Goal: Task Accomplishment & Management: Complete application form

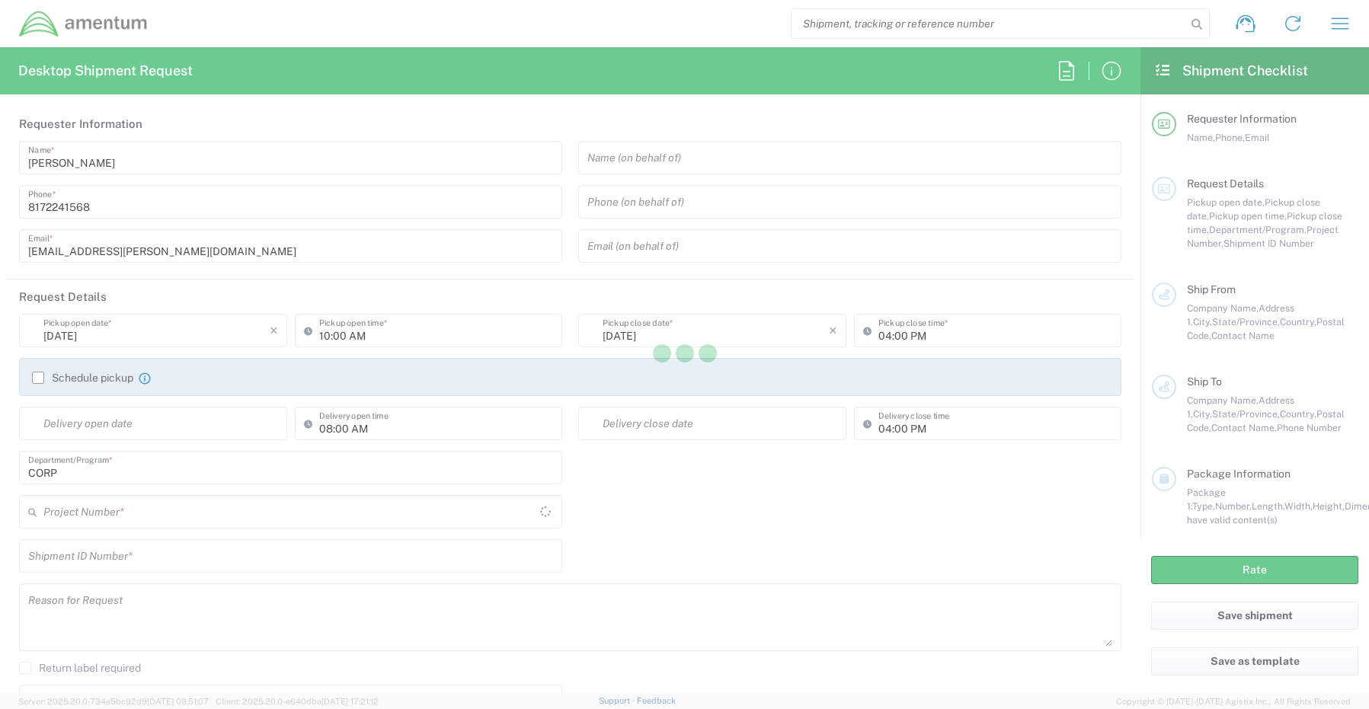
type input "[GEOGRAPHIC_DATA]"
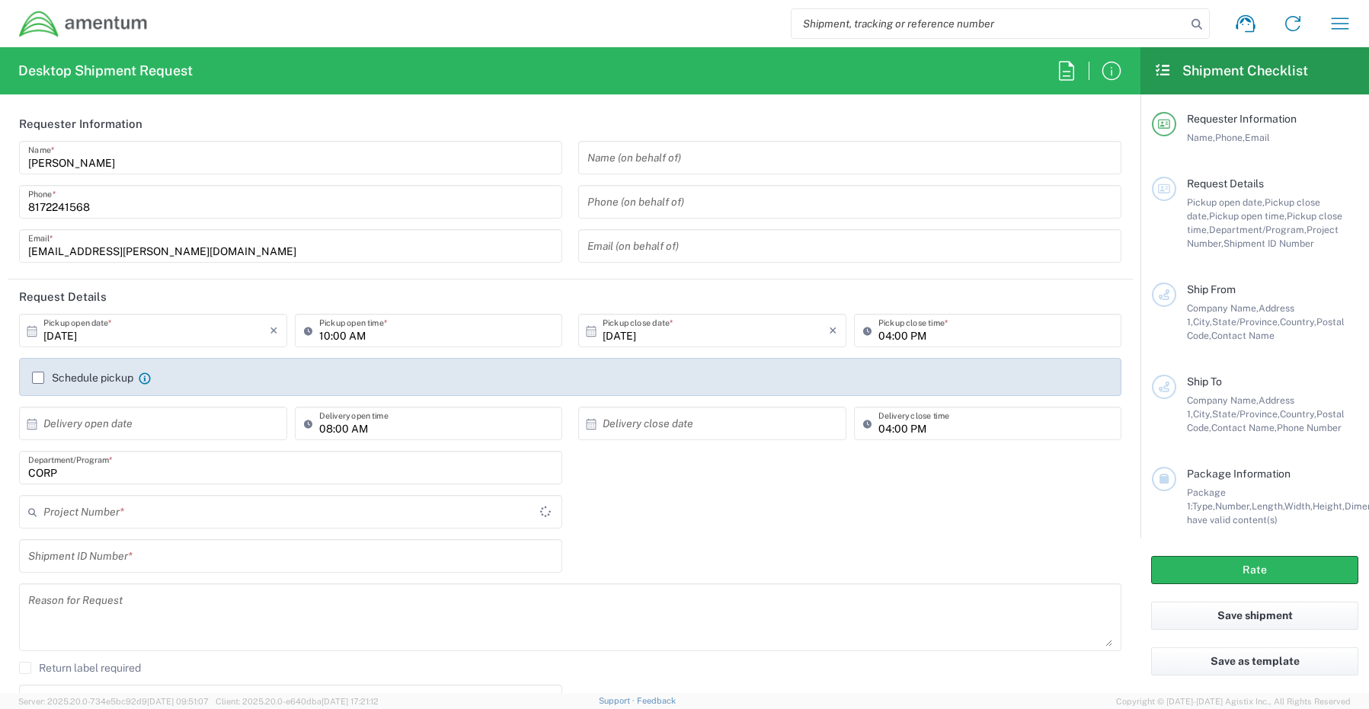
type input "CORP"
click at [106, 469] on input "CORP" at bounding box center [290, 468] width 525 height 27
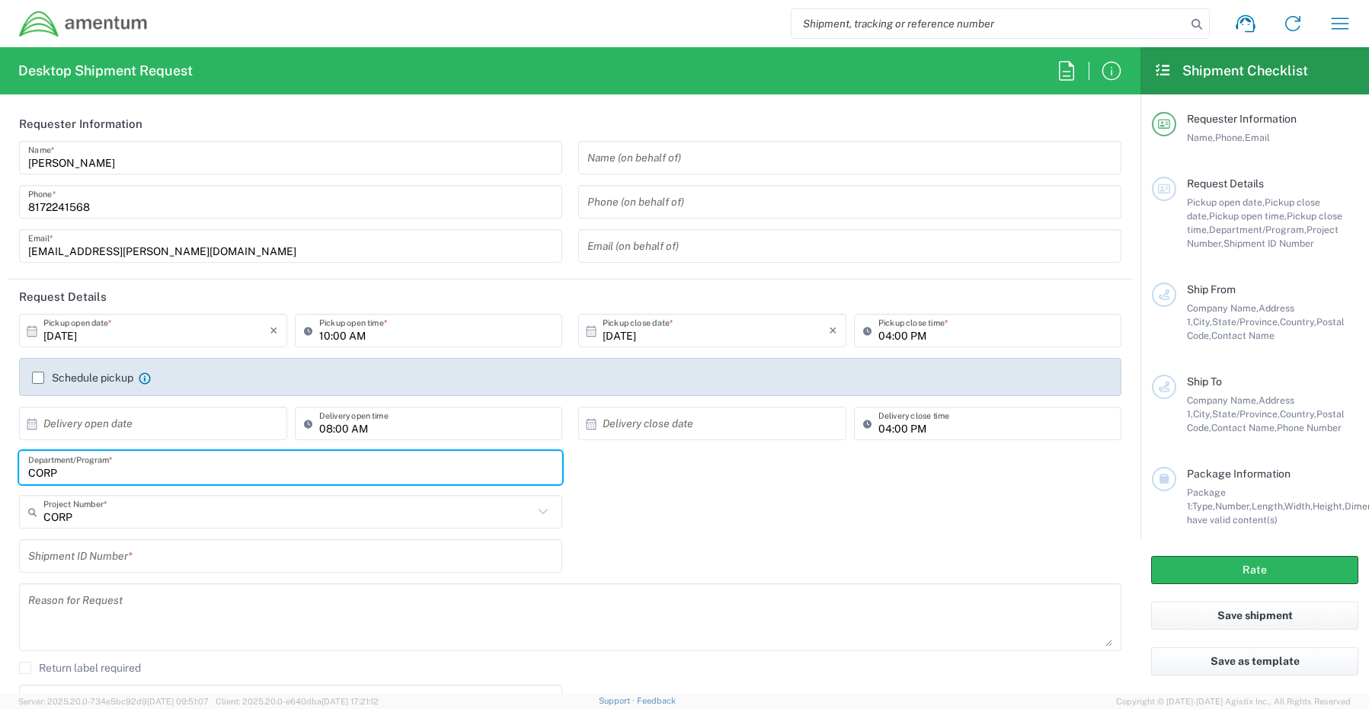
drag, startPoint x: 77, startPoint y: 470, endPoint x: 0, endPoint y: 465, distance: 77.1
click at [8, 465] on main "10/10/2025 × Pickup open date * Cancel Apply 10:00 AM Pickup open time * 10/10/…" at bounding box center [570, 545] width 1125 height 462
paste input "[PERSON_NAME]"
type input "[PERSON_NAME]"
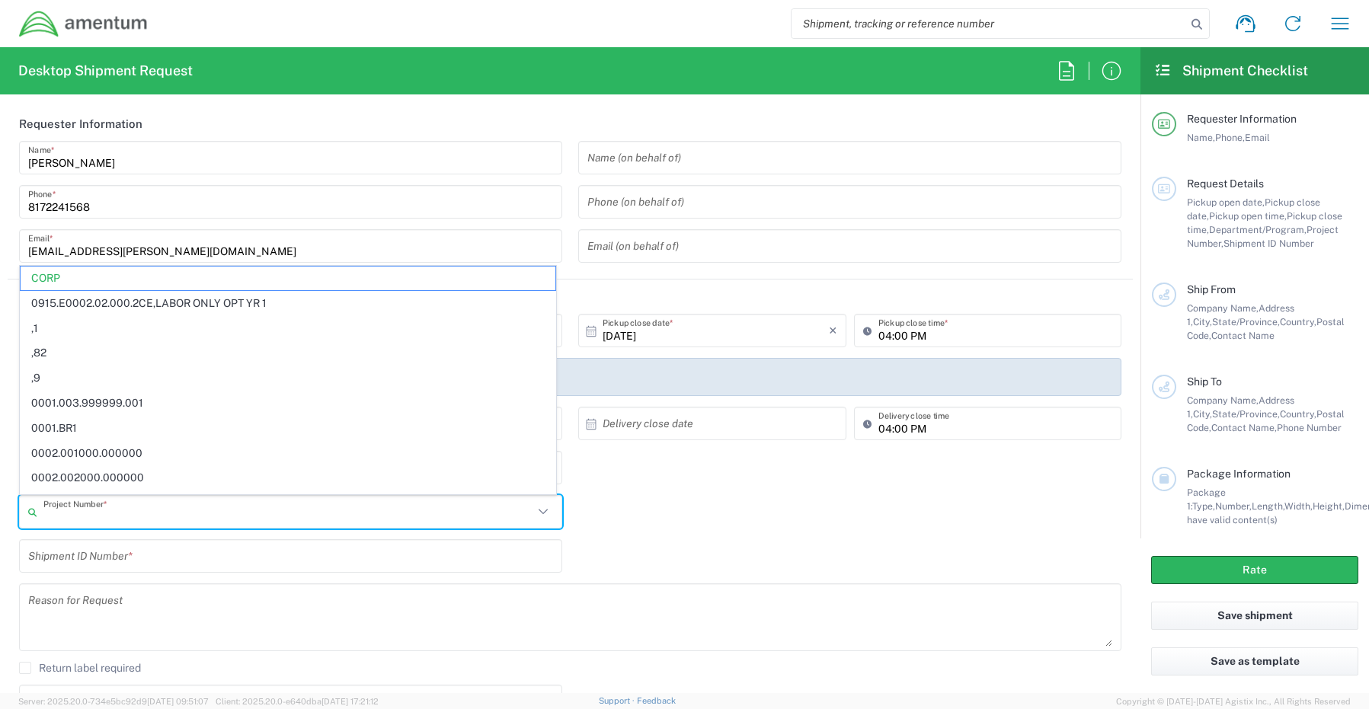
drag, startPoint x: 100, startPoint y: 513, endPoint x: -3, endPoint y: 503, distance: 103.4
click at [0, 503] on html "Shipment request Shipment tracking Shipment estimator Desktop shipment request …" at bounding box center [684, 354] width 1369 height 709
type input "C"
paste input "IWOH.100610.100529.00000"
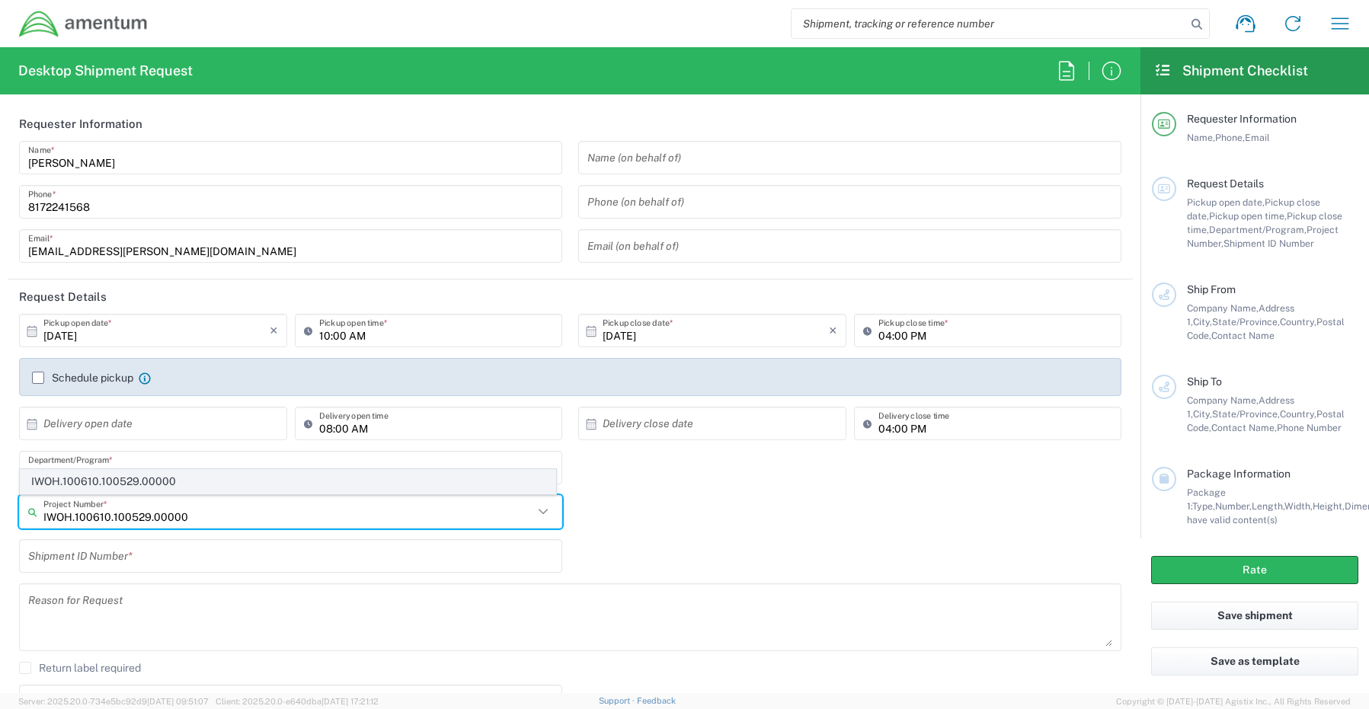
type input "IWOH.100610.100529.00000"
click at [81, 478] on span "IWOH.100610.100529.00000" at bounding box center [288, 482] width 535 height 24
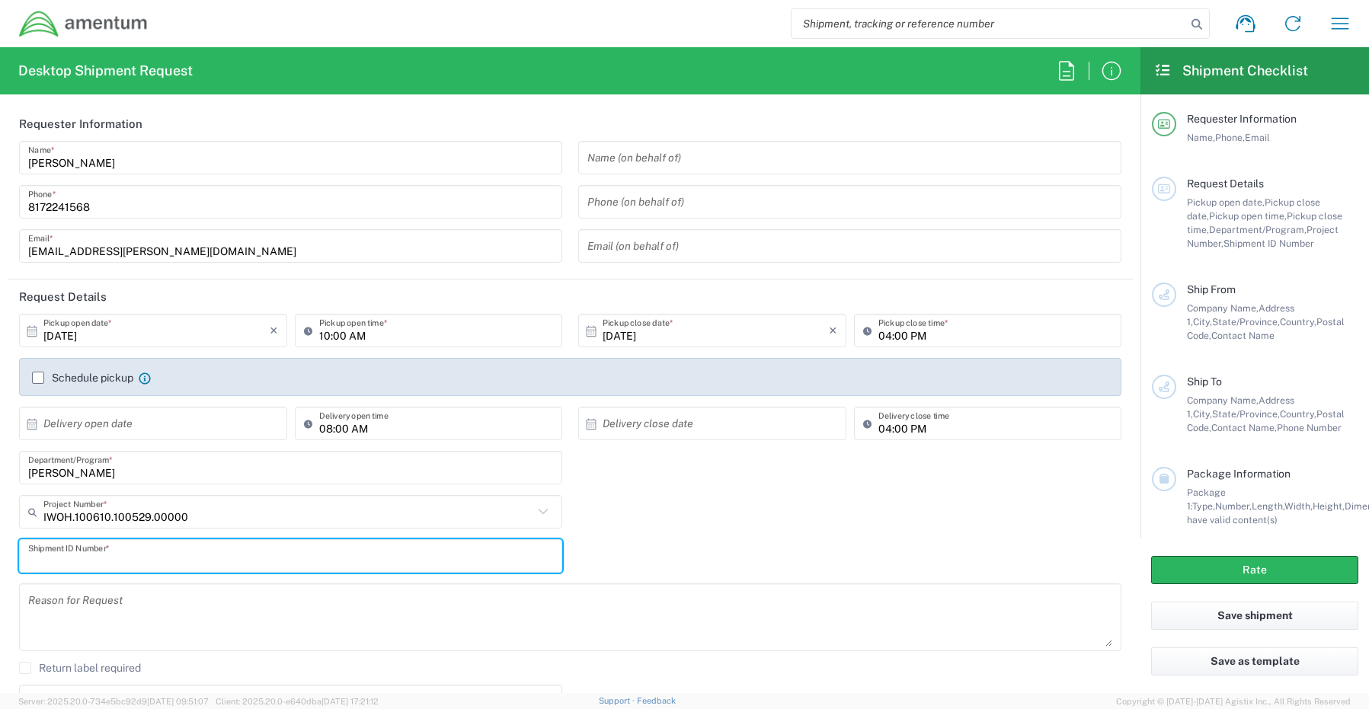
click at [103, 555] on input "text" at bounding box center [290, 556] width 525 height 27
paste input "Ben LaPlace RITM0244247"
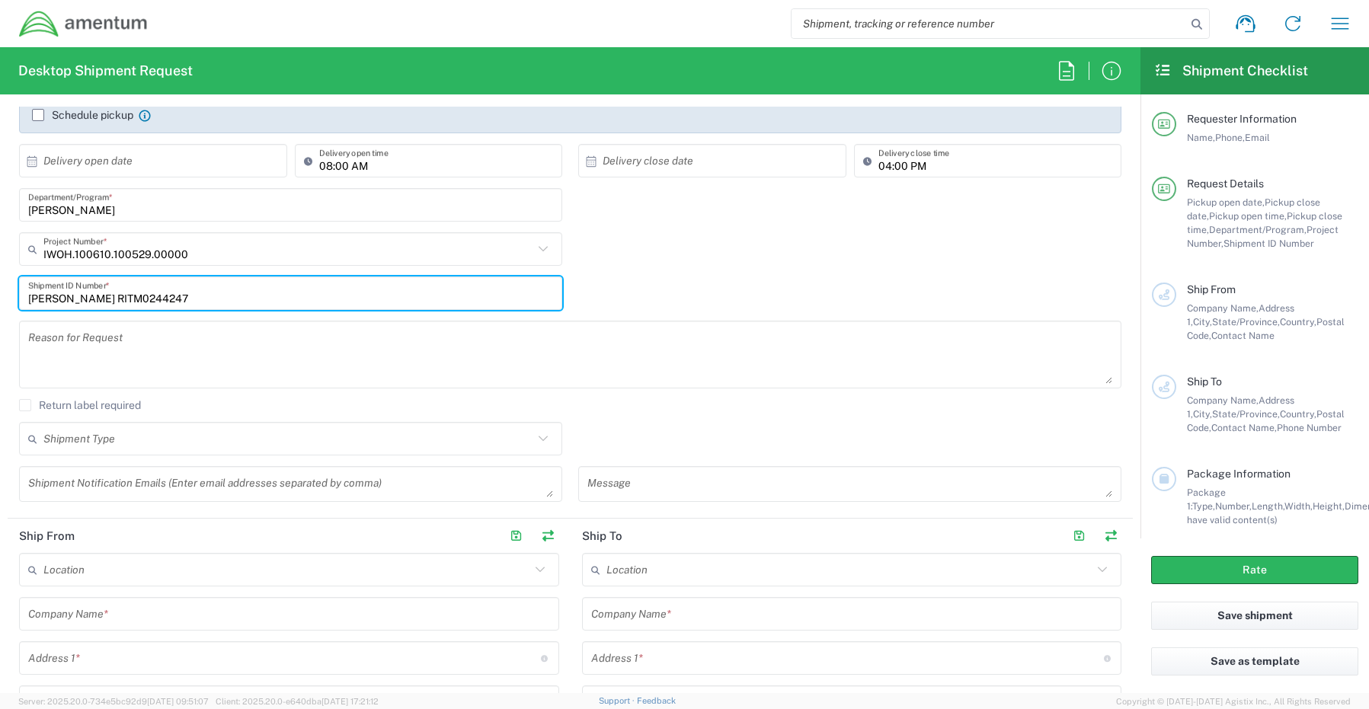
scroll to position [381, 0]
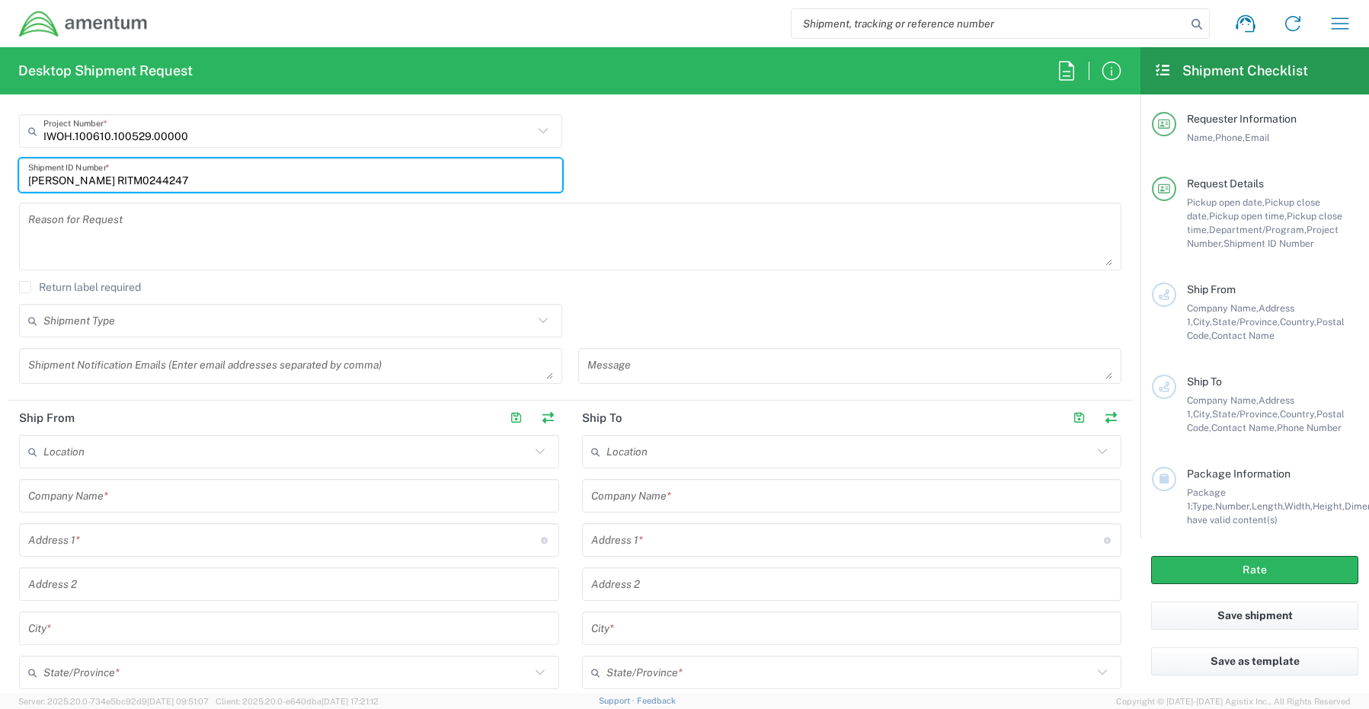
type input "Ben LaPlace RITM0244247"
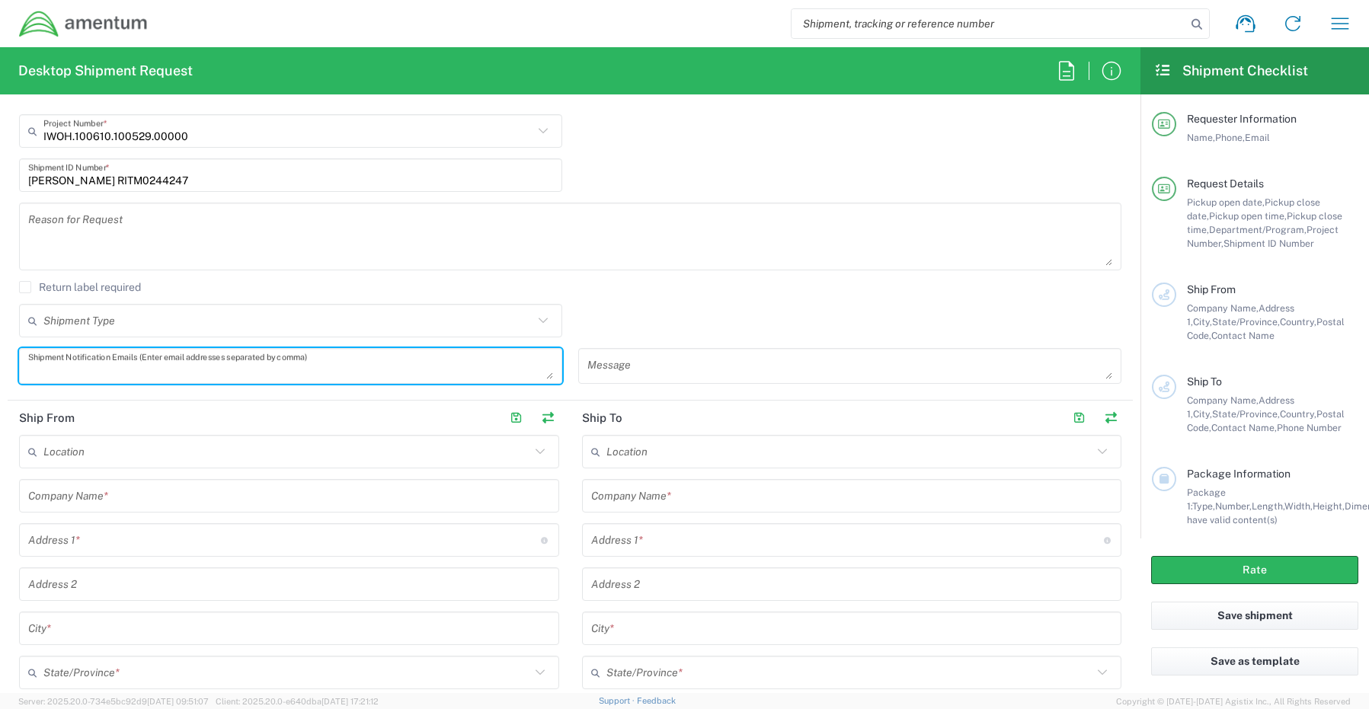
click at [73, 366] on textarea at bounding box center [290, 366] width 525 height 27
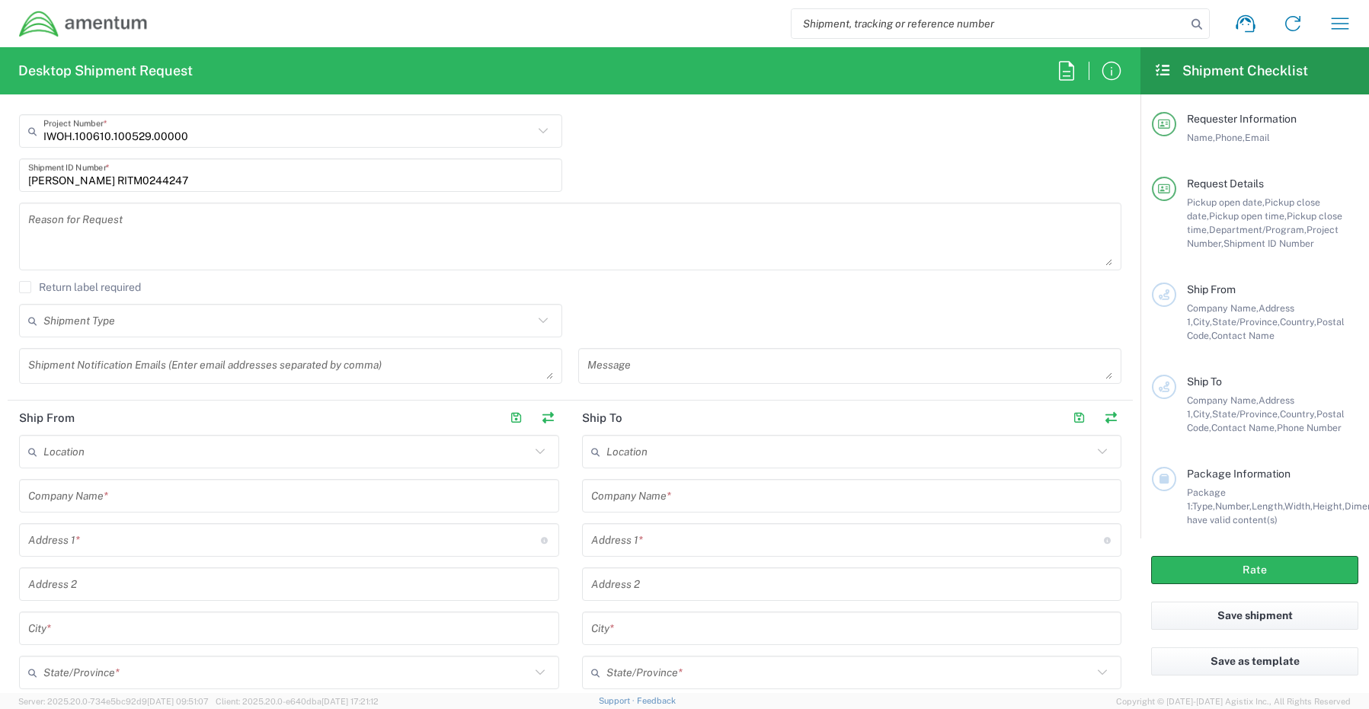
click at [68, 361] on textarea at bounding box center [290, 366] width 525 height 27
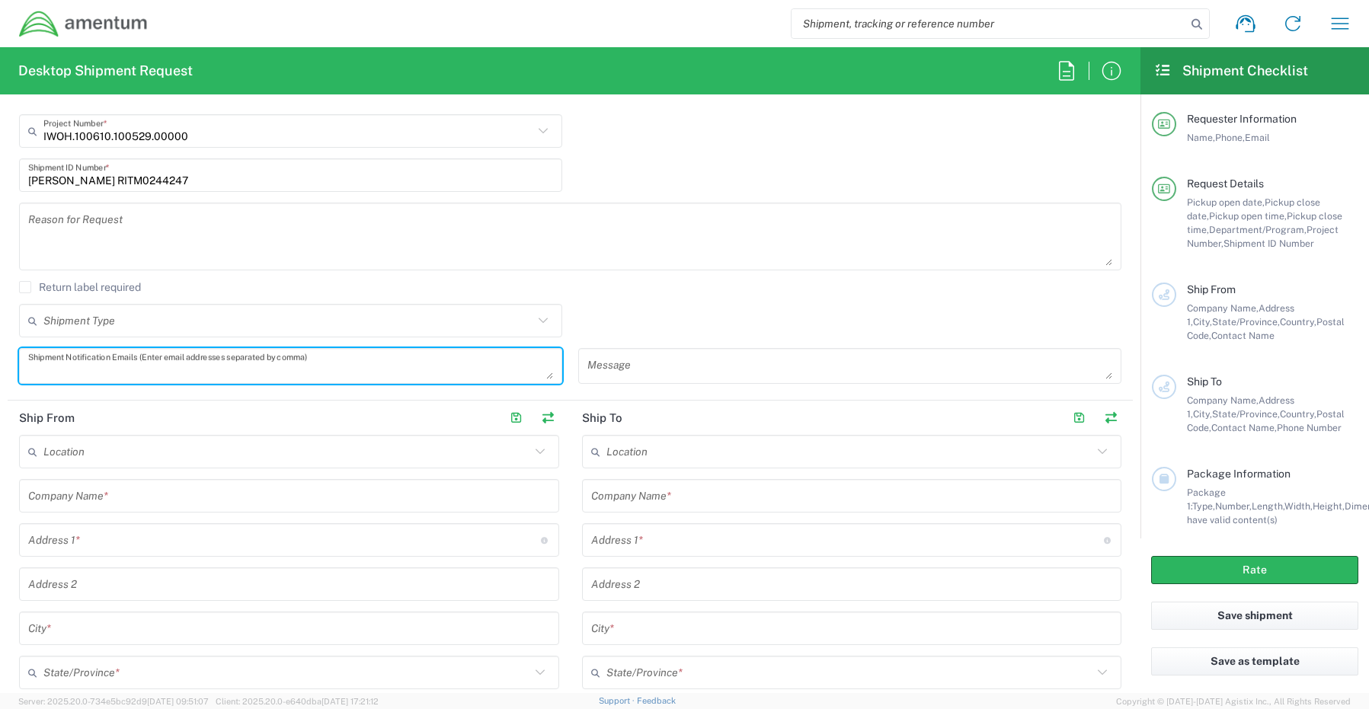
paste textarea "[PERSON_NAME][EMAIL_ADDRESS][PERSON_NAME][DOMAIN_NAME]"
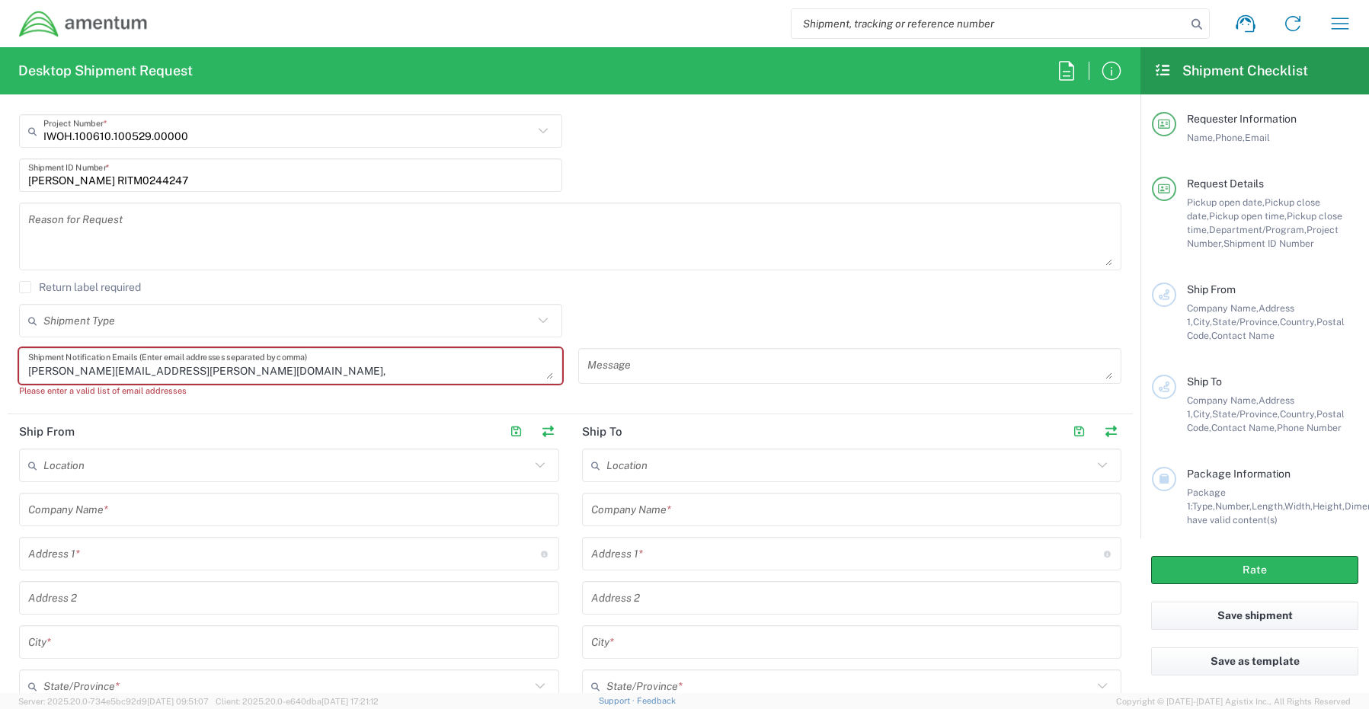
click at [230, 372] on textarea "Gregory.Preece@amentum.com," at bounding box center [290, 366] width 525 height 27
paste textarea "[EMAIL_ADDRESS][DOMAIN_NAME]"
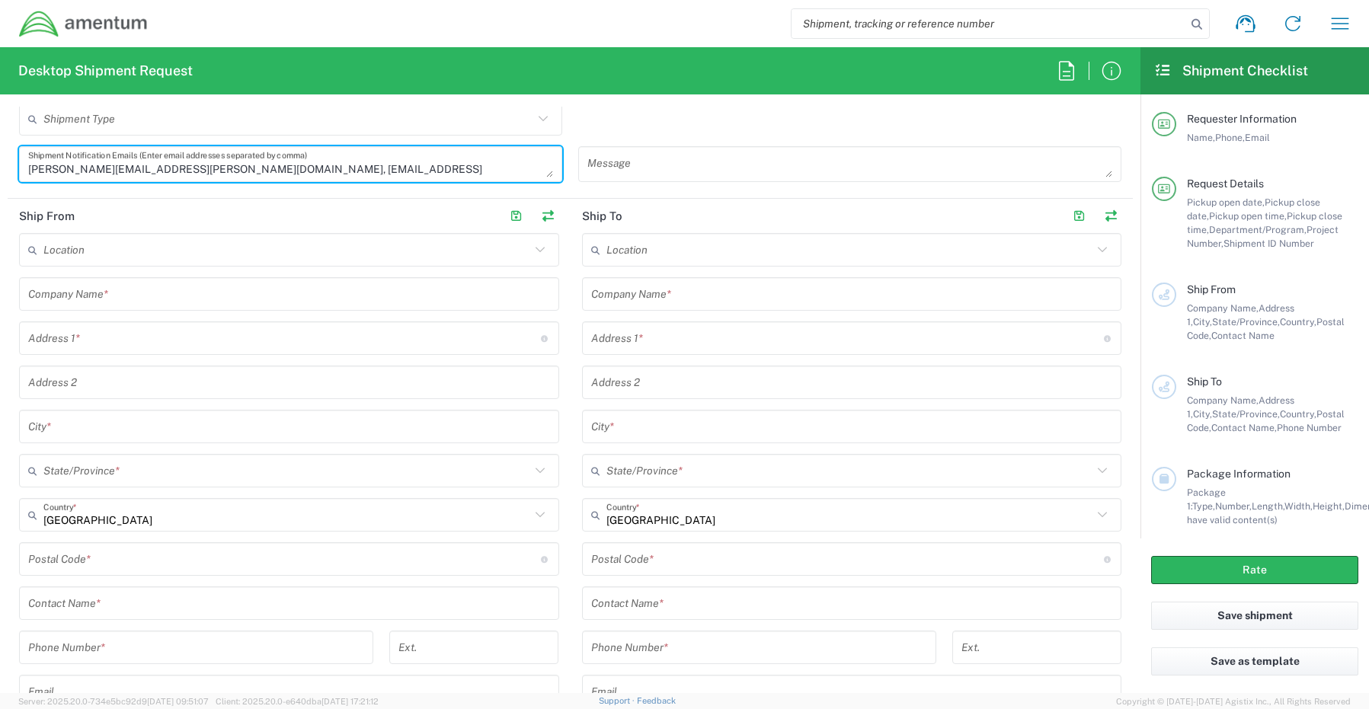
scroll to position [609, 0]
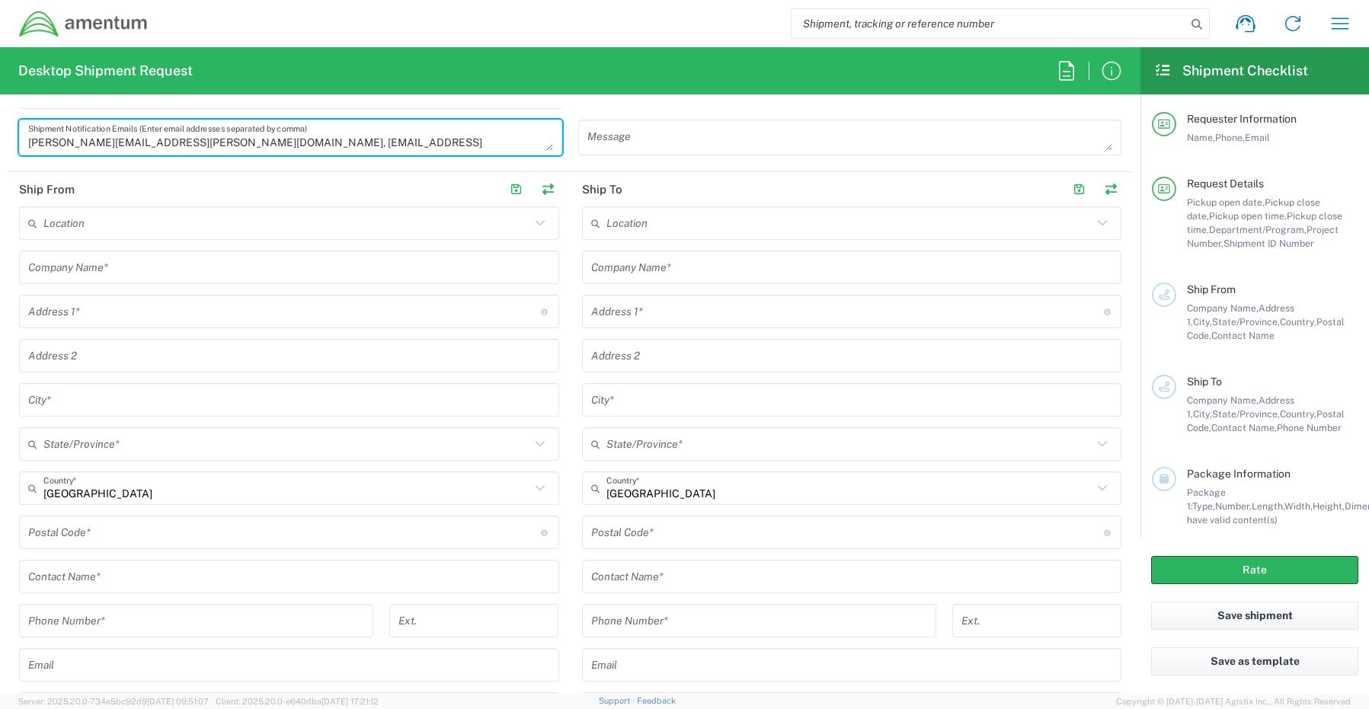
type textarea "Gregory.Preece@amentum.com, Malivahn.Low@amentum.com"
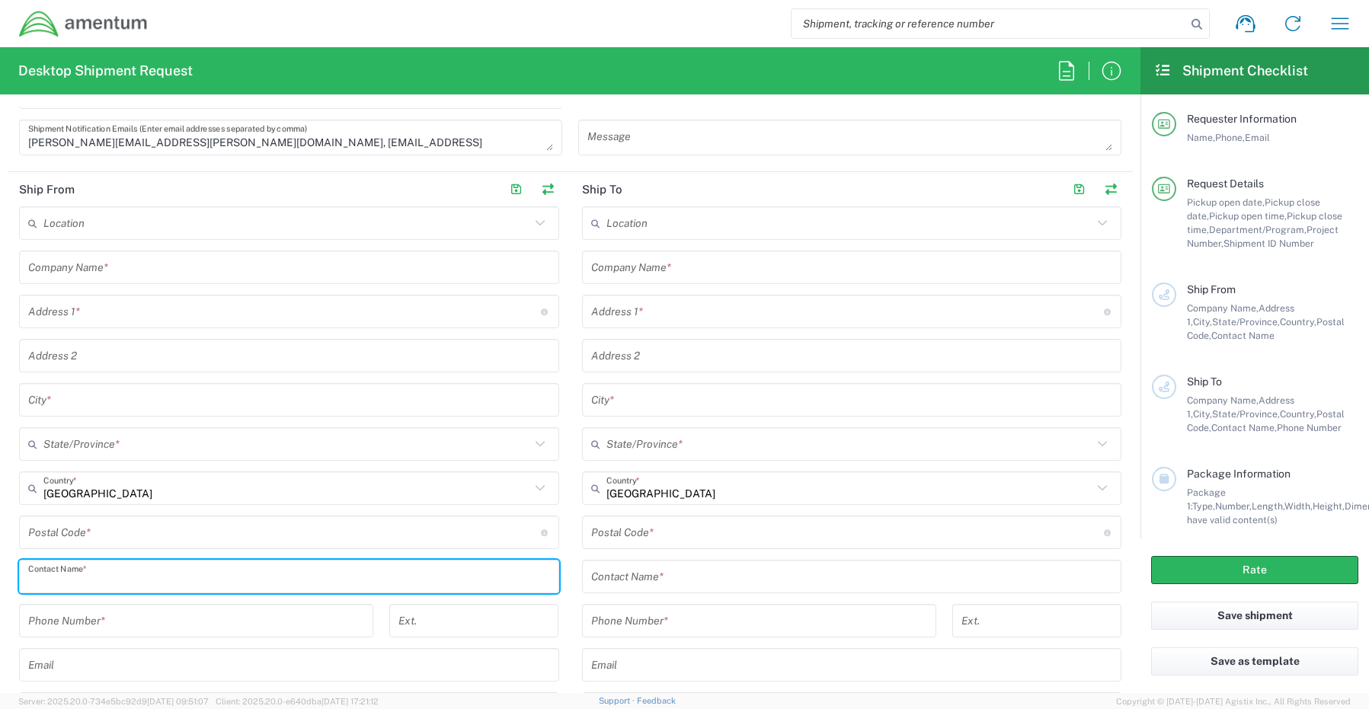
click at [69, 584] on input "text" at bounding box center [289, 577] width 522 height 27
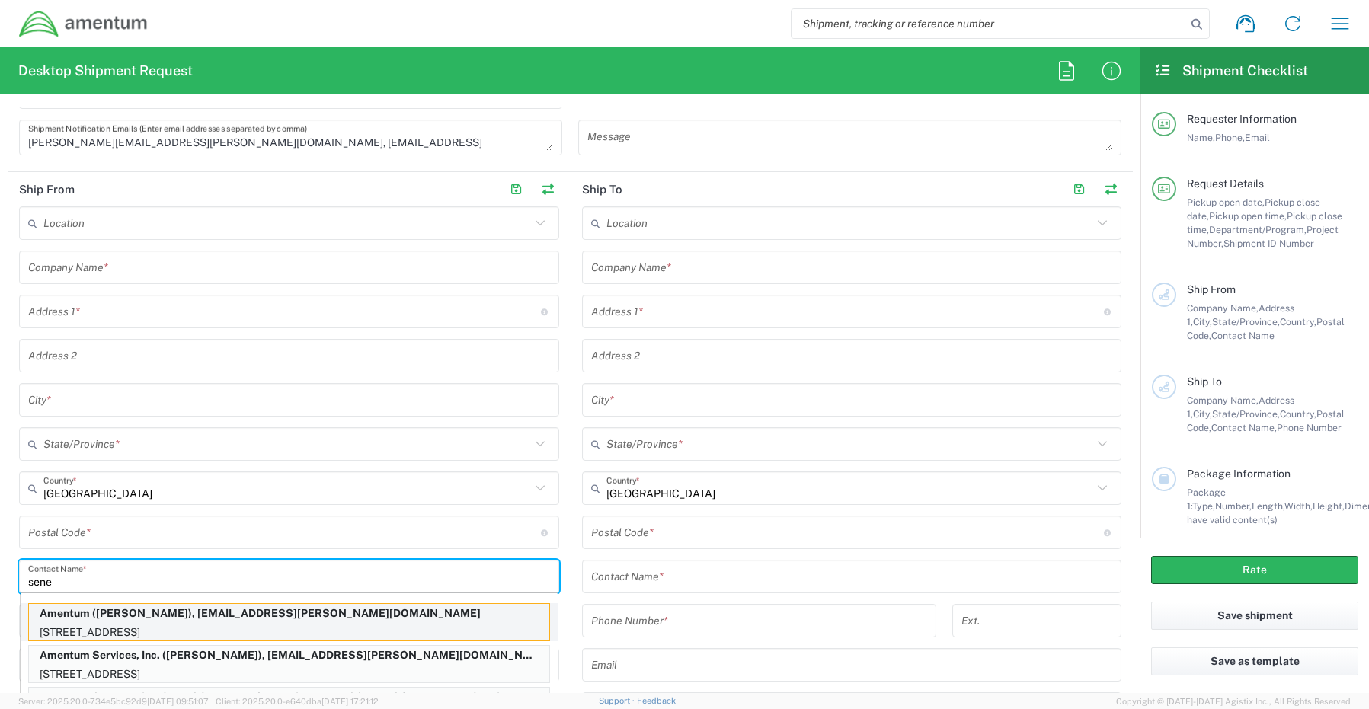
scroll to position [686, 0]
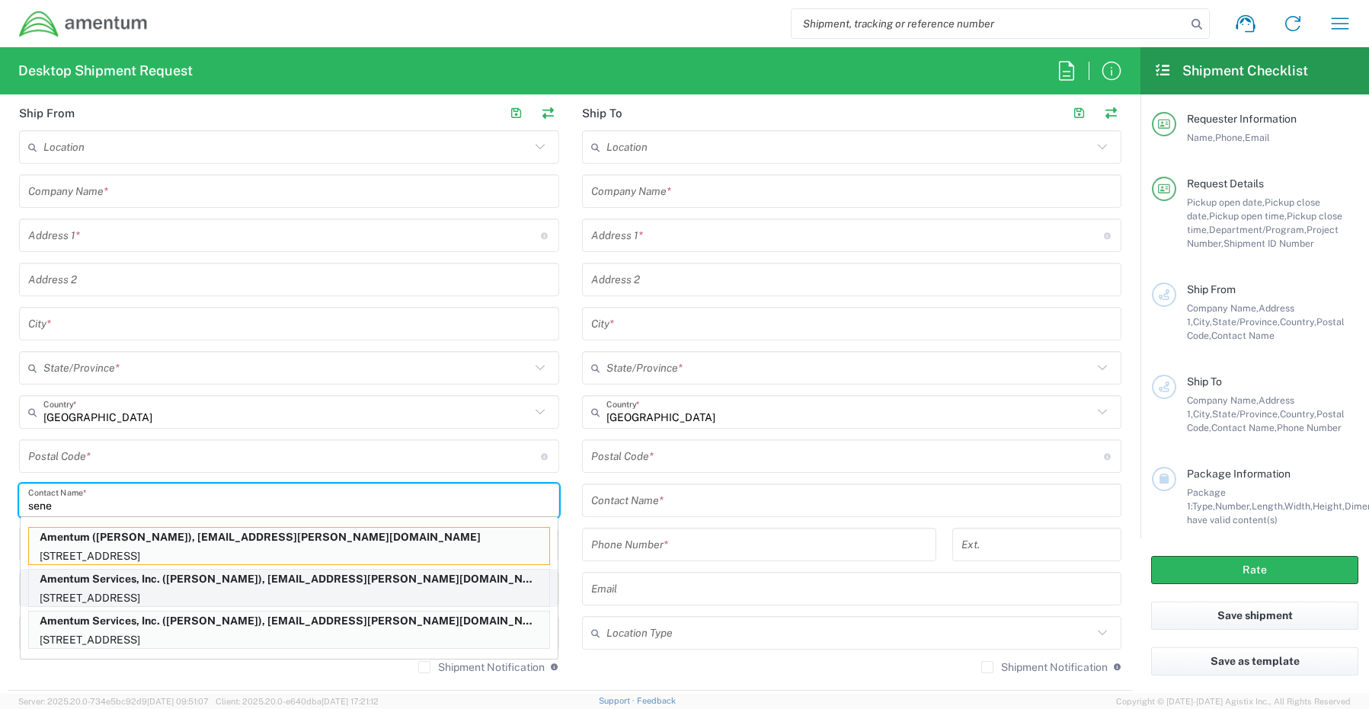
type input "sene"
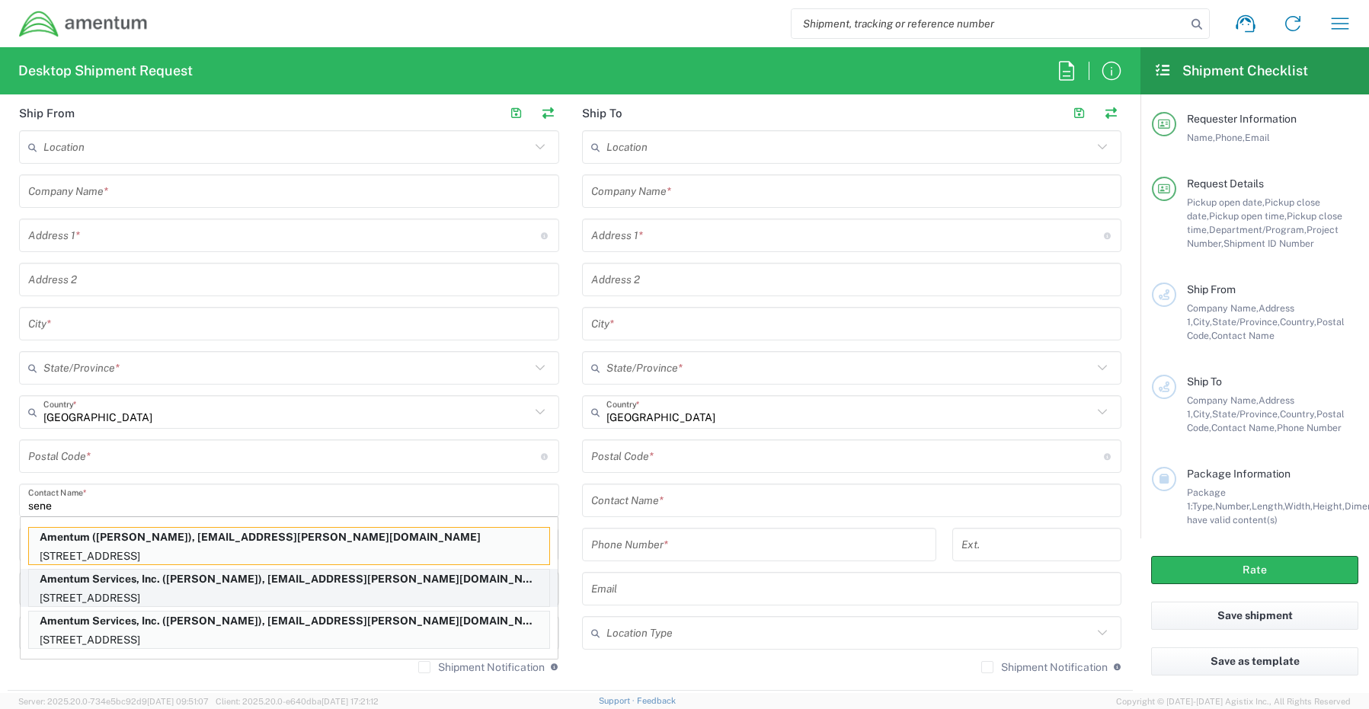
click at [106, 593] on p "[STREET_ADDRESS]" at bounding box center [289, 598] width 520 height 19
type input "Amentum Services, Inc."
type input "[STREET_ADDRESS]"
type input "[GEOGRAPHIC_DATA]"
type input "[US_STATE]"
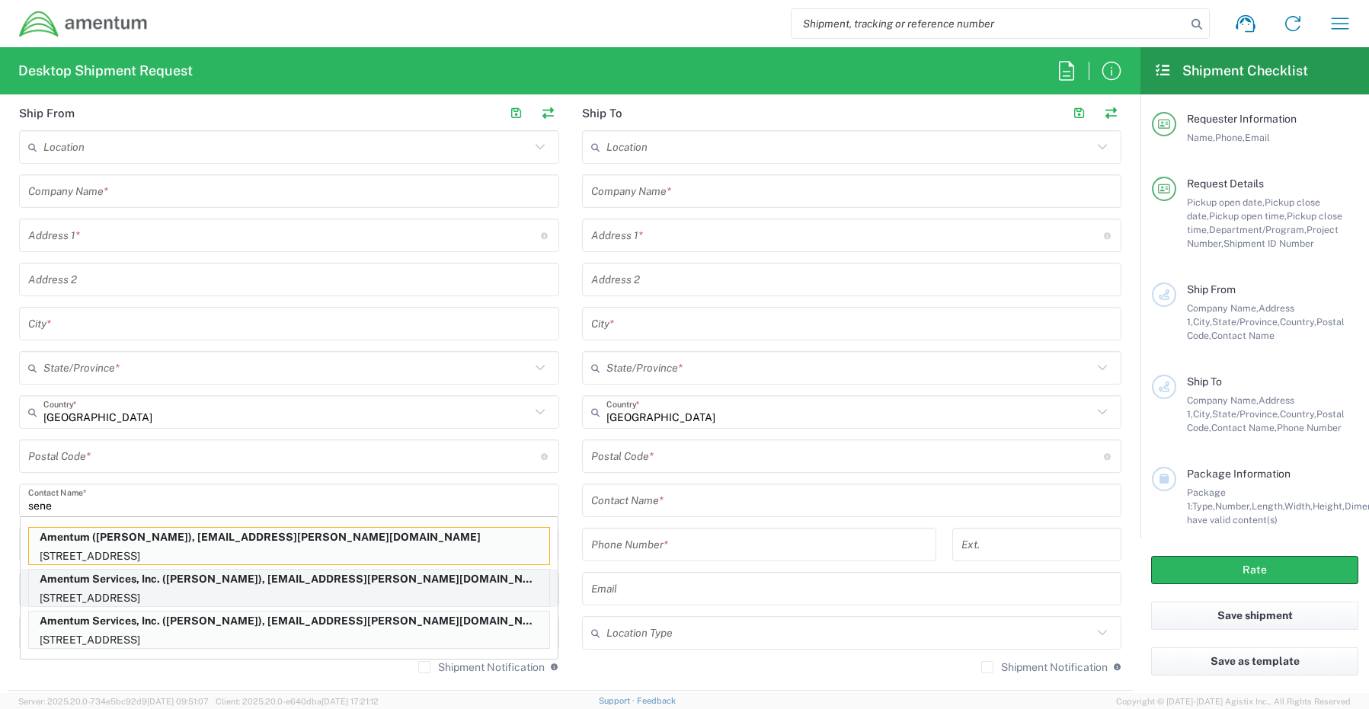
type input "76177"
type input "[PERSON_NAME]"
type input "[PHONE_NUMBER]"
type input "[EMAIL_ADDRESS][PERSON_NAME][DOMAIN_NAME]"
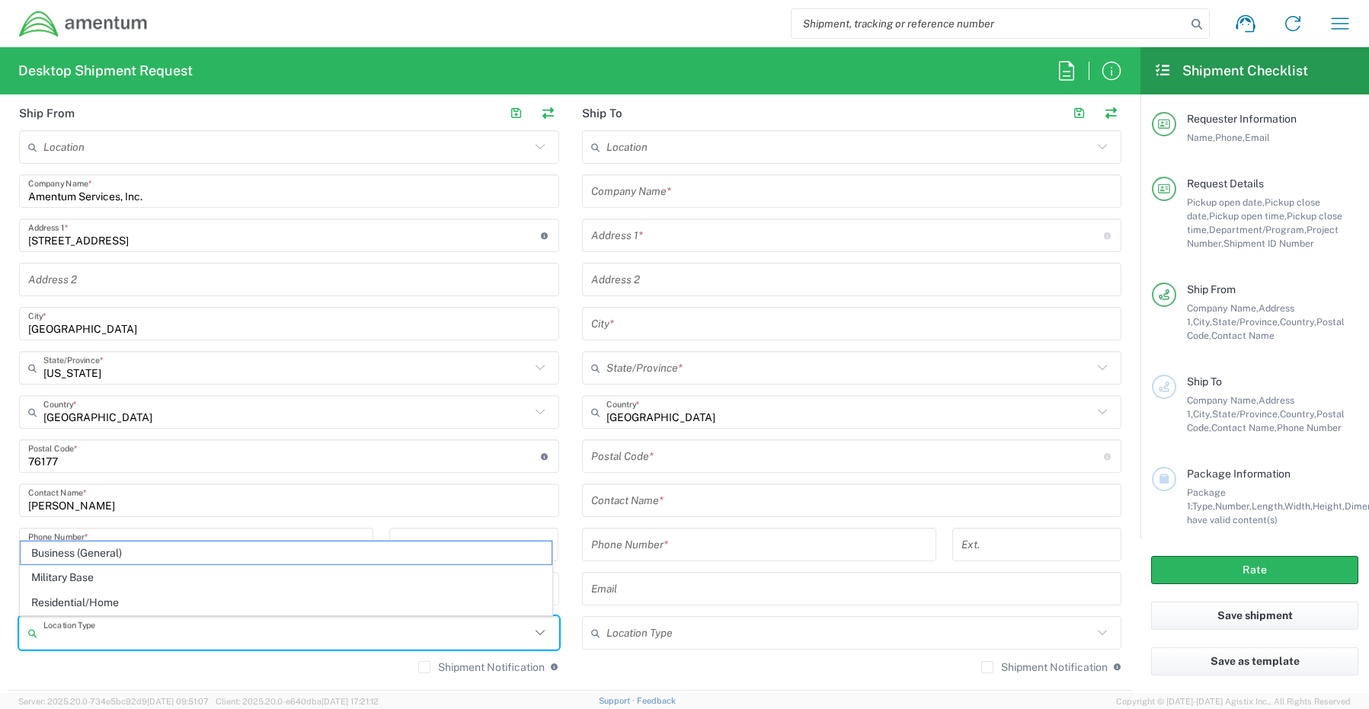
click at [101, 636] on input "text" at bounding box center [286, 633] width 487 height 27
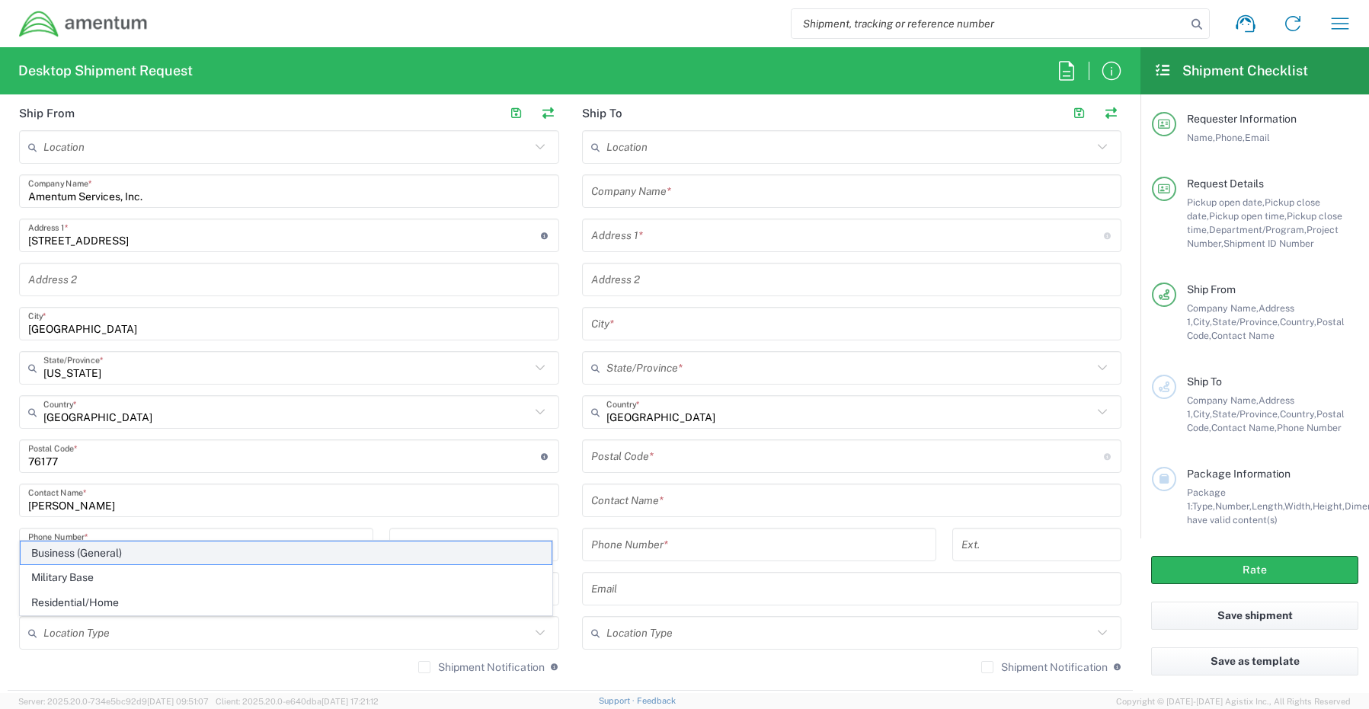
click at [79, 556] on span "Business (General)" at bounding box center [286, 554] width 531 height 24
type input "Business (General)"
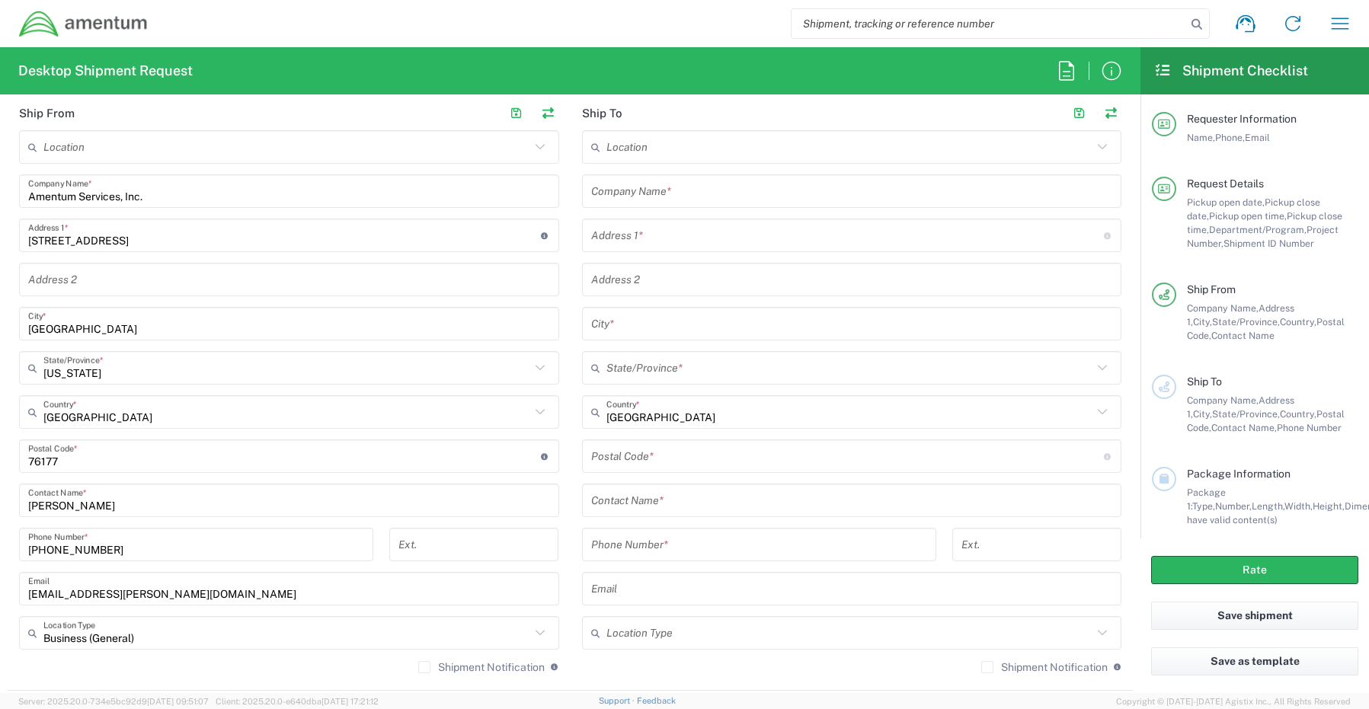
click at [418, 671] on label "Shipment Notification" at bounding box center [481, 667] width 126 height 12
click at [424, 667] on input "Shipment Notification" at bounding box center [424, 667] width 0 height 0
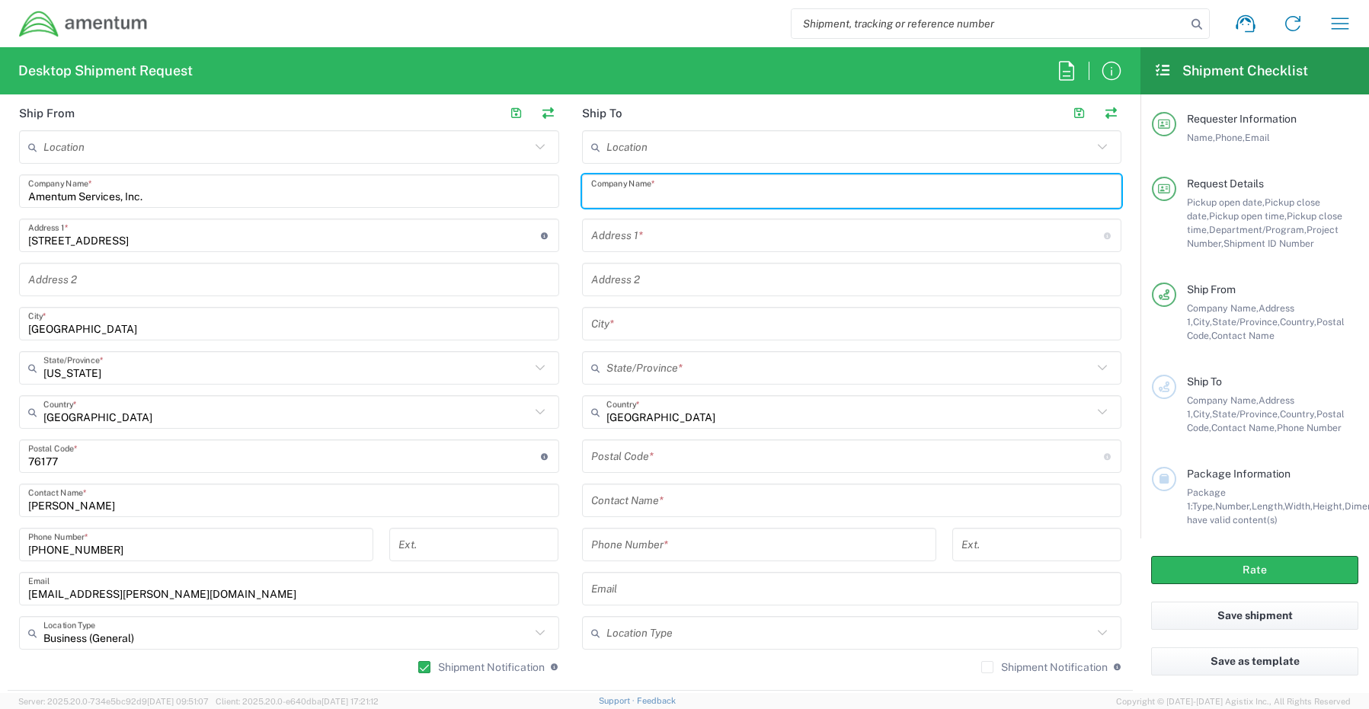
click at [658, 190] on input "text" at bounding box center [852, 191] width 522 height 27
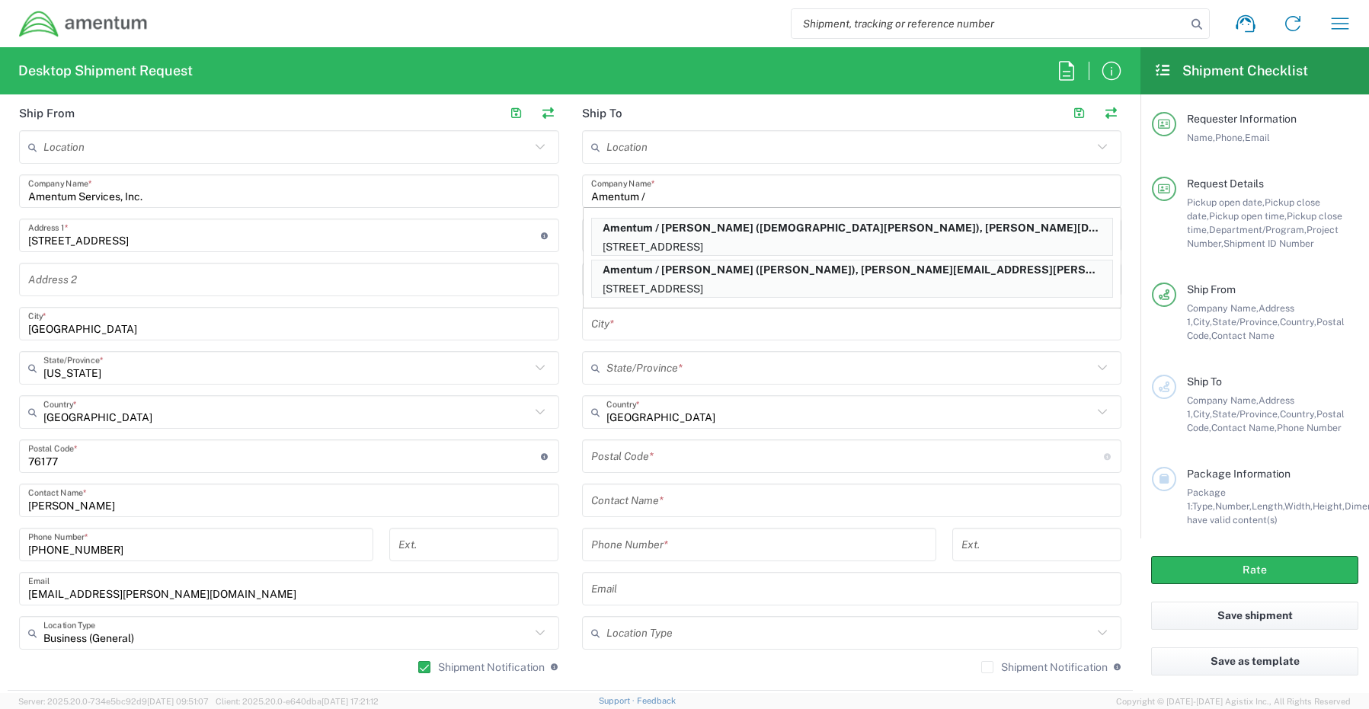
click at [677, 213] on typeahead-container "Amentum / Christen Browning (Christen Browning), christen.browning@amentum.com …" at bounding box center [852, 257] width 539 height 101
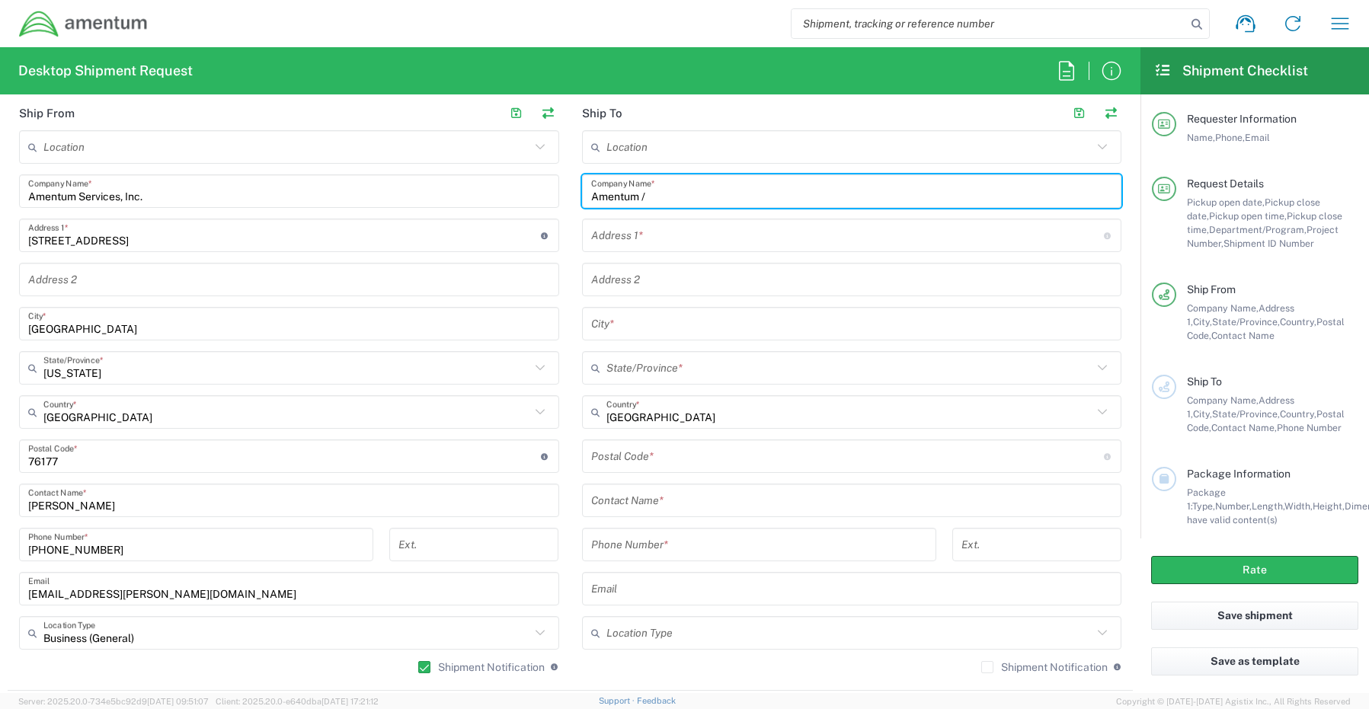
click at [691, 193] on input "Amentum /" at bounding box center [852, 191] width 522 height 27
paste input "Ben LaPlace"
type input "Amentum / Ben LaPlace"
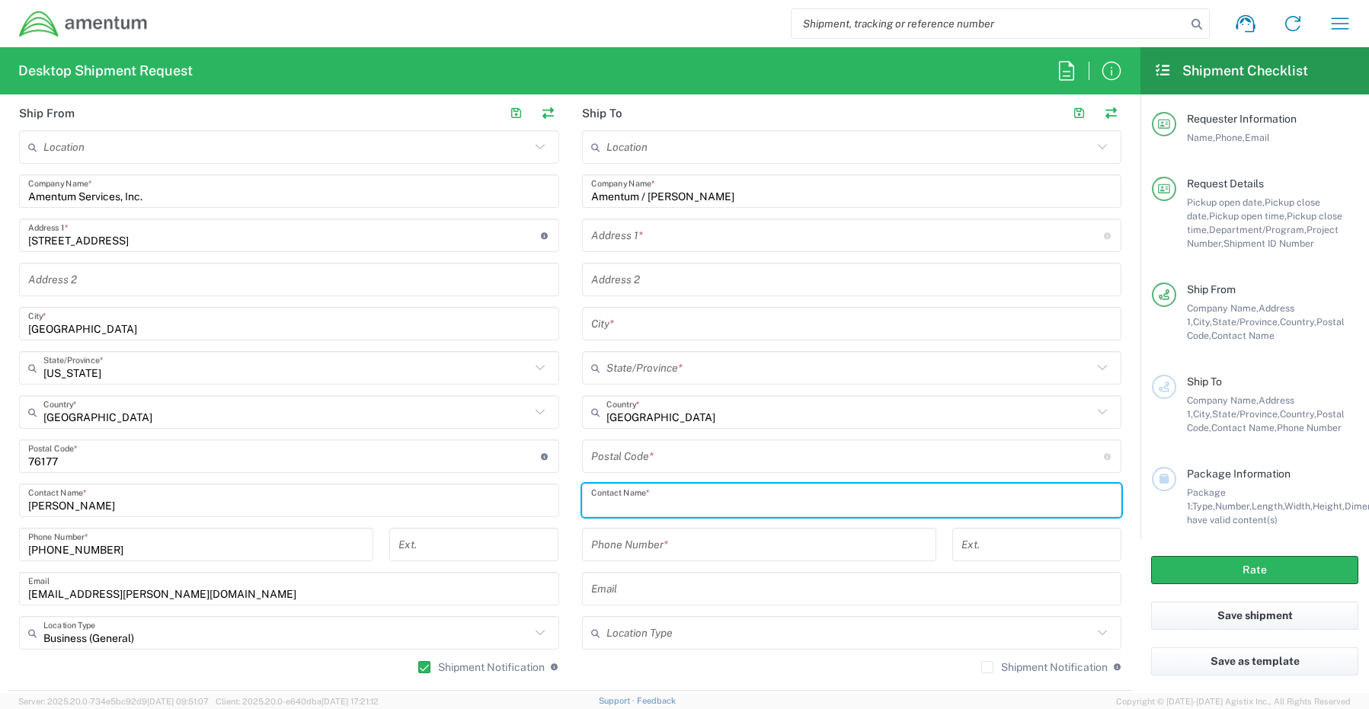
click at [659, 502] on input "text" at bounding box center [852, 501] width 522 height 27
paste input "Ben LaPlace"
type input "Ben LaPlace"
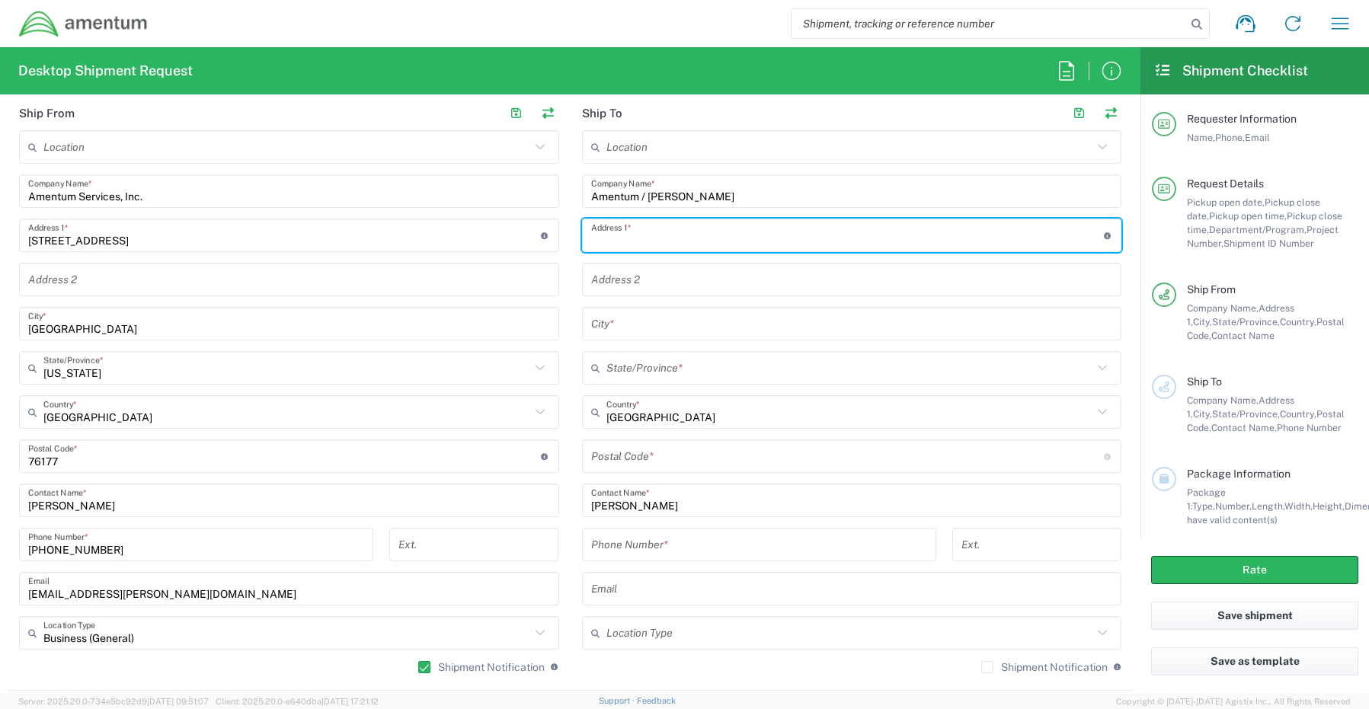
click at [655, 233] on input "text" at bounding box center [847, 235] width 513 height 27
paste input "712 Austin Woods Court"
type input "712 Austin Woods Court"
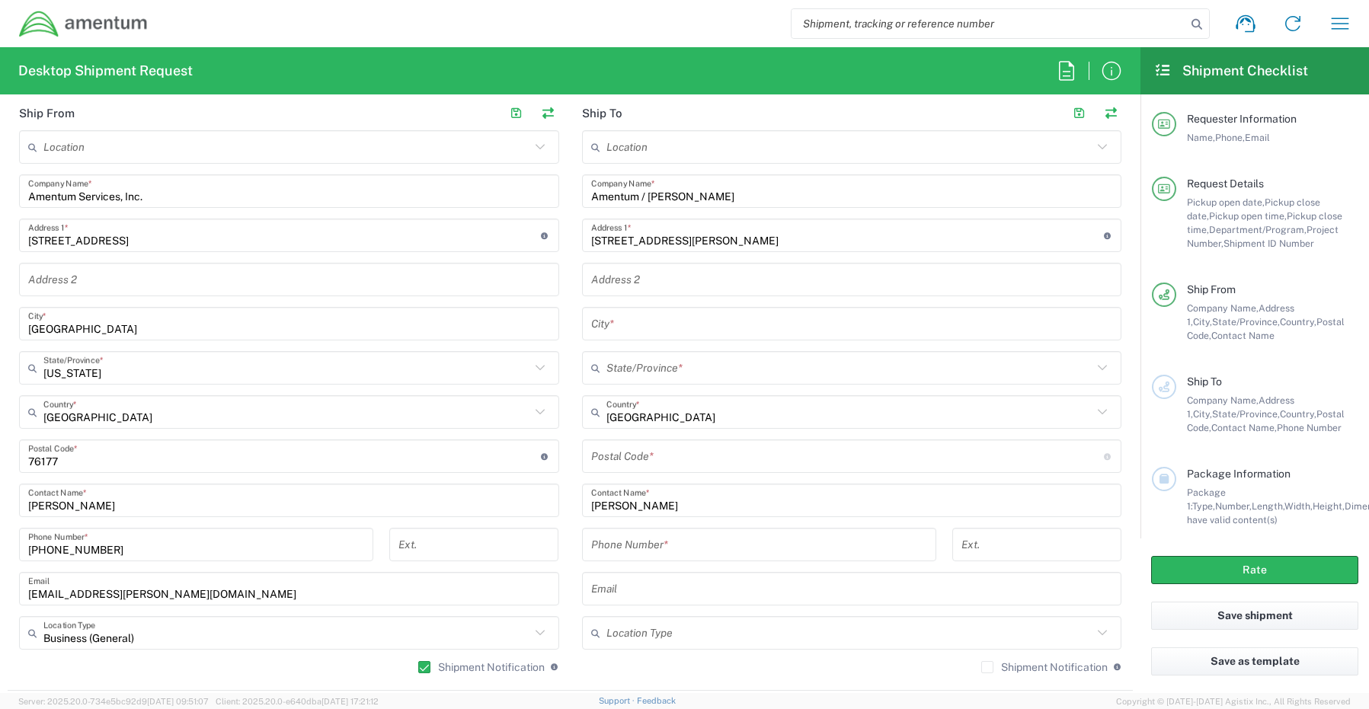
click at [633, 331] on input "text" at bounding box center [852, 324] width 522 height 27
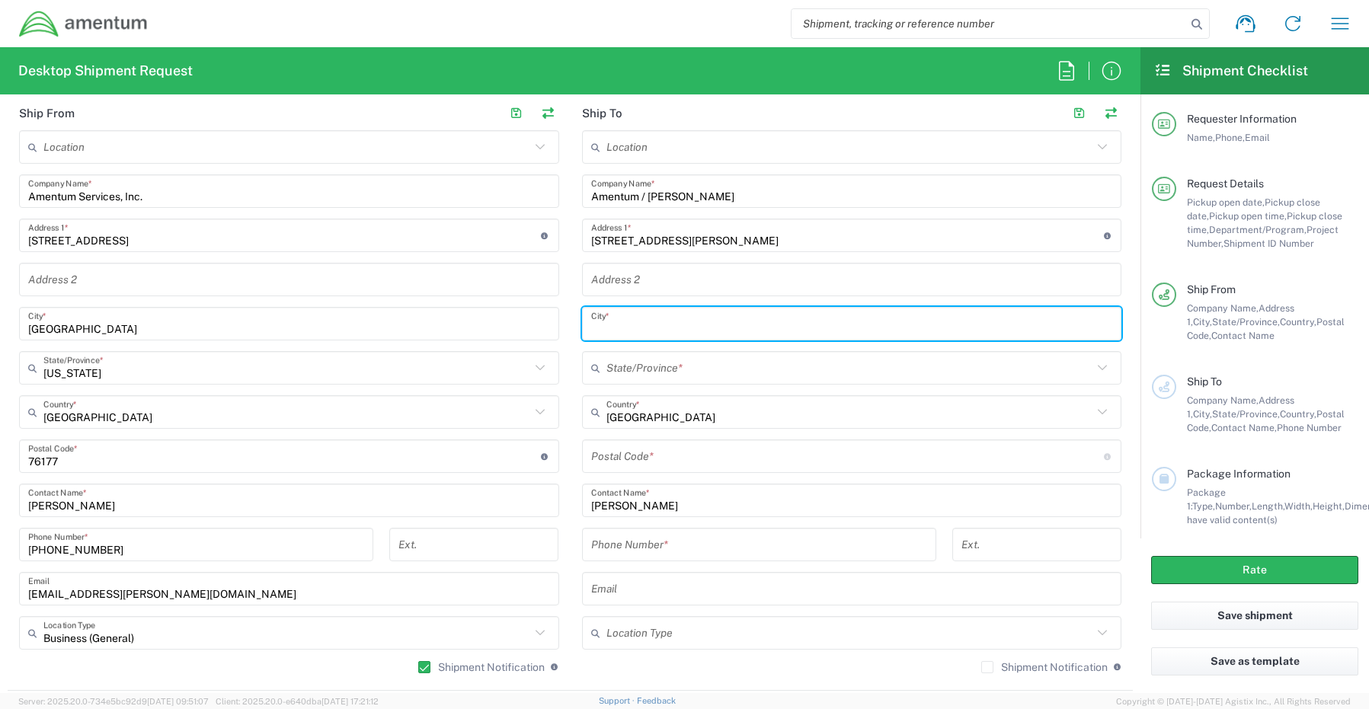
paste input "Greer,"
type input "Greer"
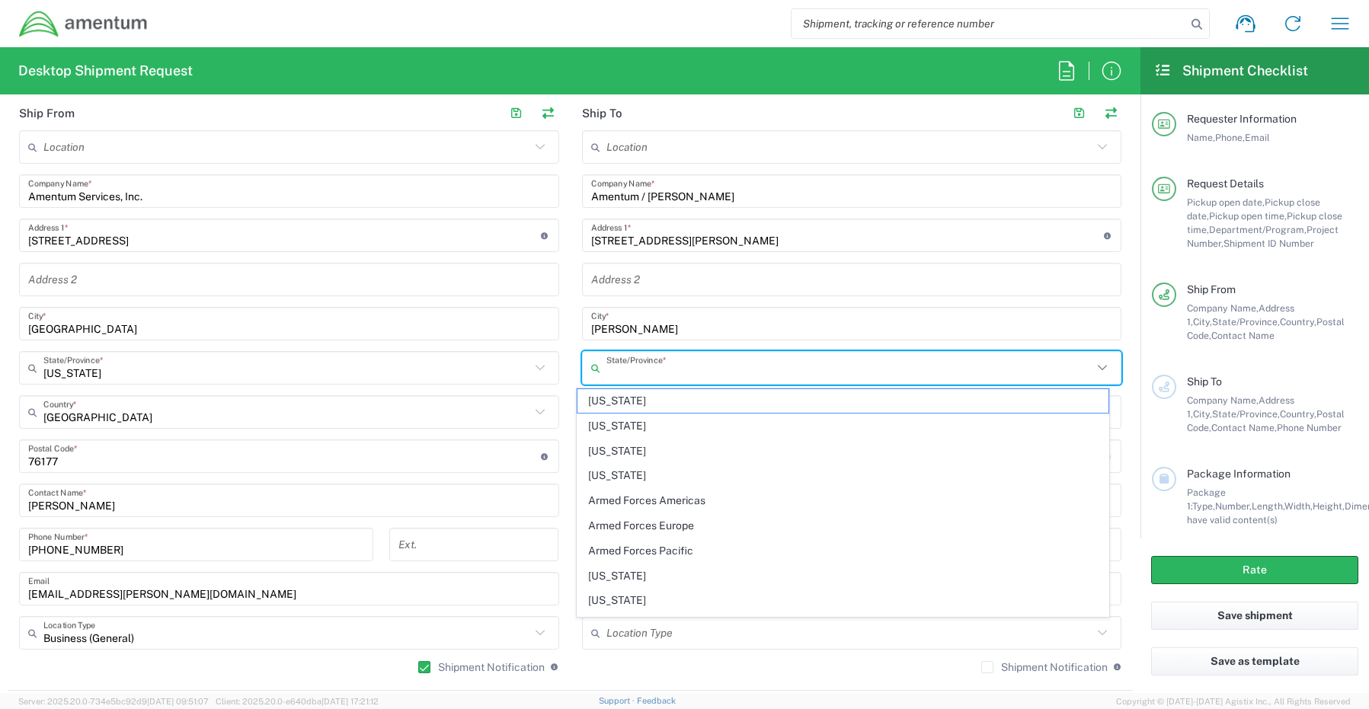
click at [647, 366] on input "text" at bounding box center [849, 368] width 487 height 27
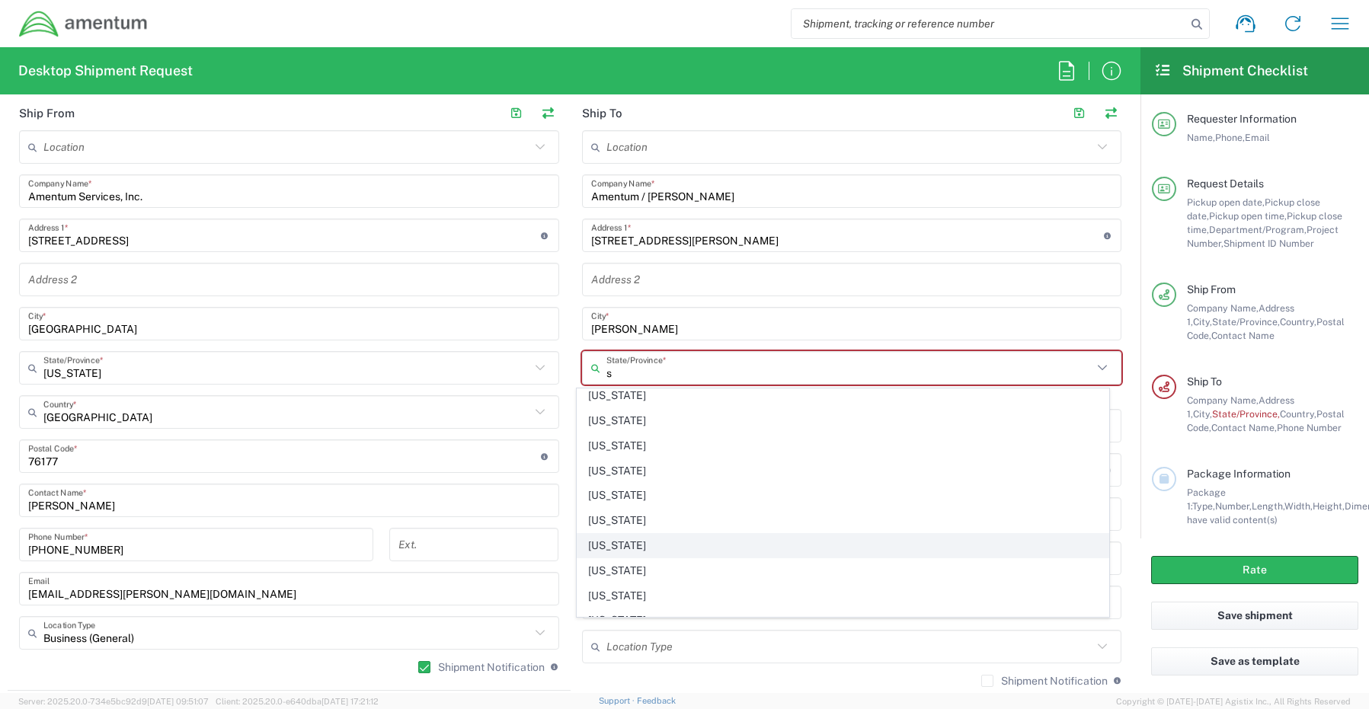
scroll to position [381, 0]
click at [644, 470] on span "[US_STATE]" at bounding box center [842, 470] width 531 height 24
type input "[US_STATE]"
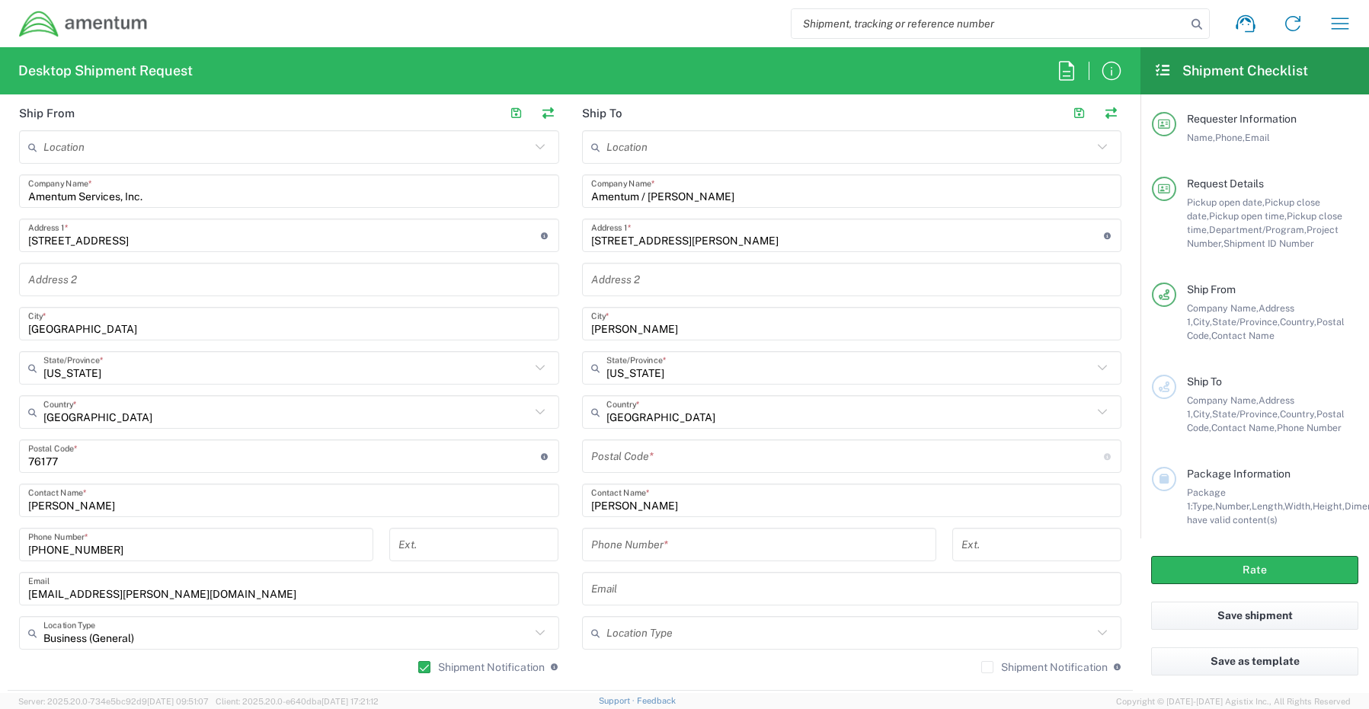
click at [621, 465] on input "undefined" at bounding box center [847, 456] width 513 height 27
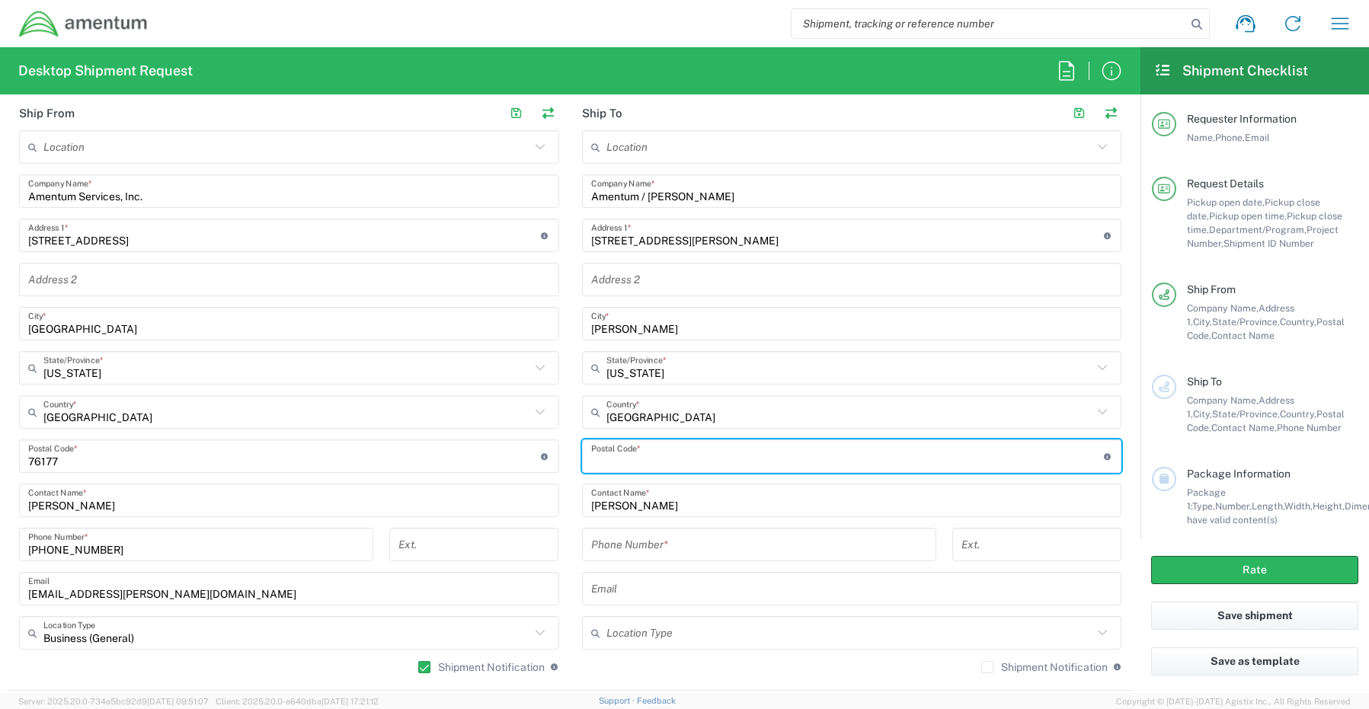
paste input "29651"
type input "29651"
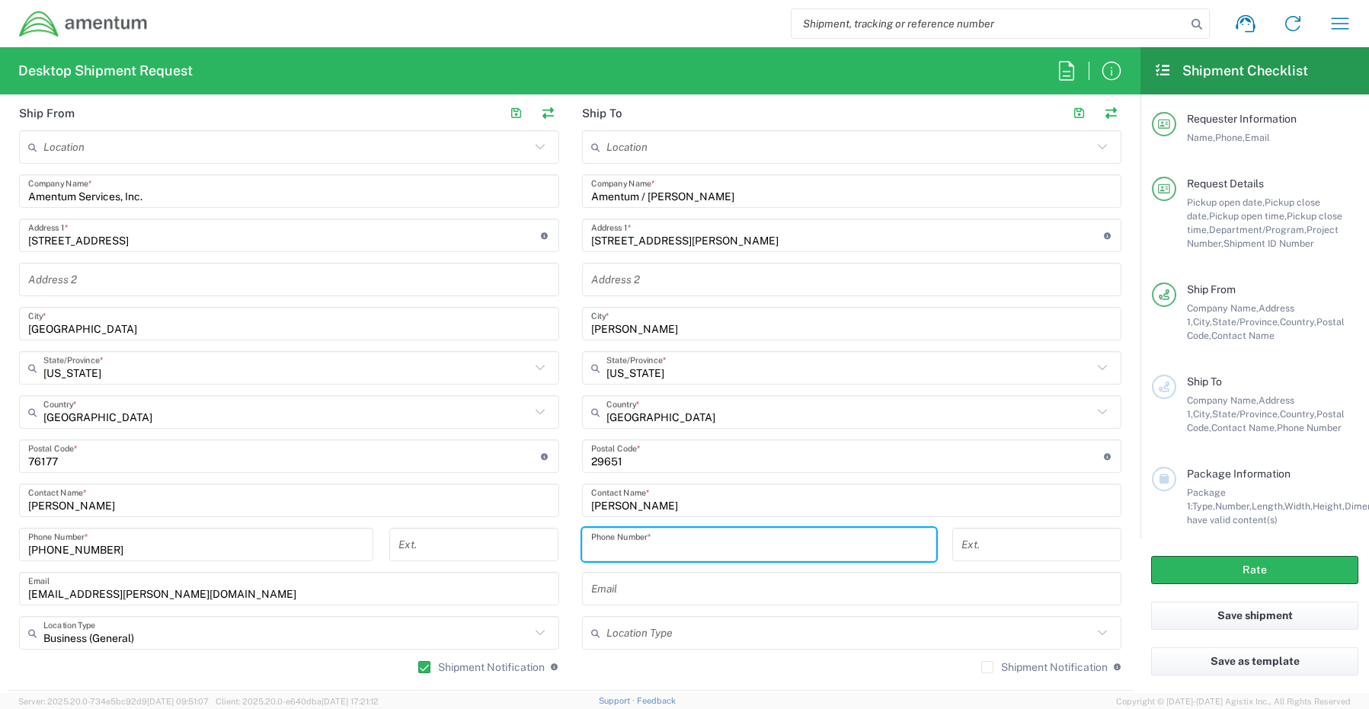
click at [597, 536] on input "tel" at bounding box center [759, 545] width 336 height 27
paste input "803-522-1097"
type input "803-522-1097"
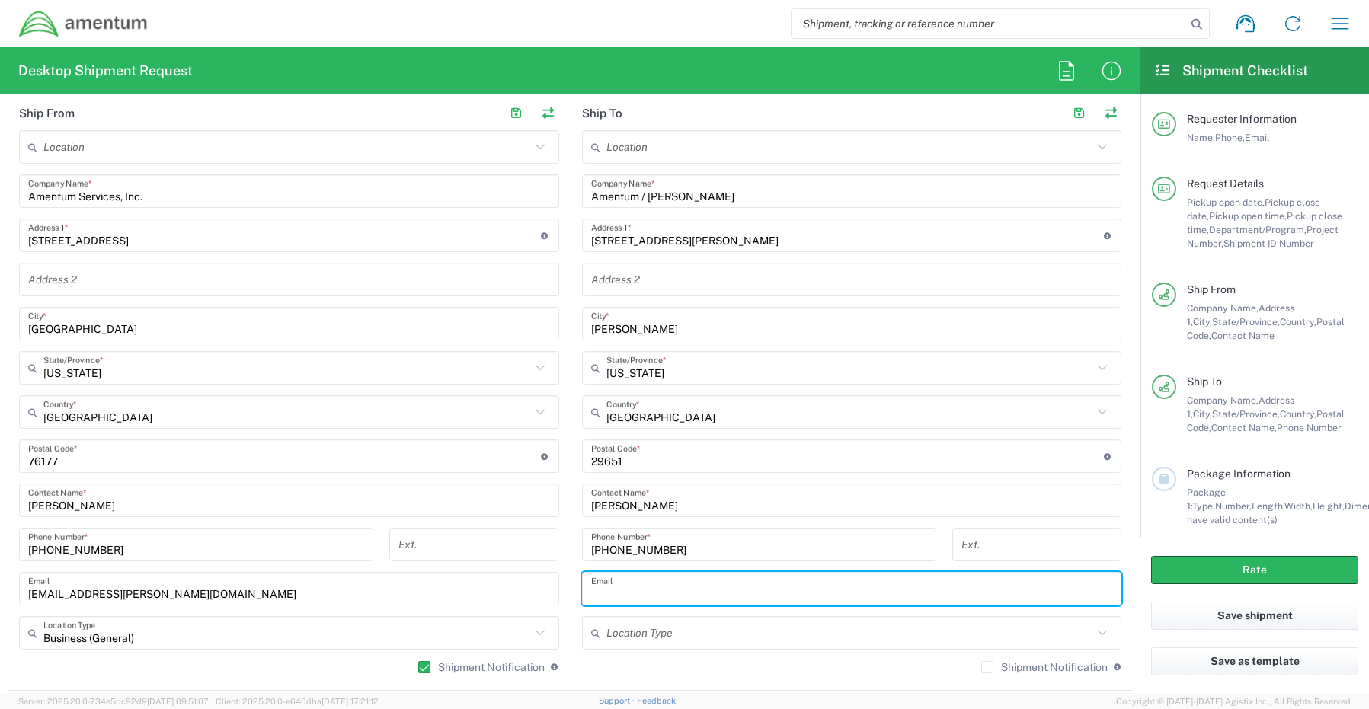
click at [624, 582] on input "text" at bounding box center [852, 589] width 522 height 27
paste input "Ben.LaPlace@amentum.com"
type input "Ben.LaPlace@amentum.com"
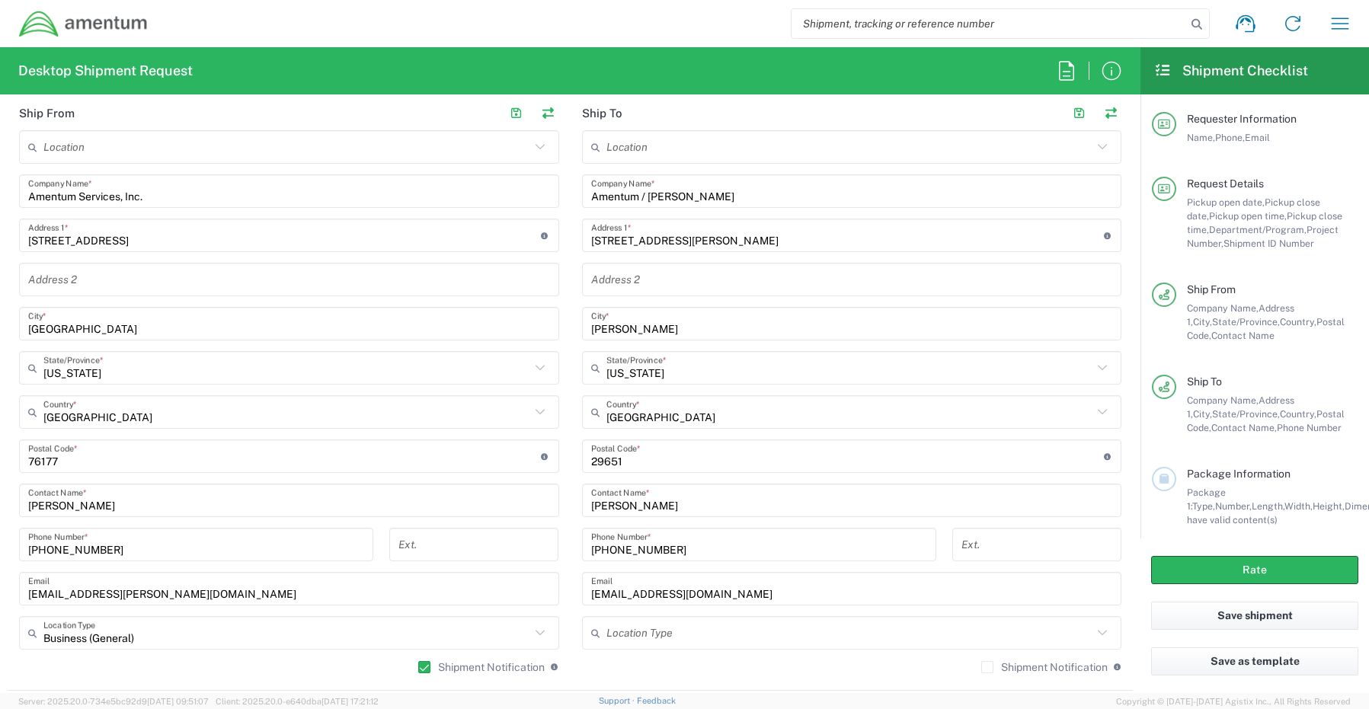
click at [981, 669] on label "Shipment Notification" at bounding box center [1044, 667] width 126 height 12
click at [987, 667] on input "Shipment Notification" at bounding box center [987, 667] width 0 height 0
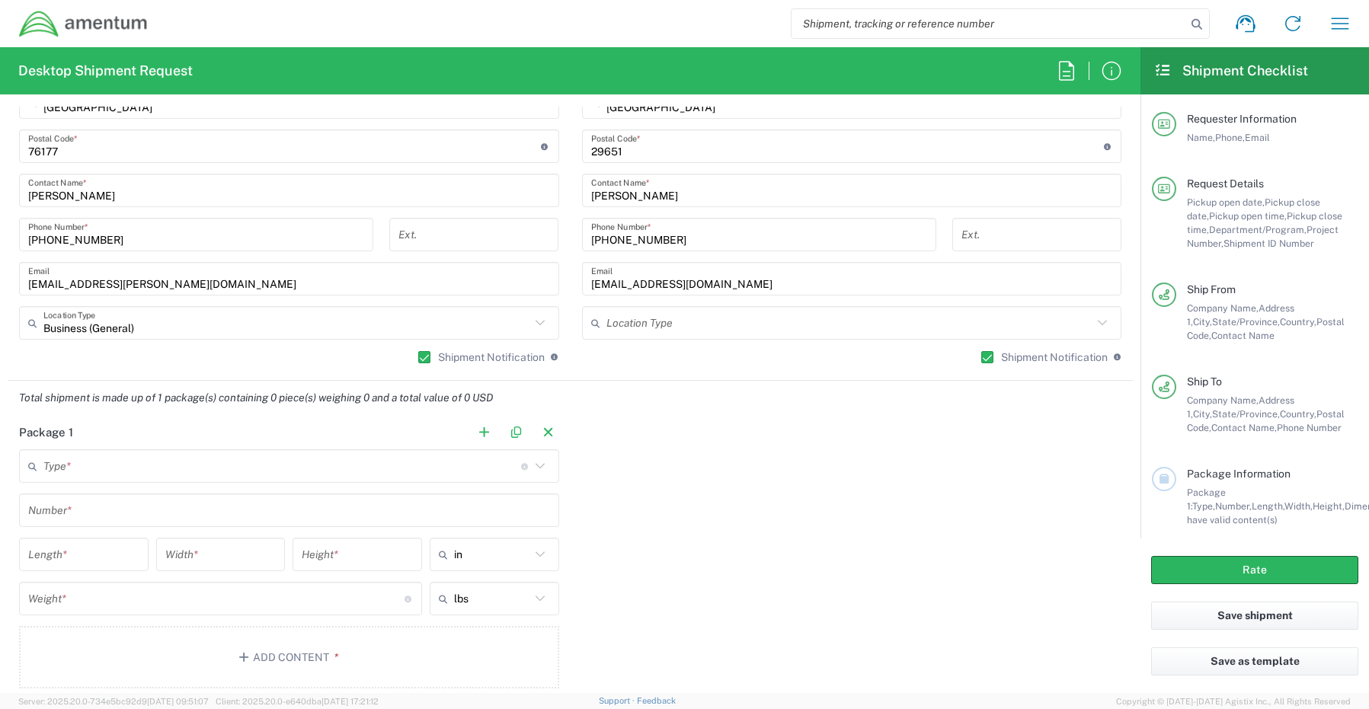
scroll to position [1067, 0]
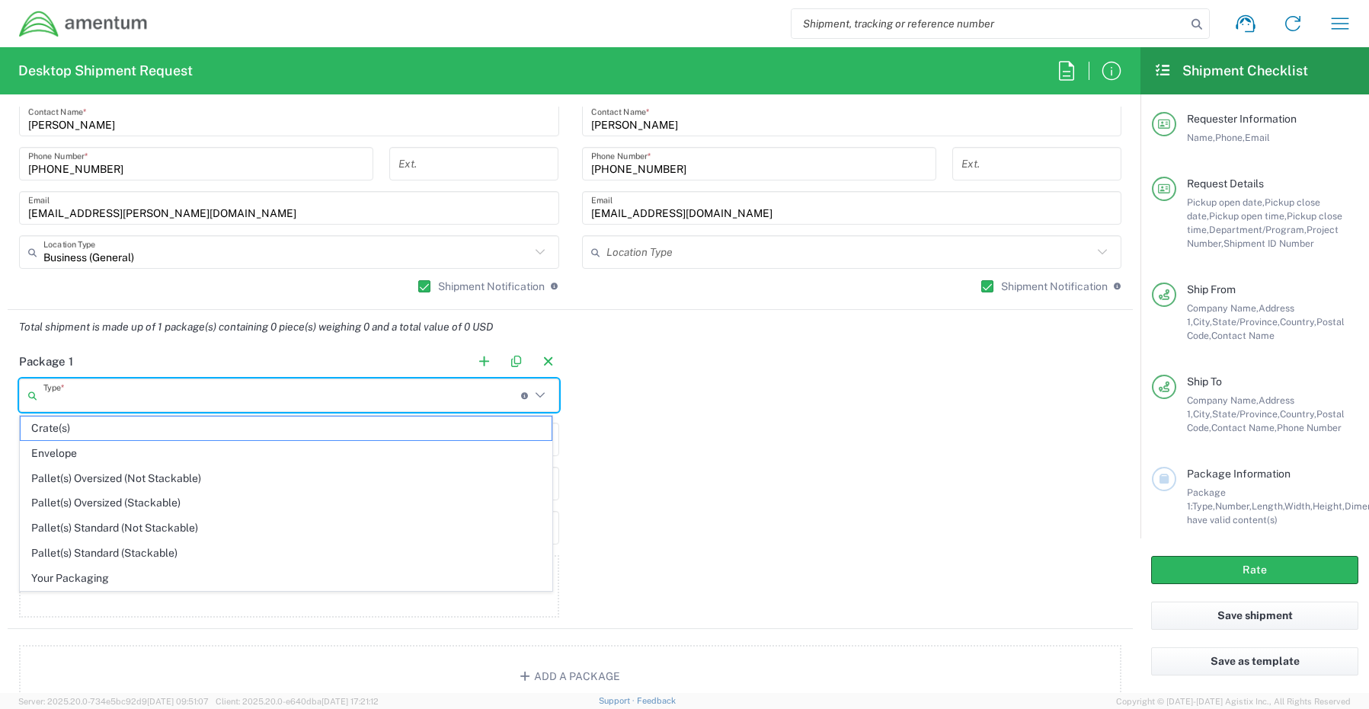
click at [85, 389] on input "text" at bounding box center [282, 395] width 478 height 27
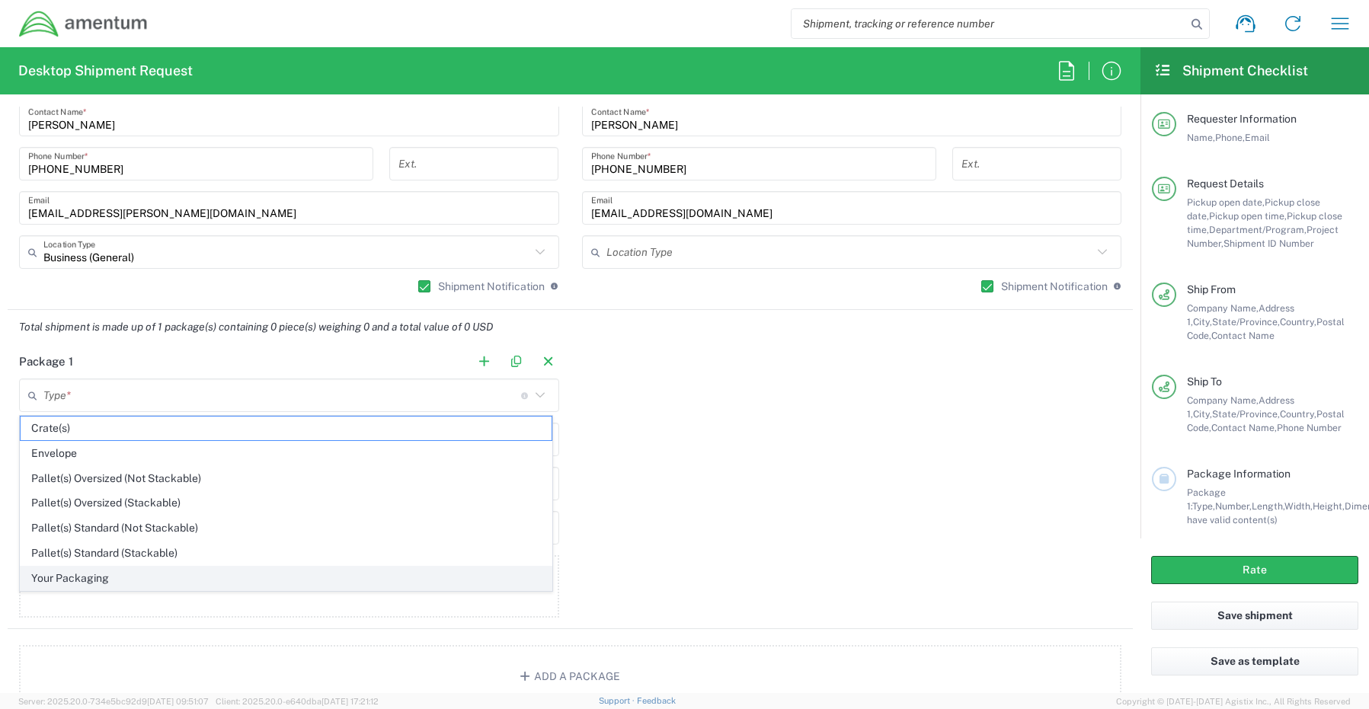
click at [93, 572] on span "Your Packaging" at bounding box center [286, 579] width 531 height 24
type input "Your Packaging"
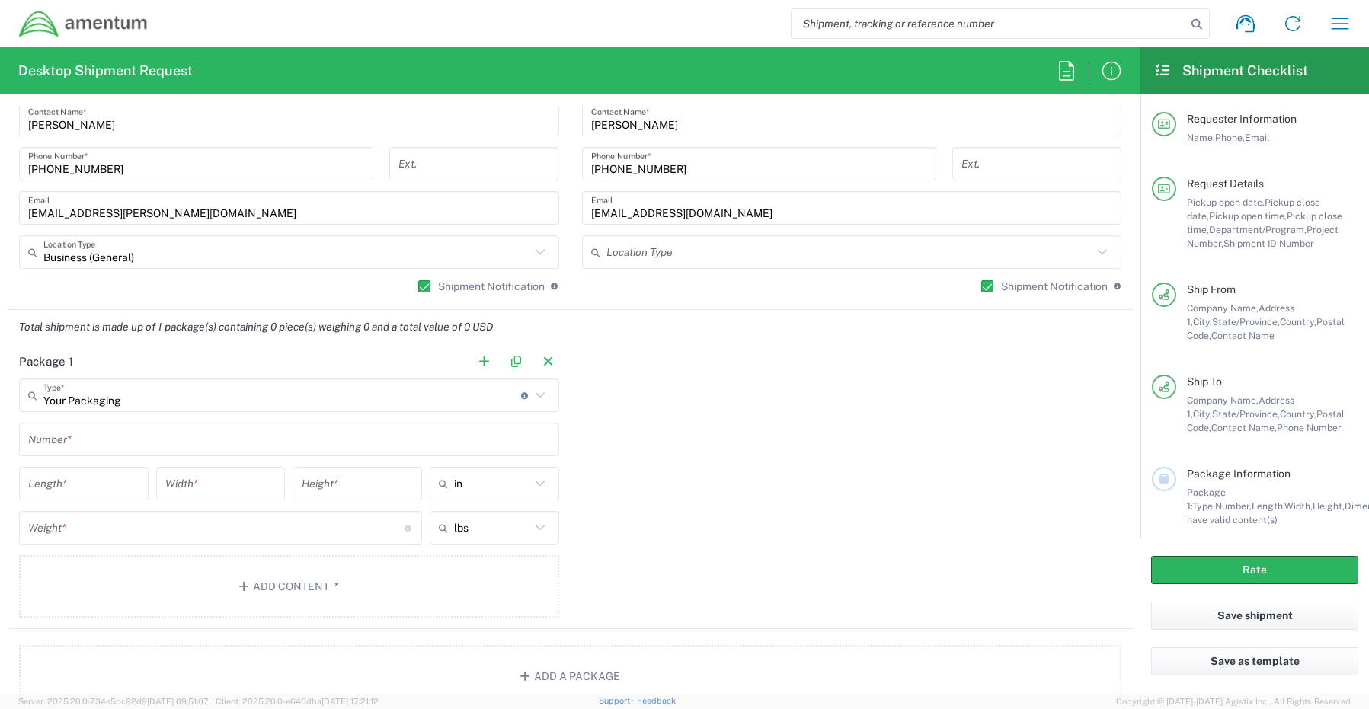
click at [85, 437] on input "text" at bounding box center [289, 440] width 522 height 27
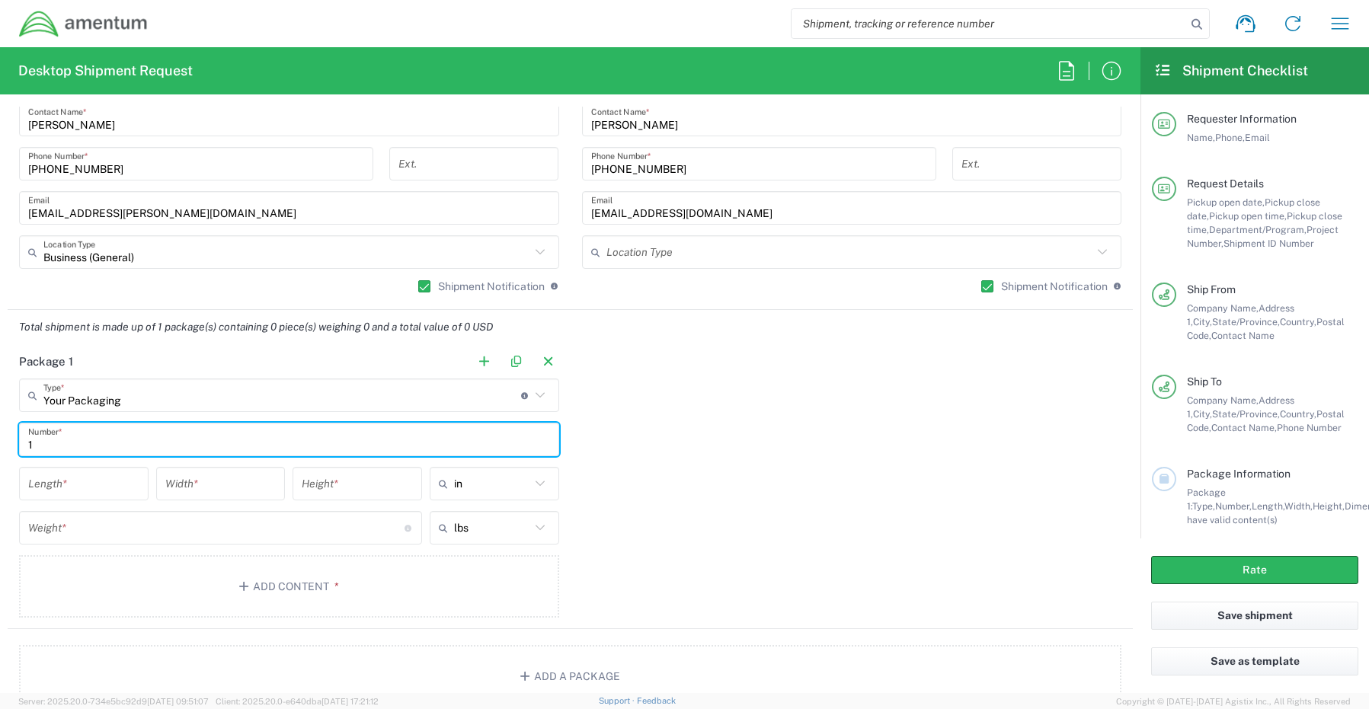
type input "1"
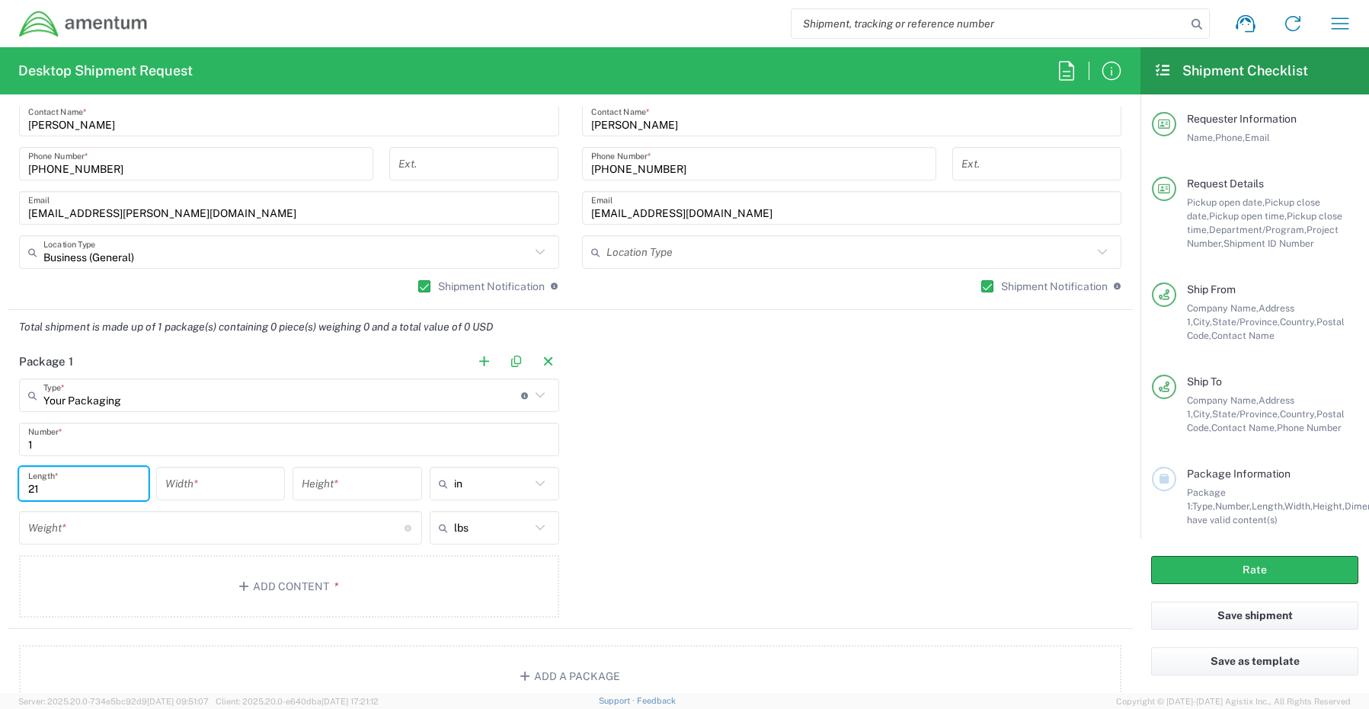
type input "21"
type input "13"
type input "3"
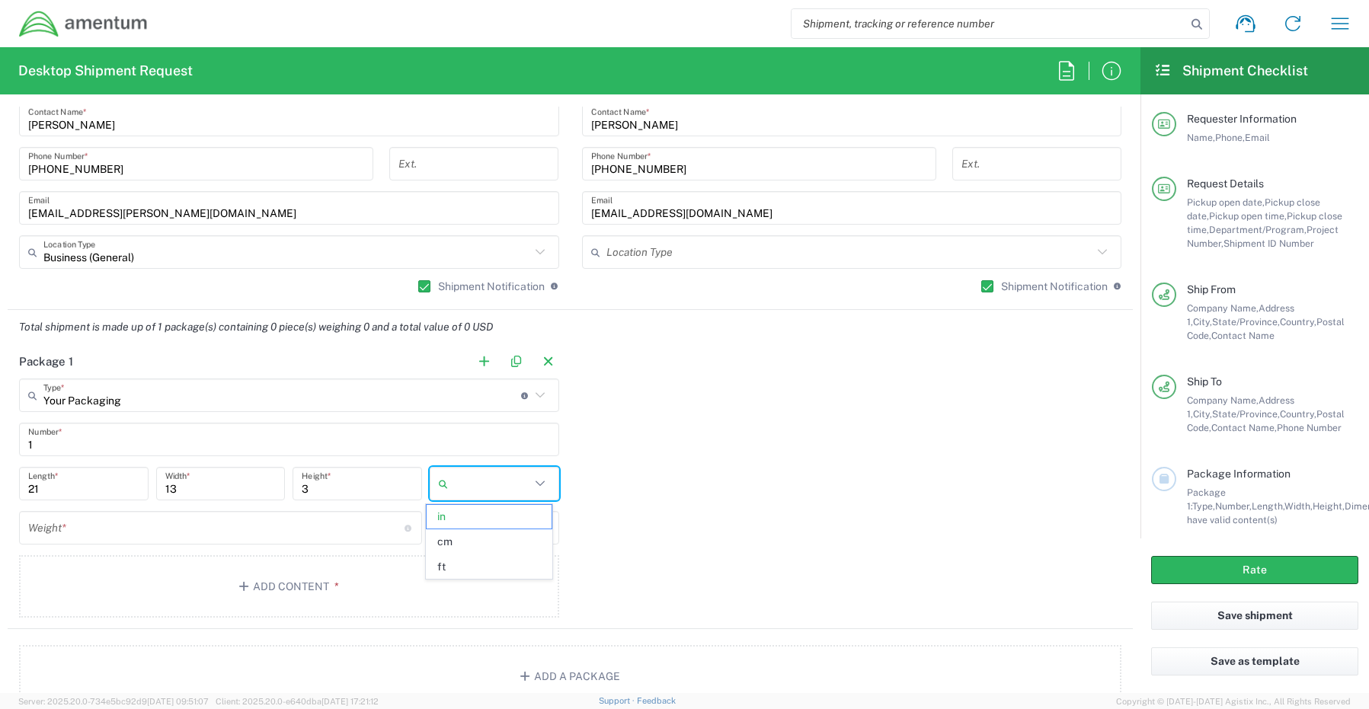
type input "in"
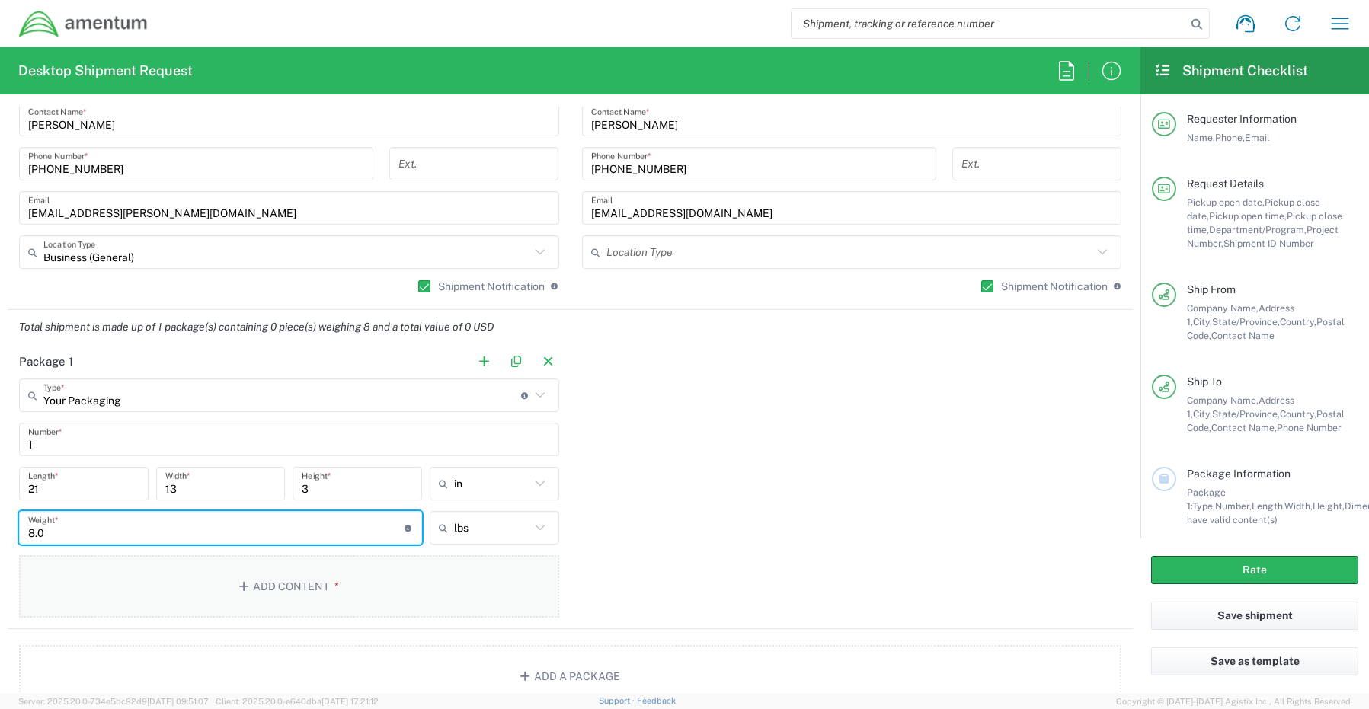
type input "8.0"
click at [281, 583] on button "Add Content *" at bounding box center [289, 586] width 540 height 62
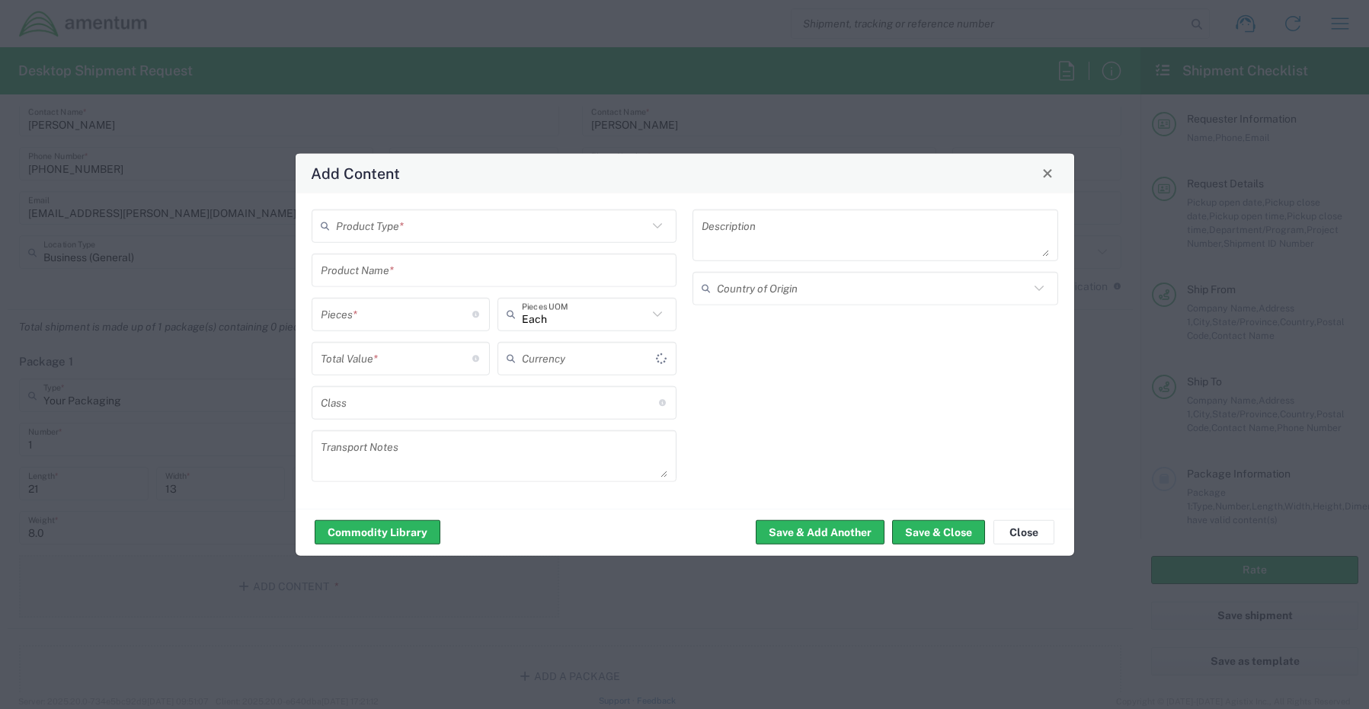
type input "US Dollar"
click at [425, 229] on input "text" at bounding box center [492, 226] width 312 height 27
click at [419, 281] on span "General Commodity" at bounding box center [494, 284] width 363 height 24
type input "General Commodity"
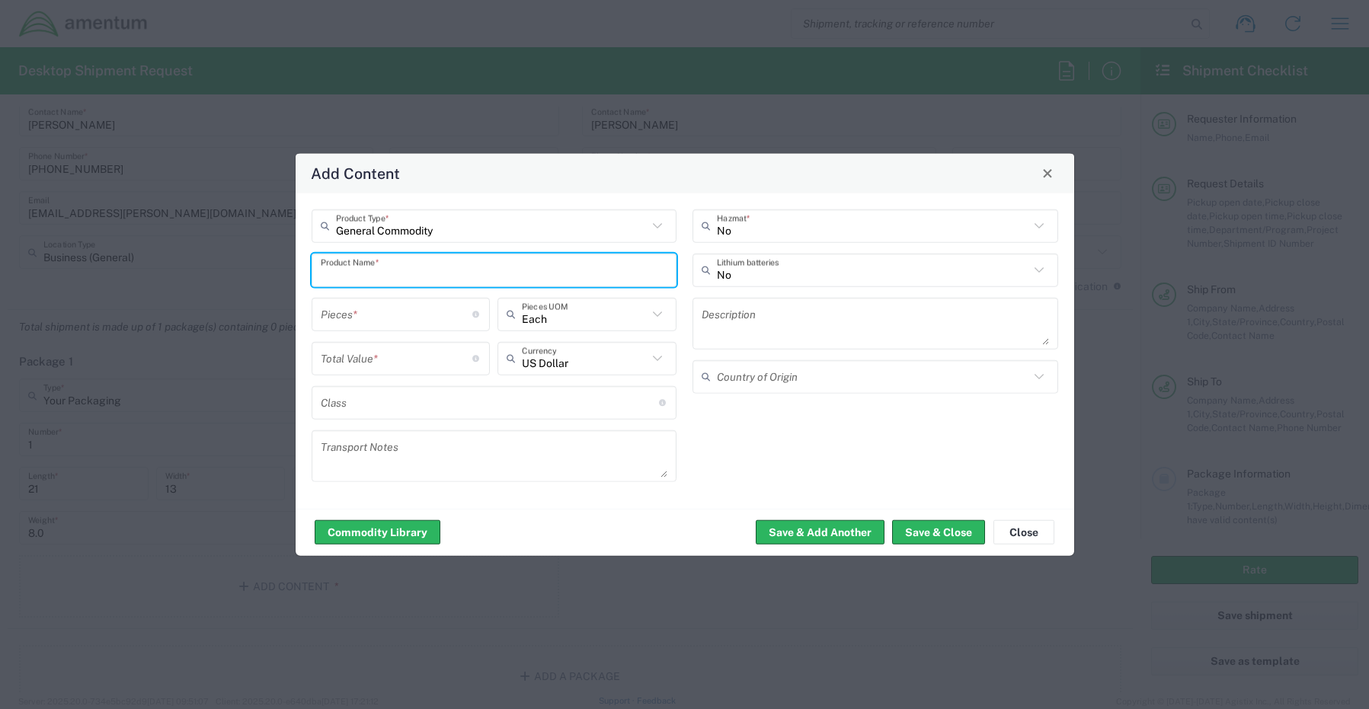
click at [339, 269] on input "text" at bounding box center [494, 270] width 347 height 27
paste input "Laptop(POWER 64GB): CORP027338/SN: 57L5VC4"
type input "Laptop(POWER 64GB): CORP027338/SN: 57L5VC4"
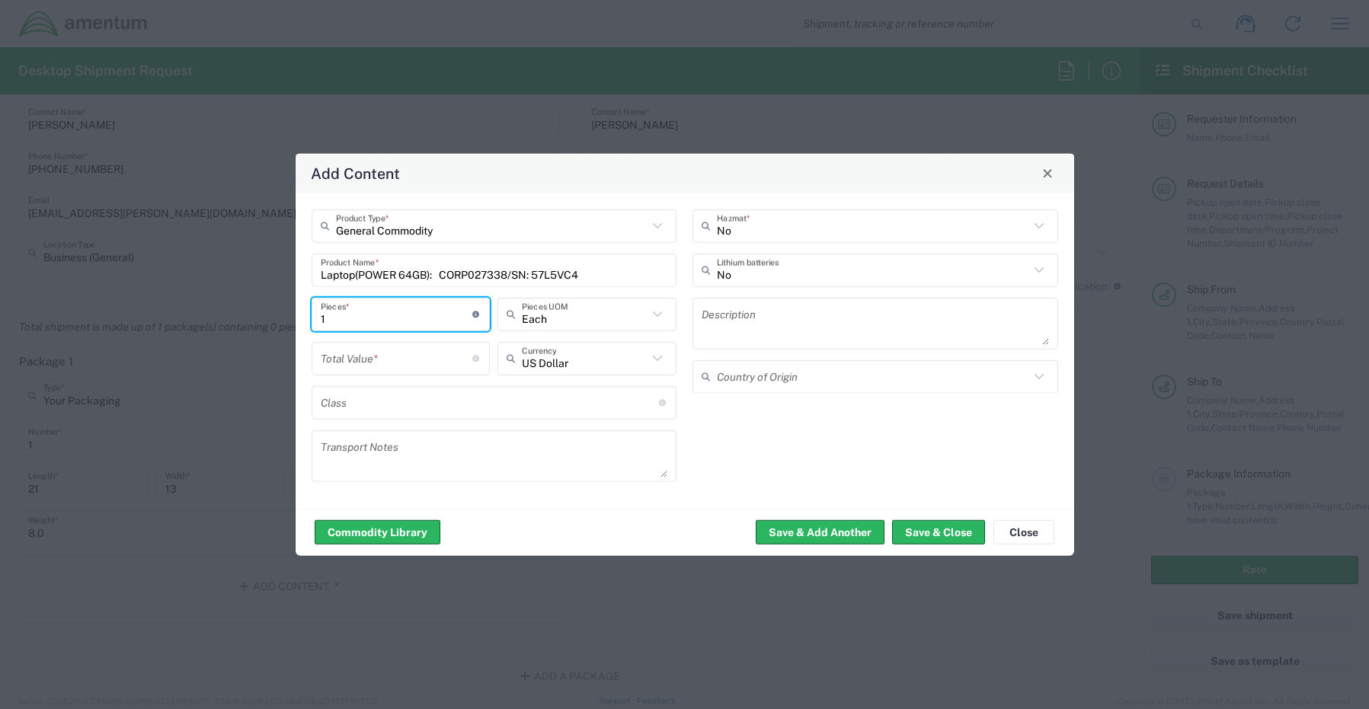
type input "1"
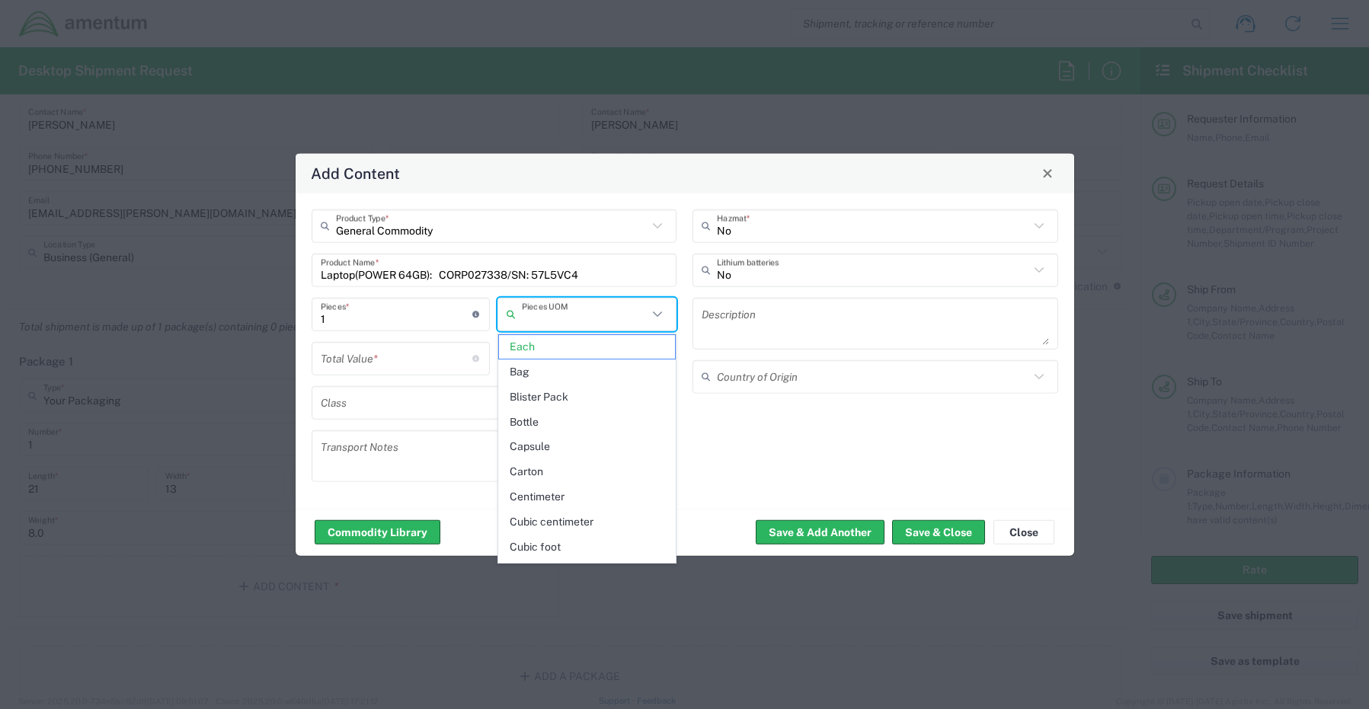
type input "Each"
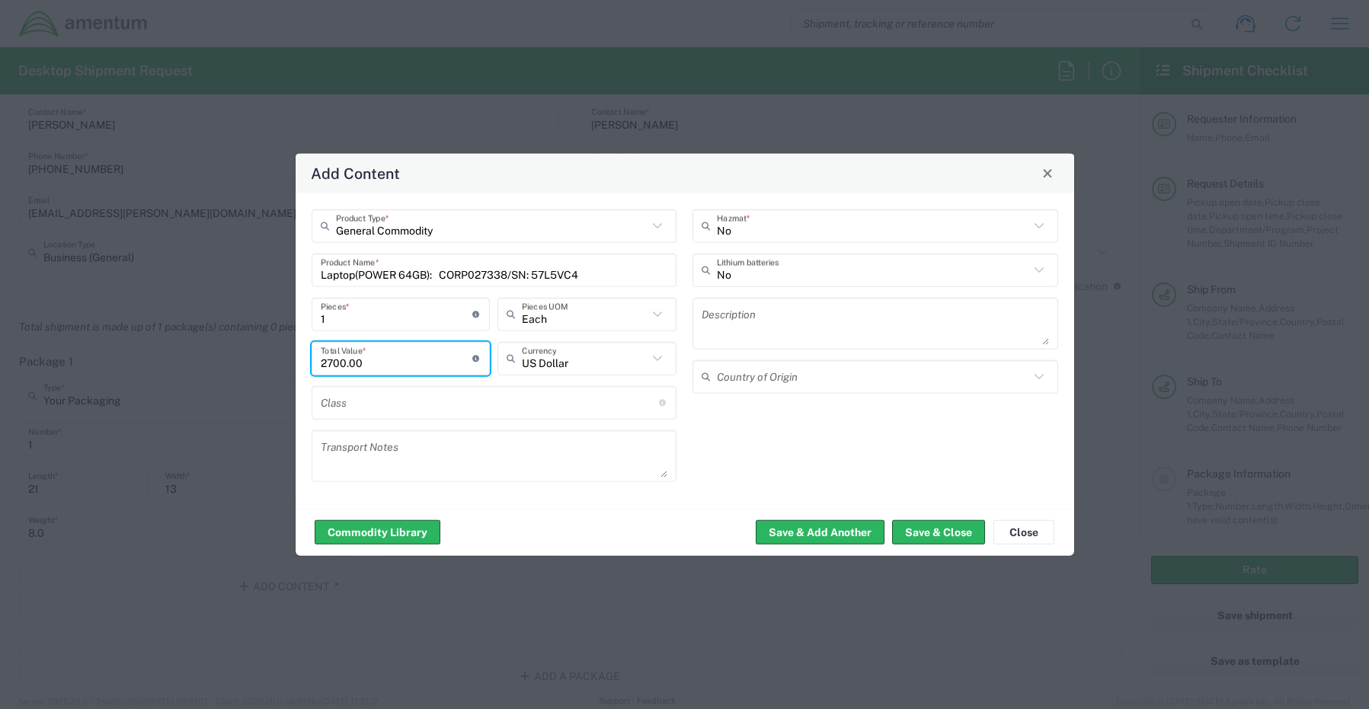
type input "2700.00"
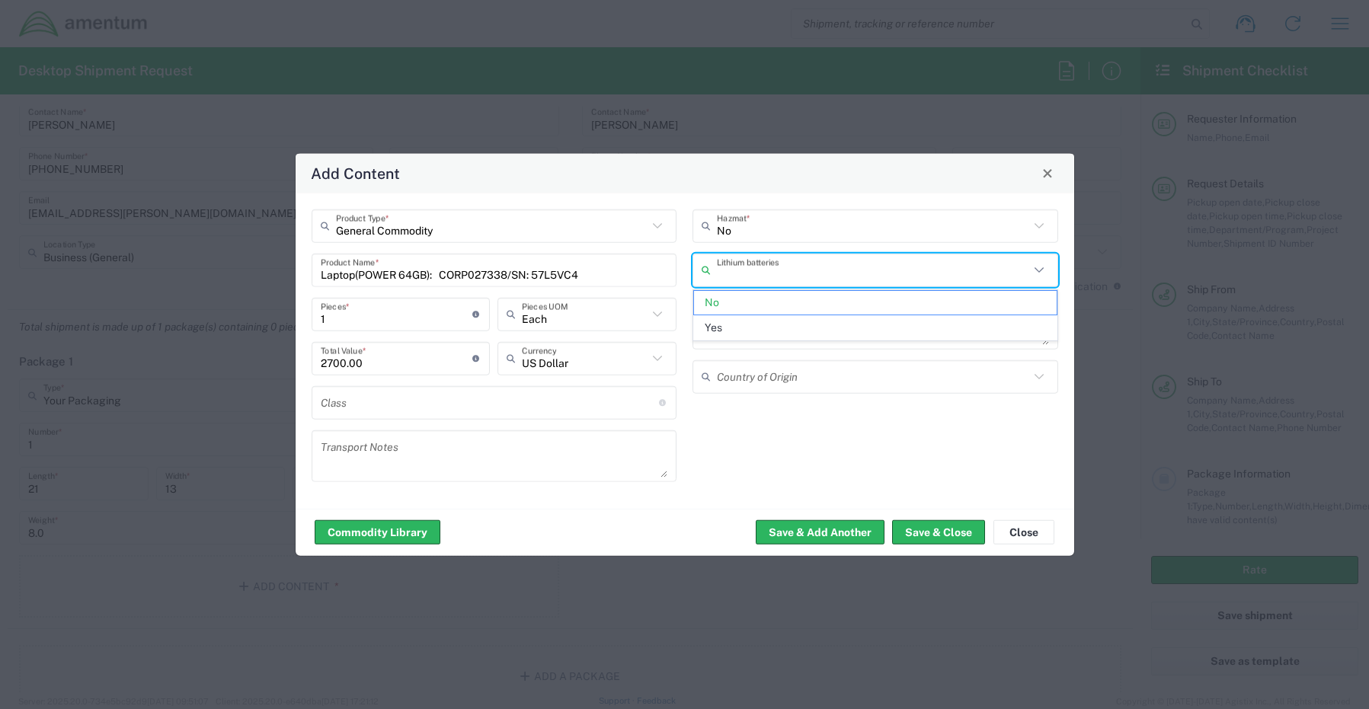
click at [748, 273] on input "text" at bounding box center [873, 270] width 312 height 27
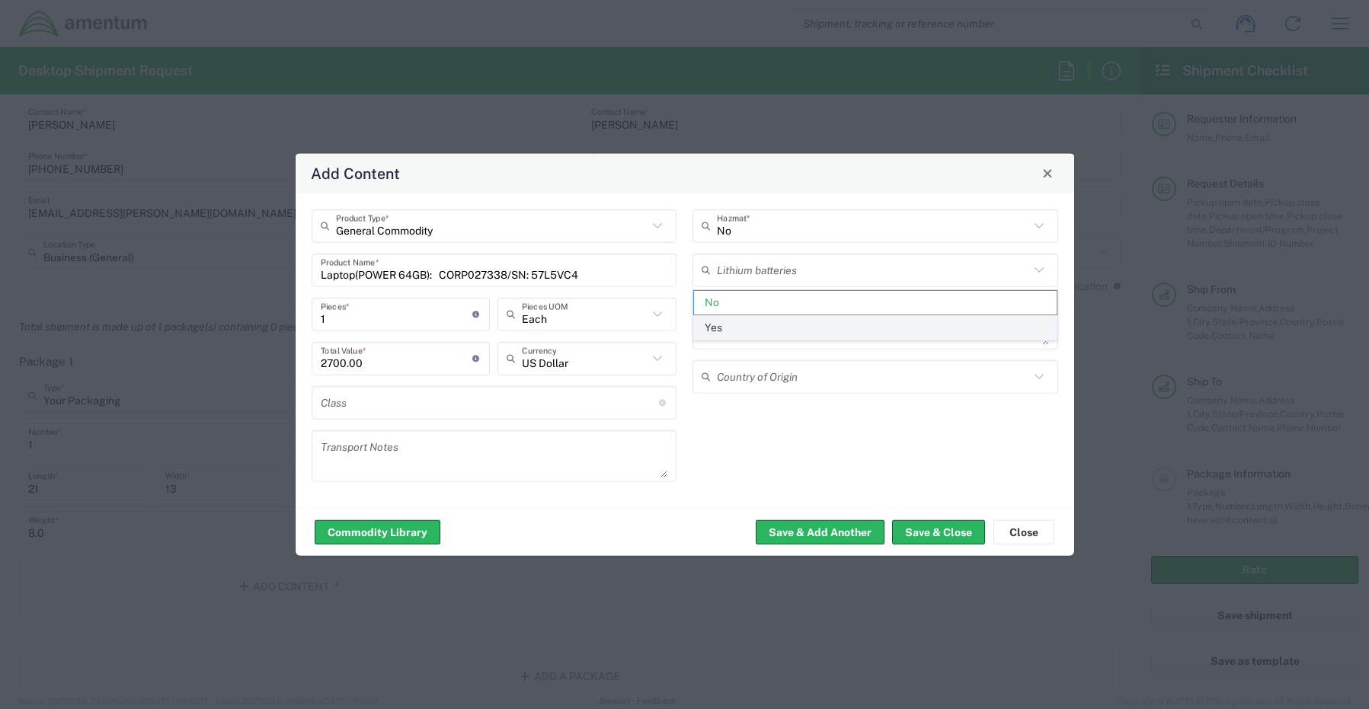
click at [728, 325] on span "Yes" at bounding box center [875, 328] width 363 height 24
type input "Yes"
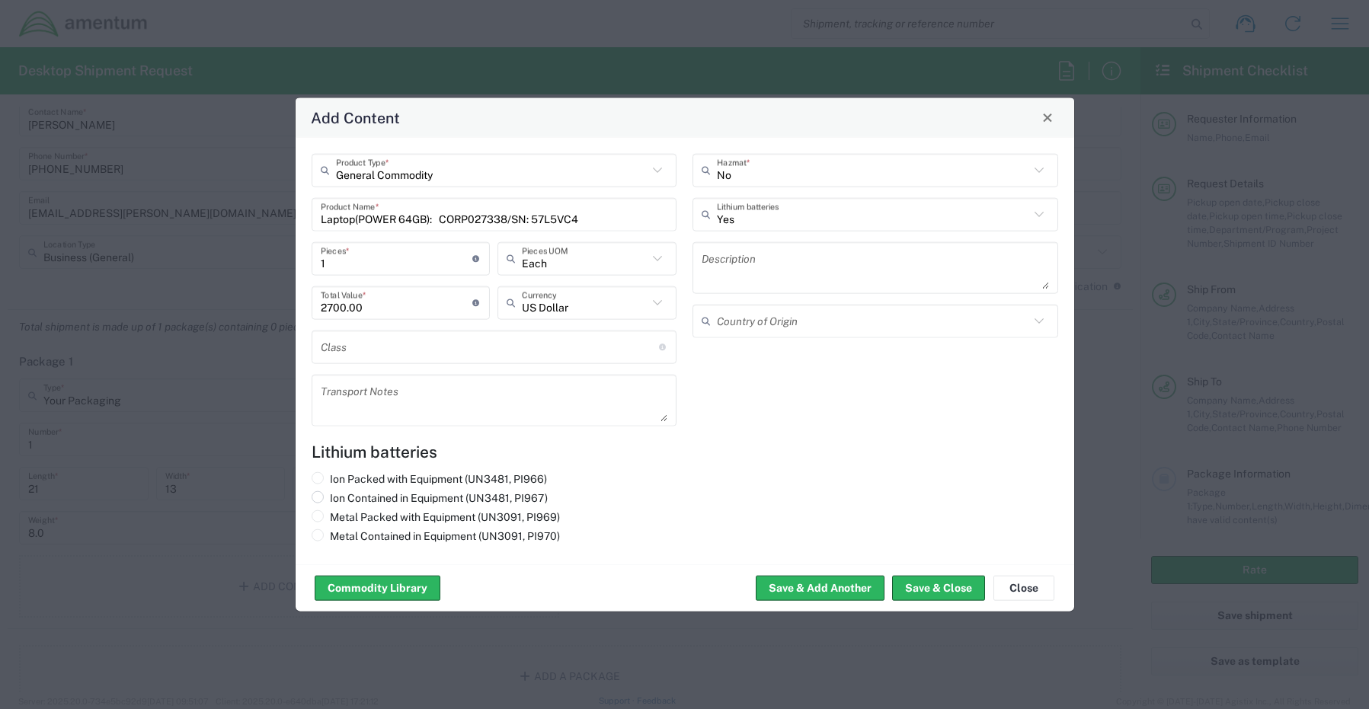
click at [353, 502] on label "Ion Contained in Equipment (UN3481, PI967)" at bounding box center [430, 498] width 236 height 14
click at [340, 501] on input "Ion Contained in Equipment (UN3481, PI967)" at bounding box center [335, 496] width 10 height 10
radio input "true"
click at [926, 590] on button "Save & Close" at bounding box center [938, 588] width 93 height 24
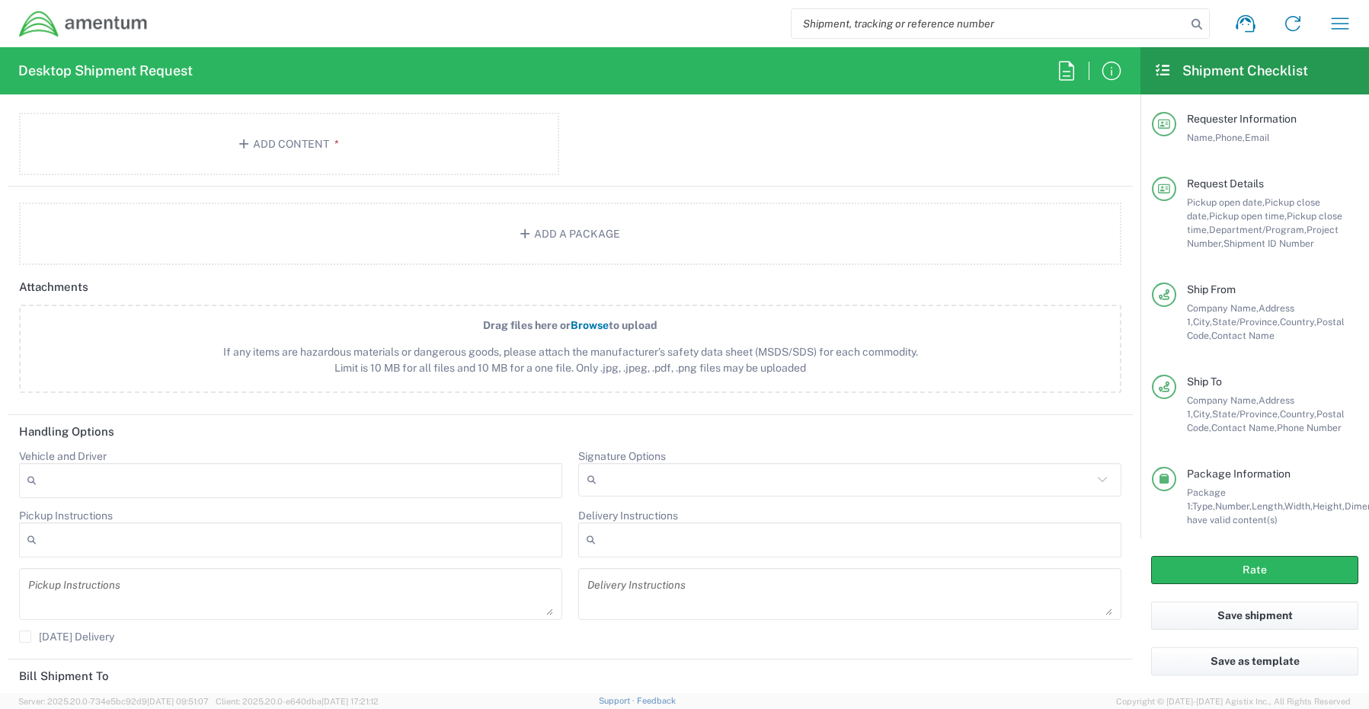
scroll to position [1600, 0]
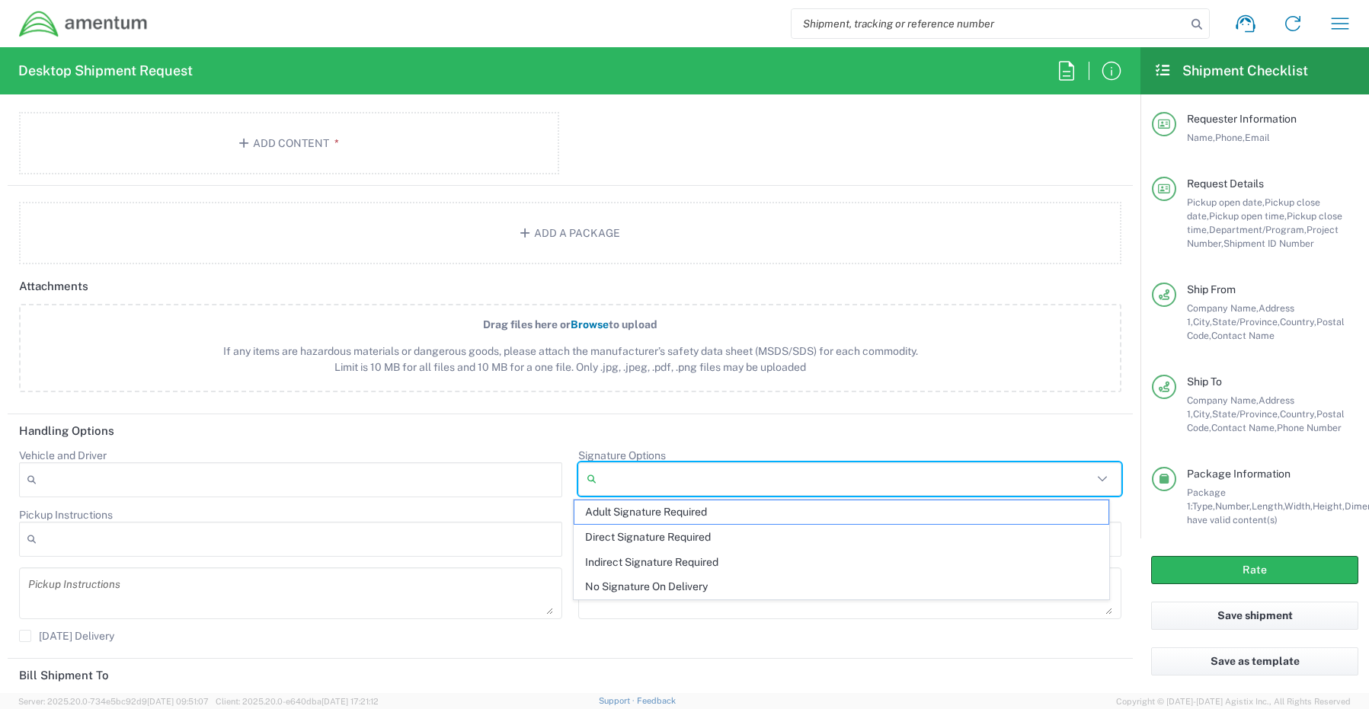
click at [648, 473] on input "Signature Options" at bounding box center [848, 479] width 490 height 24
click at [626, 510] on span "Adult Signature Required" at bounding box center [841, 513] width 535 height 24
type input "Adult Signature Required"
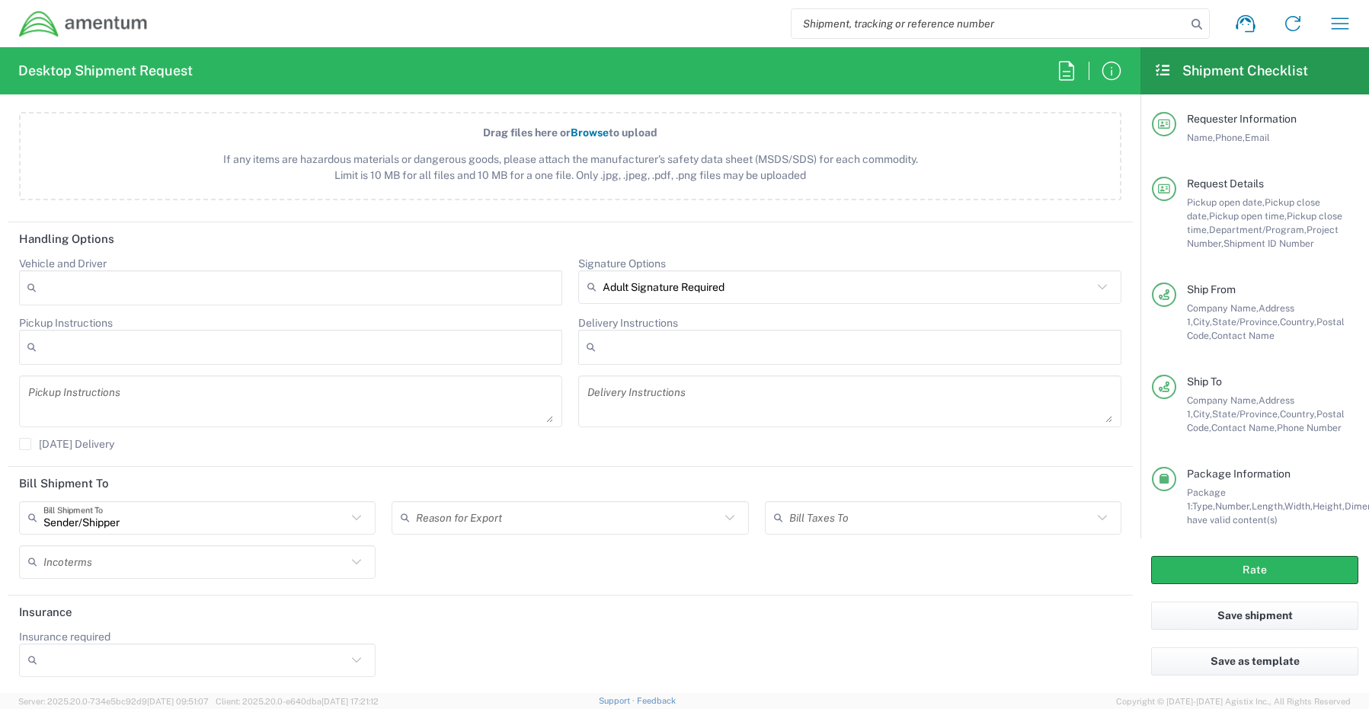
scroll to position [1793, 0]
click at [95, 655] on input "Insurance required" at bounding box center [194, 660] width 303 height 24
click at [94, 625] on span "Yes" at bounding box center [196, 630] width 350 height 24
type input "Yes"
click at [488, 660] on input "Insurance Value" at bounding box center [570, 660] width 338 height 24
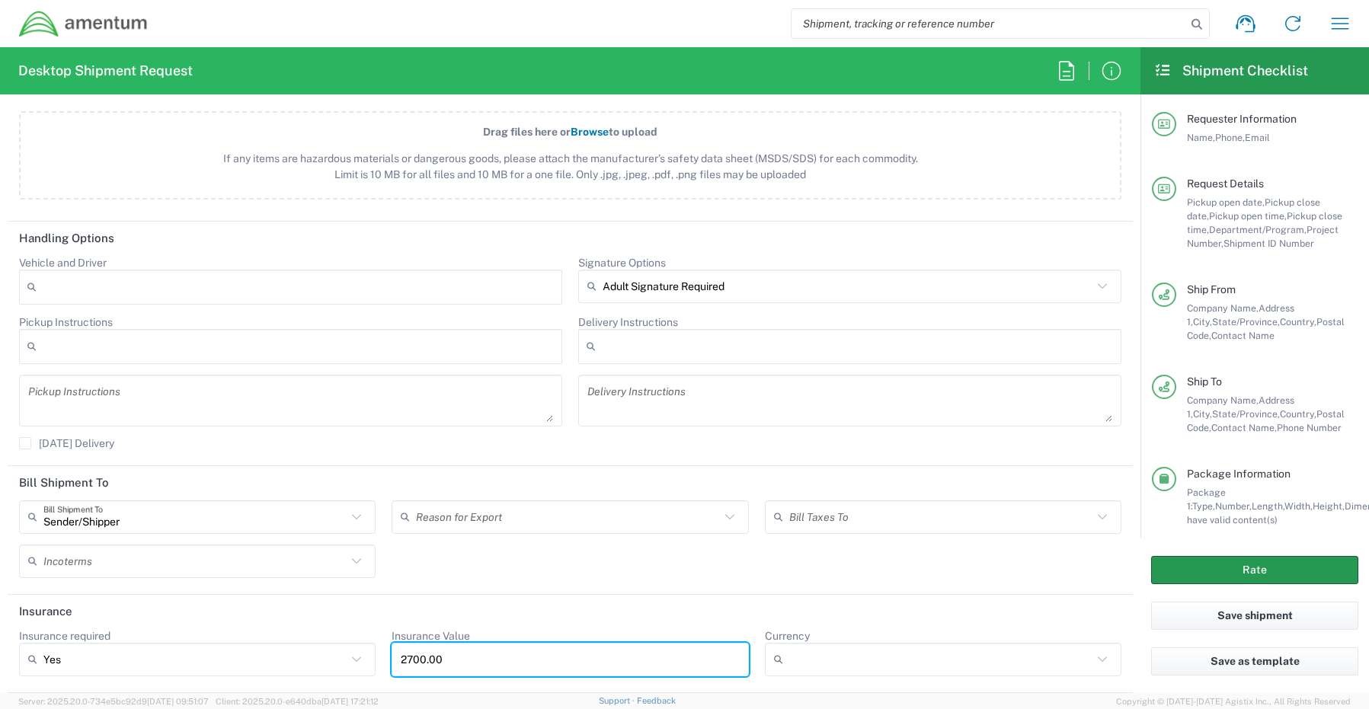
type input "2700.00"
click at [1212, 558] on button "Rate" at bounding box center [1254, 570] width 207 height 28
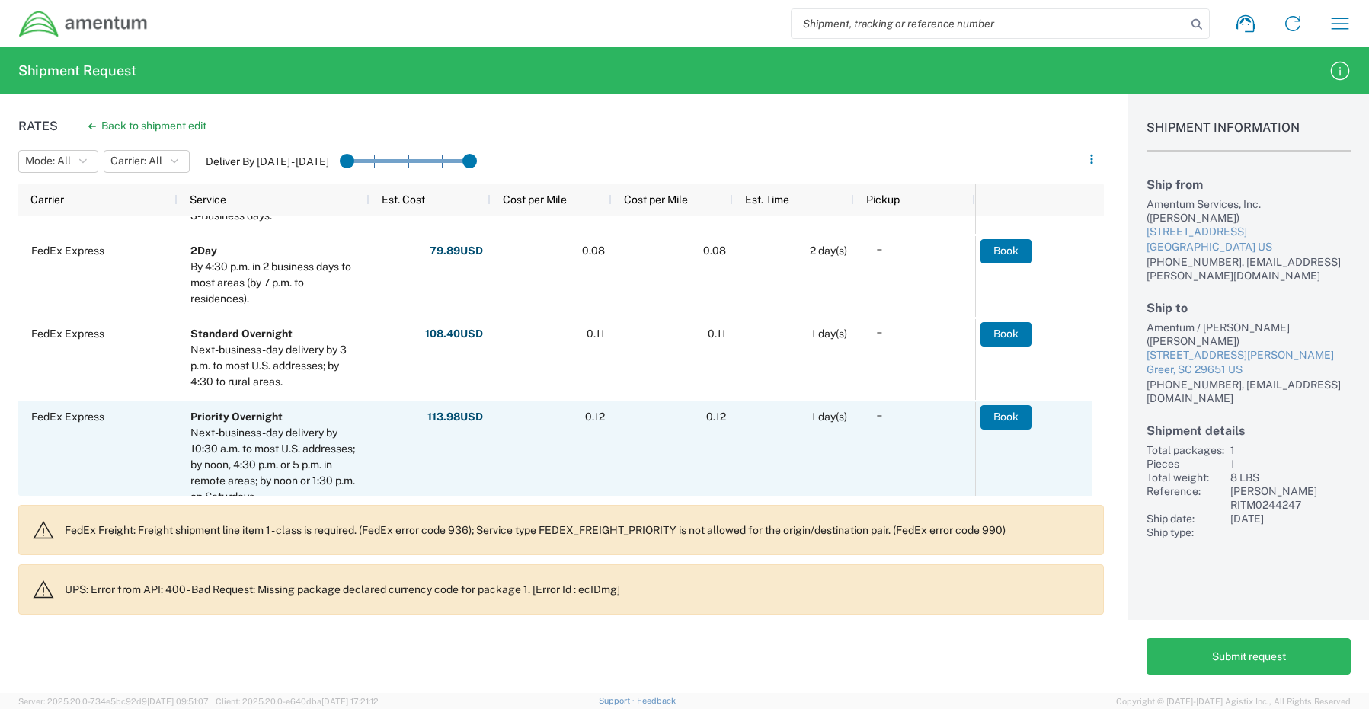
scroll to position [152, 0]
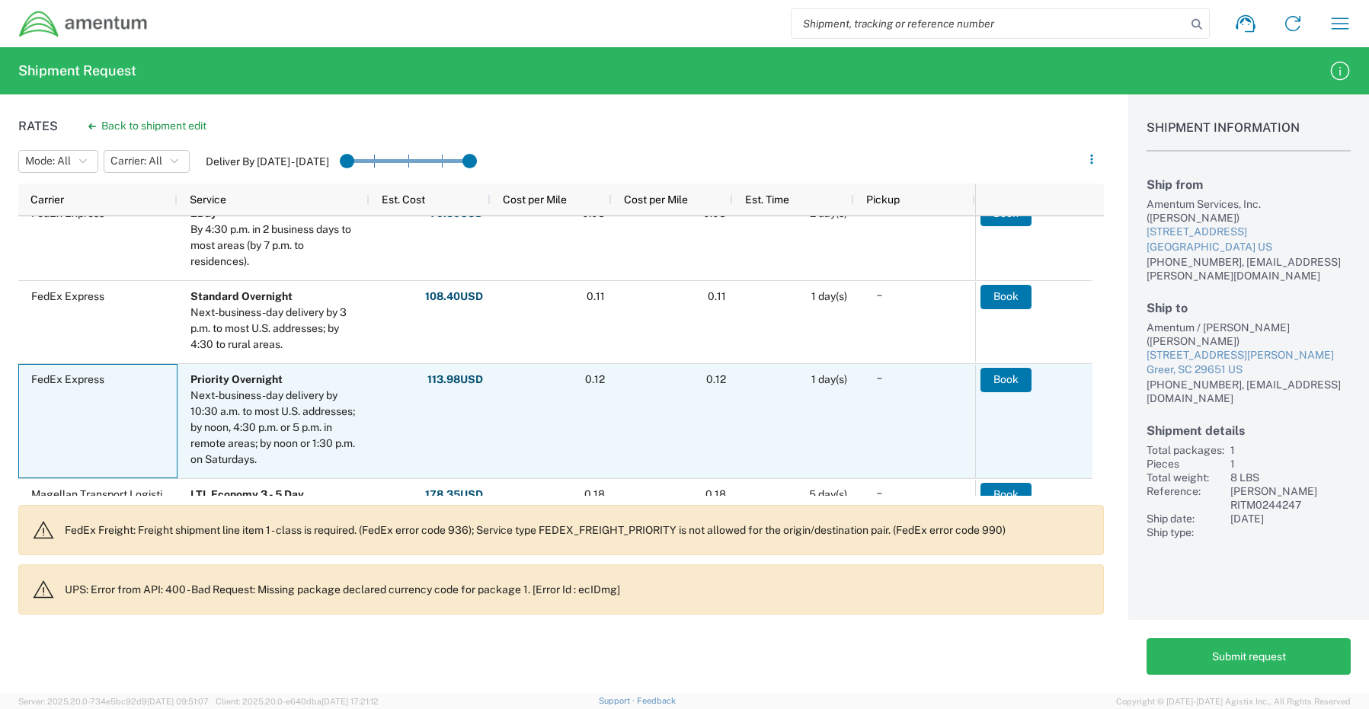
click at [68, 433] on div "FedEx Express" at bounding box center [97, 421] width 159 height 114
click at [994, 375] on button "Book" at bounding box center [1005, 380] width 51 height 24
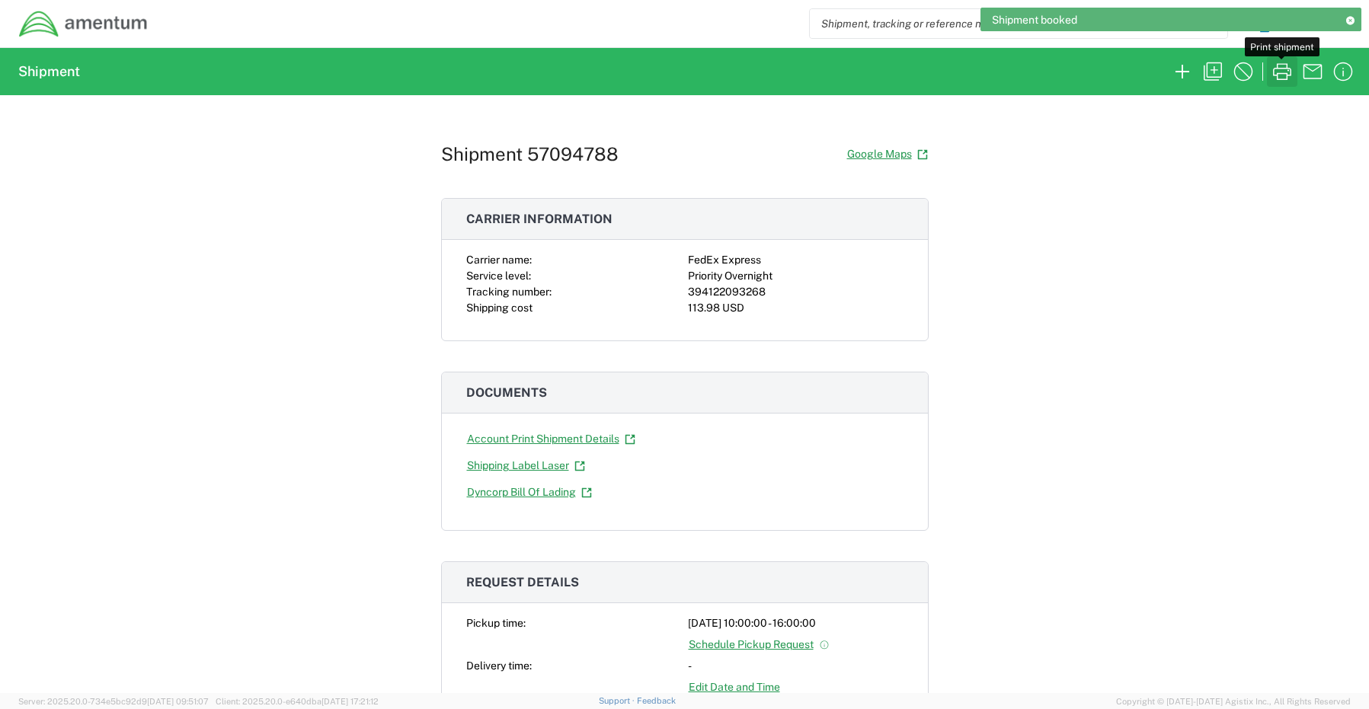
click at [1275, 80] on icon "button" at bounding box center [1282, 71] width 24 height 24
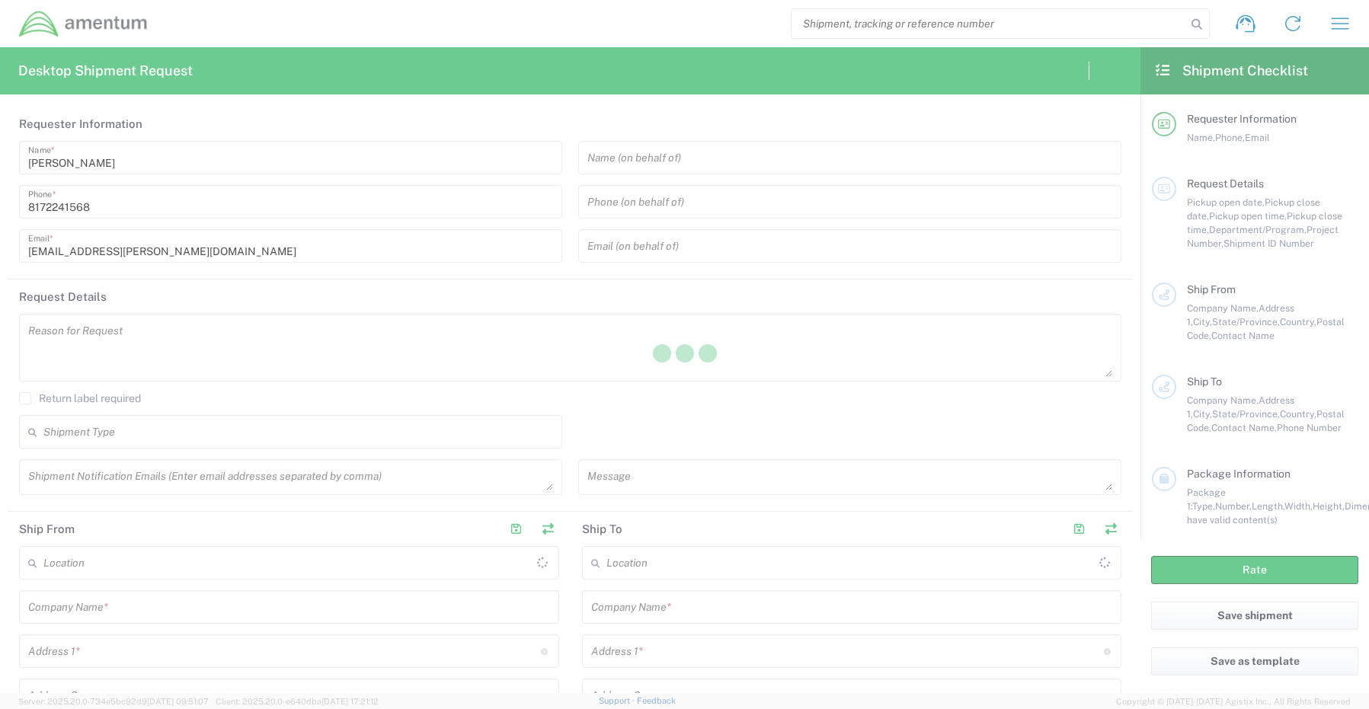
type input "[GEOGRAPHIC_DATA]"
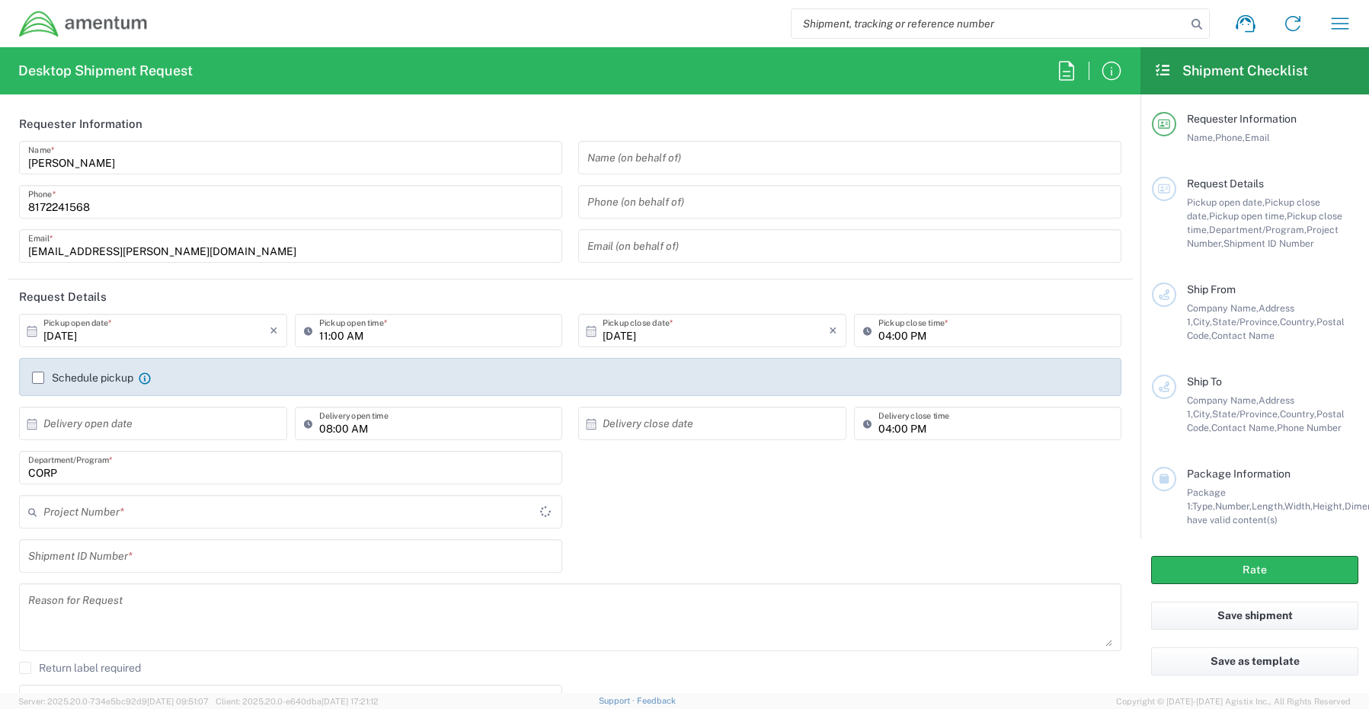
type input "CORP"
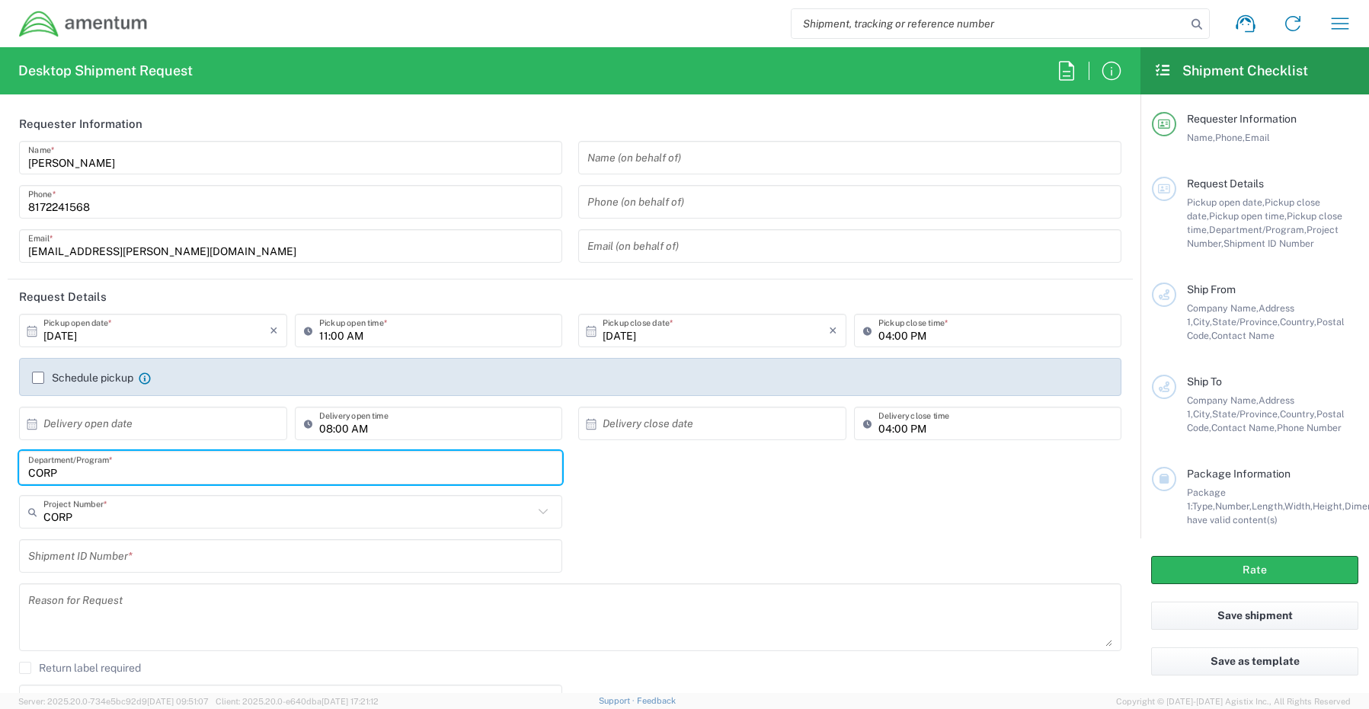
drag, startPoint x: 89, startPoint y: 474, endPoint x: -19, endPoint y: 467, distance: 108.4
click at [0, 467] on html "Shipment request Shipment tracking Shipment estimator Desktop shipment request …" at bounding box center [684, 354] width 1369 height 709
paste input "[PERSON_NAME]"
type input "[PERSON_NAME]"
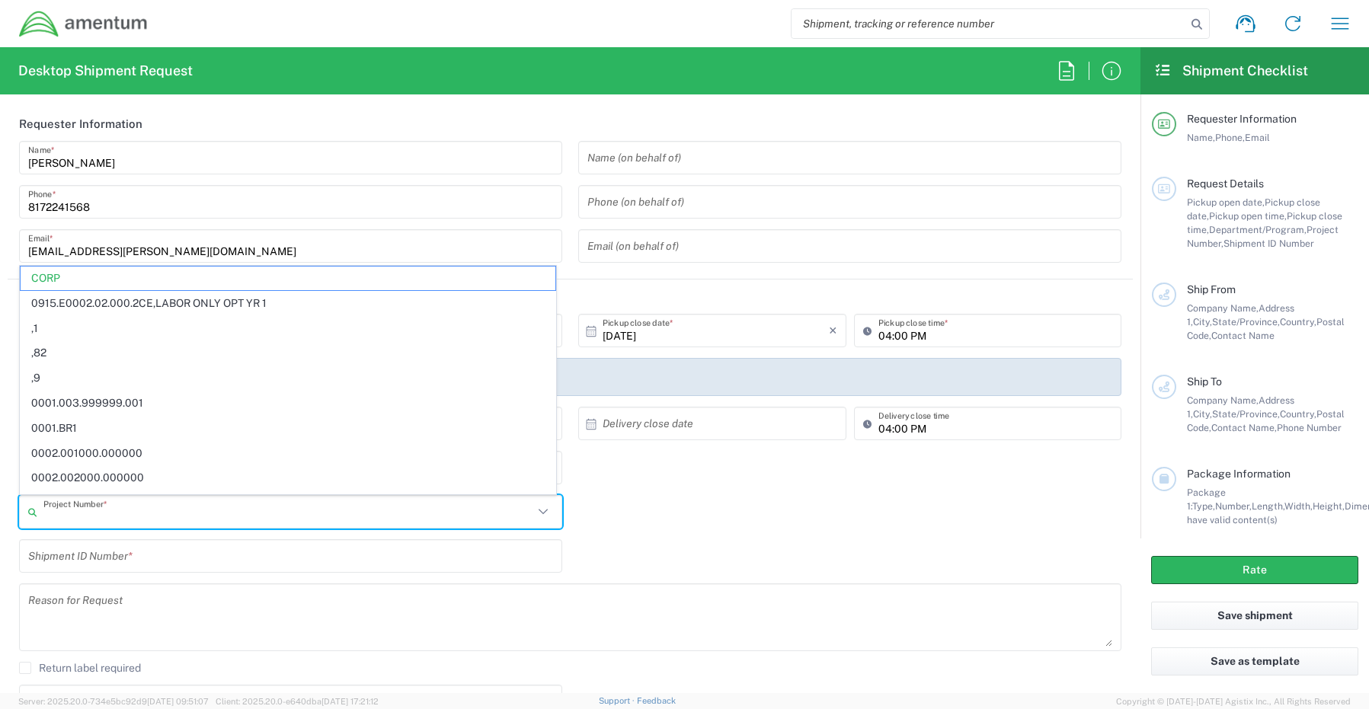
drag, startPoint x: 97, startPoint y: 513, endPoint x: 0, endPoint y: 515, distance: 96.8
click at [0, 515] on form "Requester Information [PERSON_NAME] Name * [PHONE_NUMBER] Phone * [EMAIL_ADDRES…" at bounding box center [570, 400] width 1140 height 587
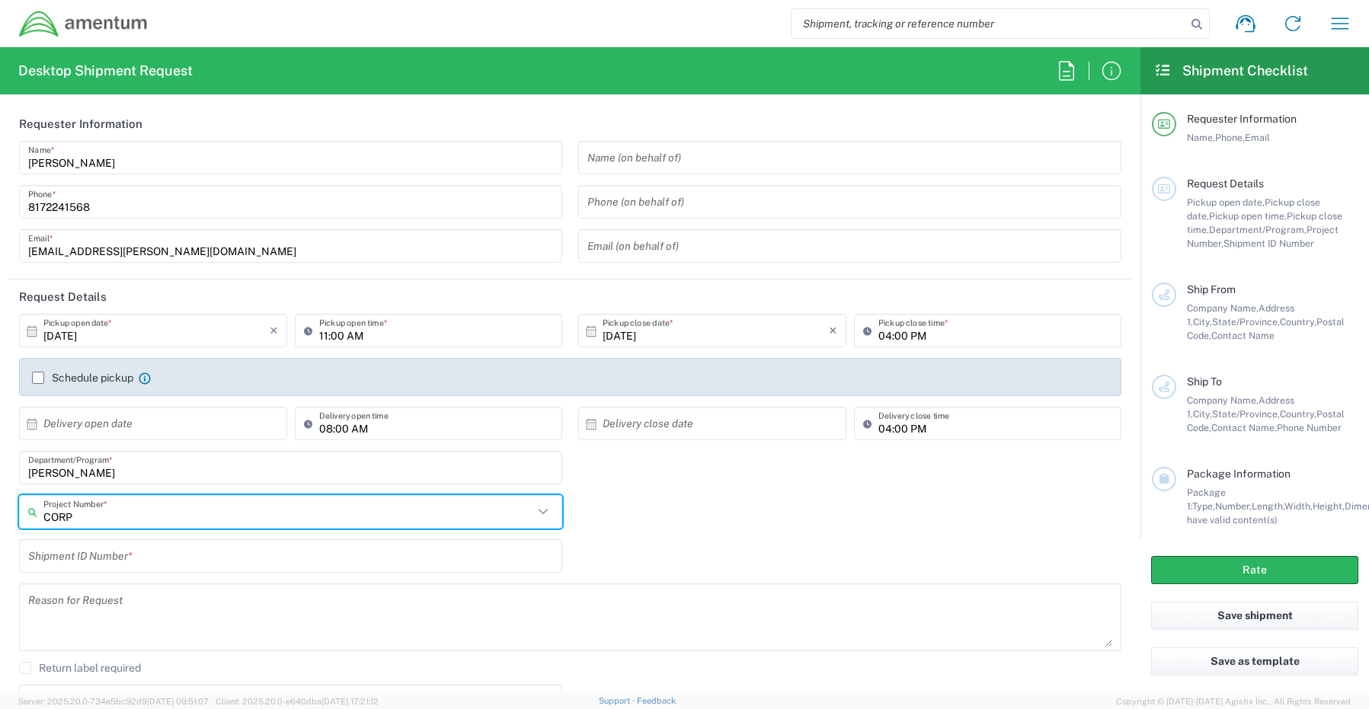
paste input "ADMN.600374.6DSEX"
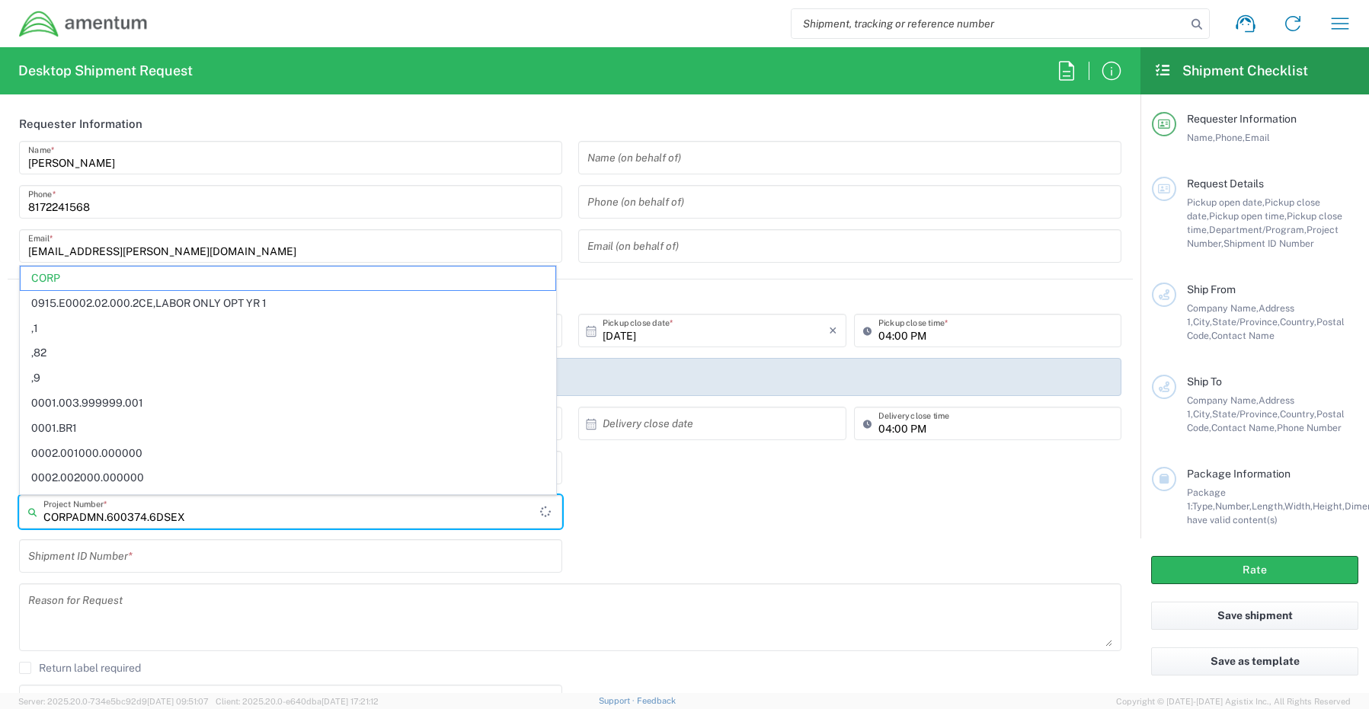
drag, startPoint x: 197, startPoint y: 520, endPoint x: -12, endPoint y: 513, distance: 208.9
click at [0, 513] on html "Shipment request Shipment tracking Shipment estimator Desktop shipment request …" at bounding box center [684, 354] width 1369 height 709
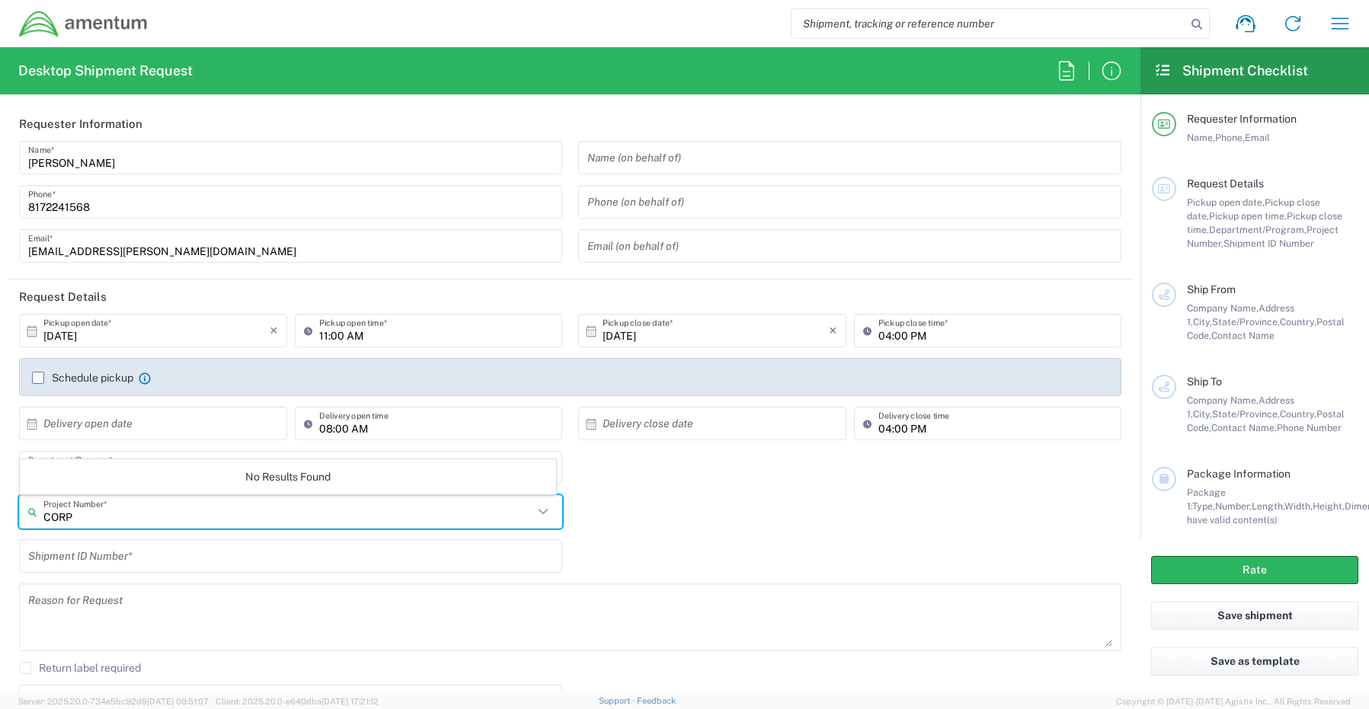
paste input "ADMN.600374.6DSEX"
type input "C"
paste input "ADMN.600374.6DSEX"
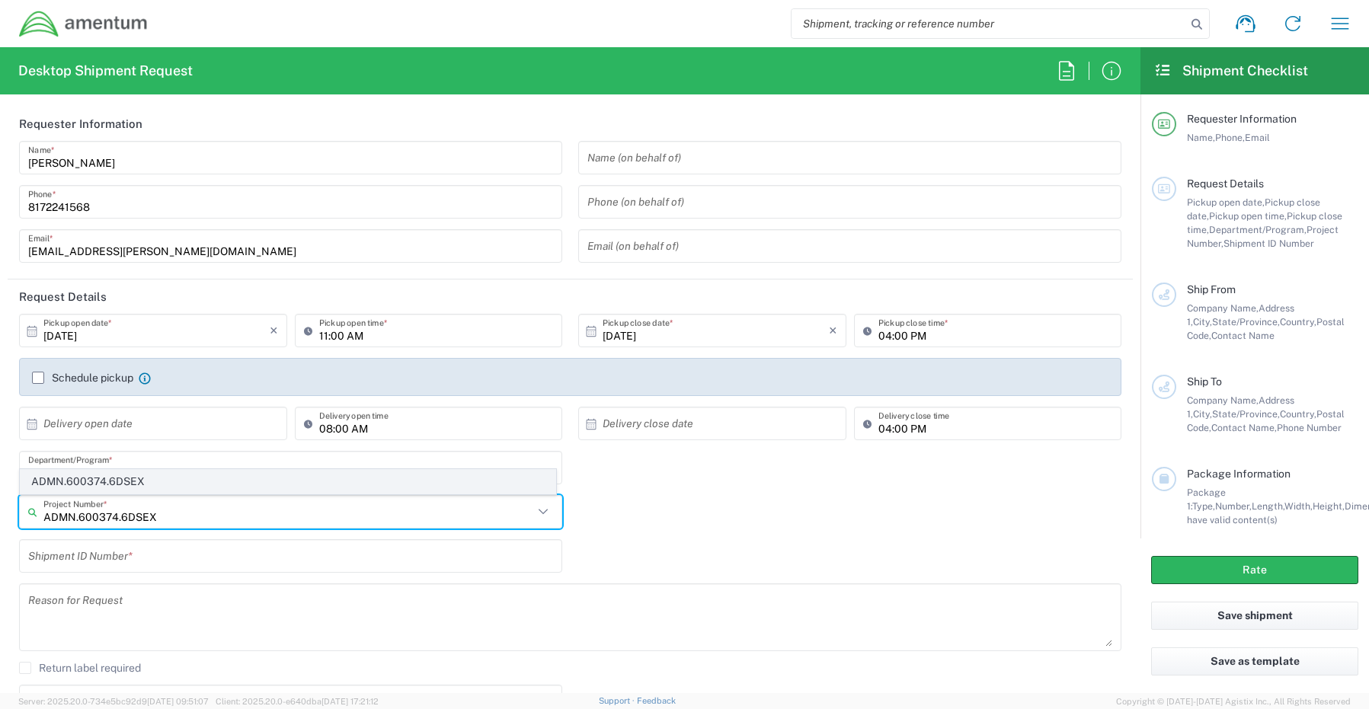
type input "ADMN.600374.6DSEX"
click at [126, 482] on span "ADMN.600374.6DSEX" at bounding box center [288, 482] width 535 height 24
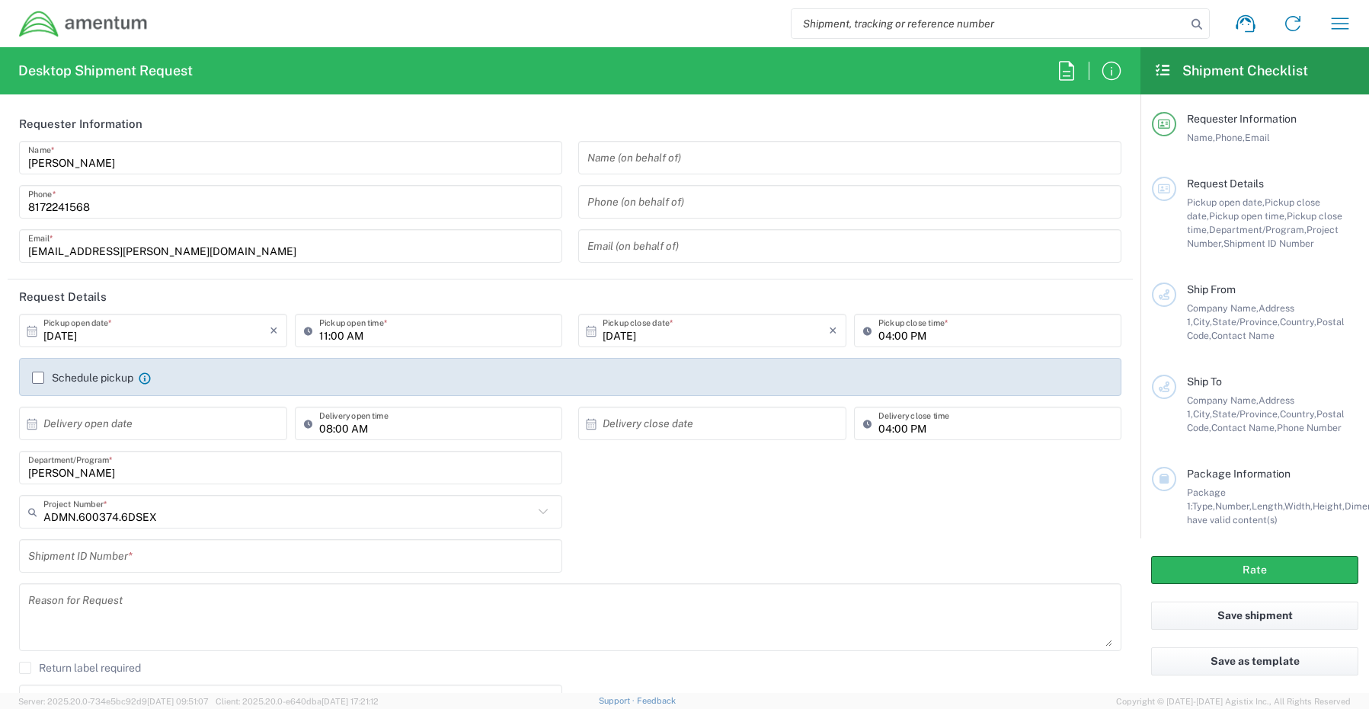
click at [110, 563] on input "text" at bounding box center [290, 556] width 525 height 27
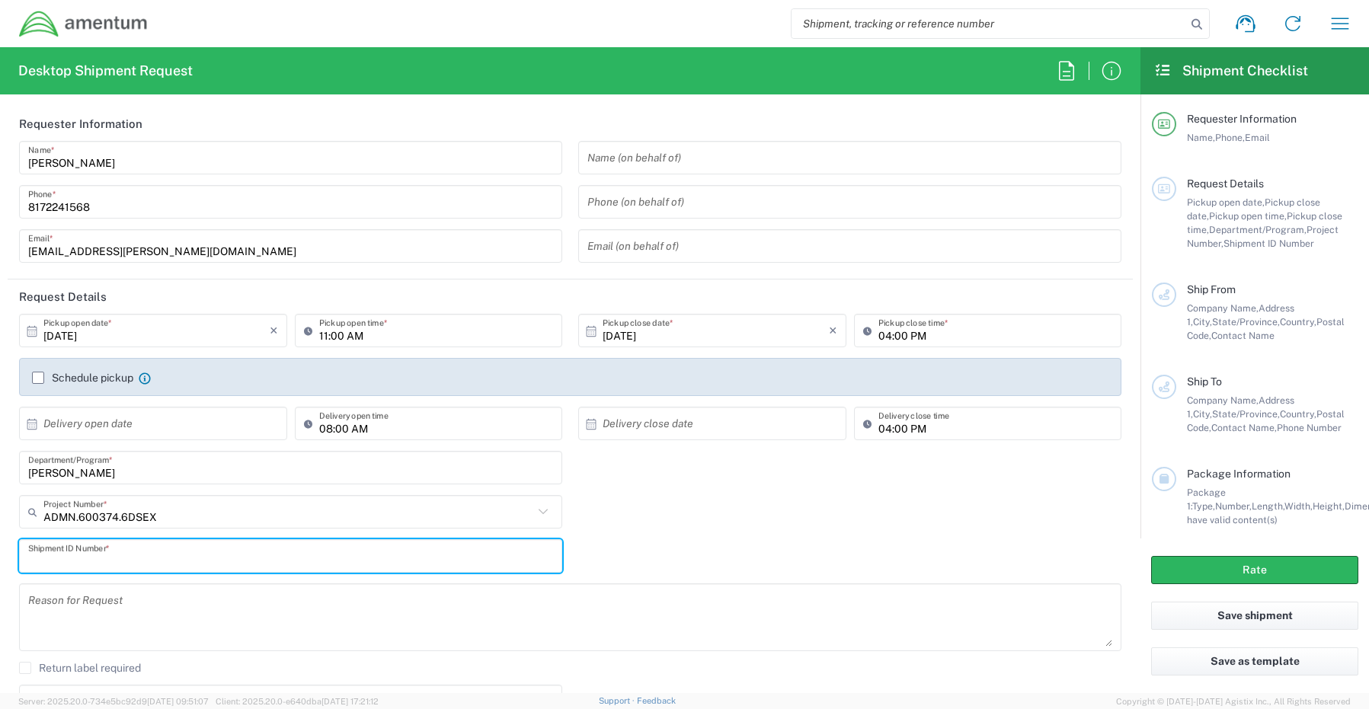
paste input "[PERSON_NAME] RECYCLE/SHIP"
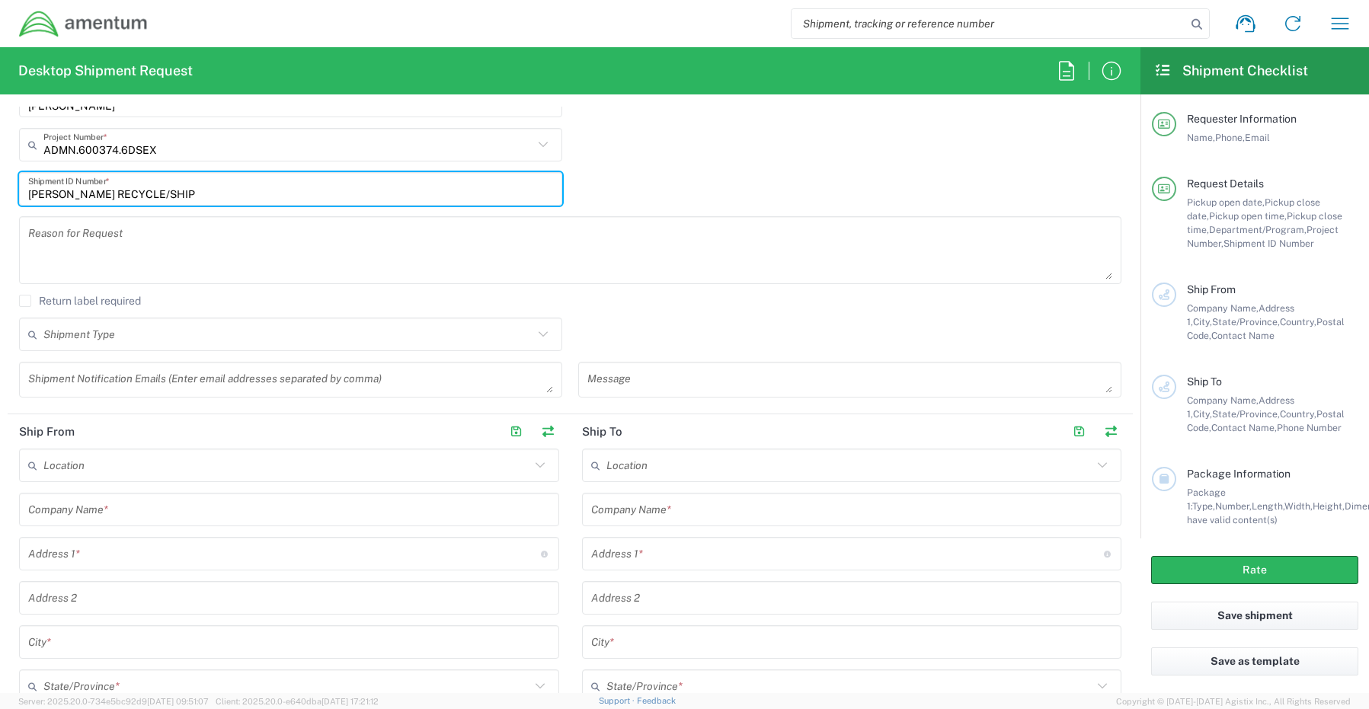
scroll to position [381, 0]
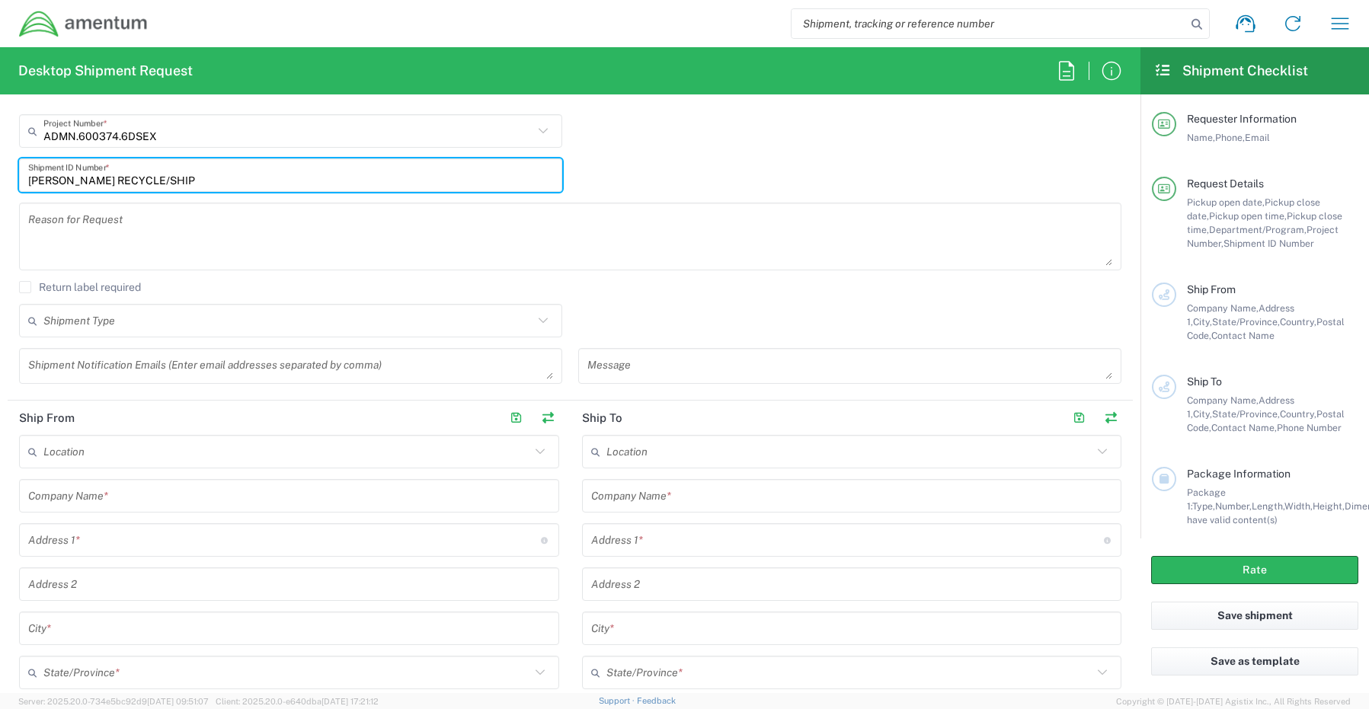
type input "[PERSON_NAME] RECYCLE/SHIP"
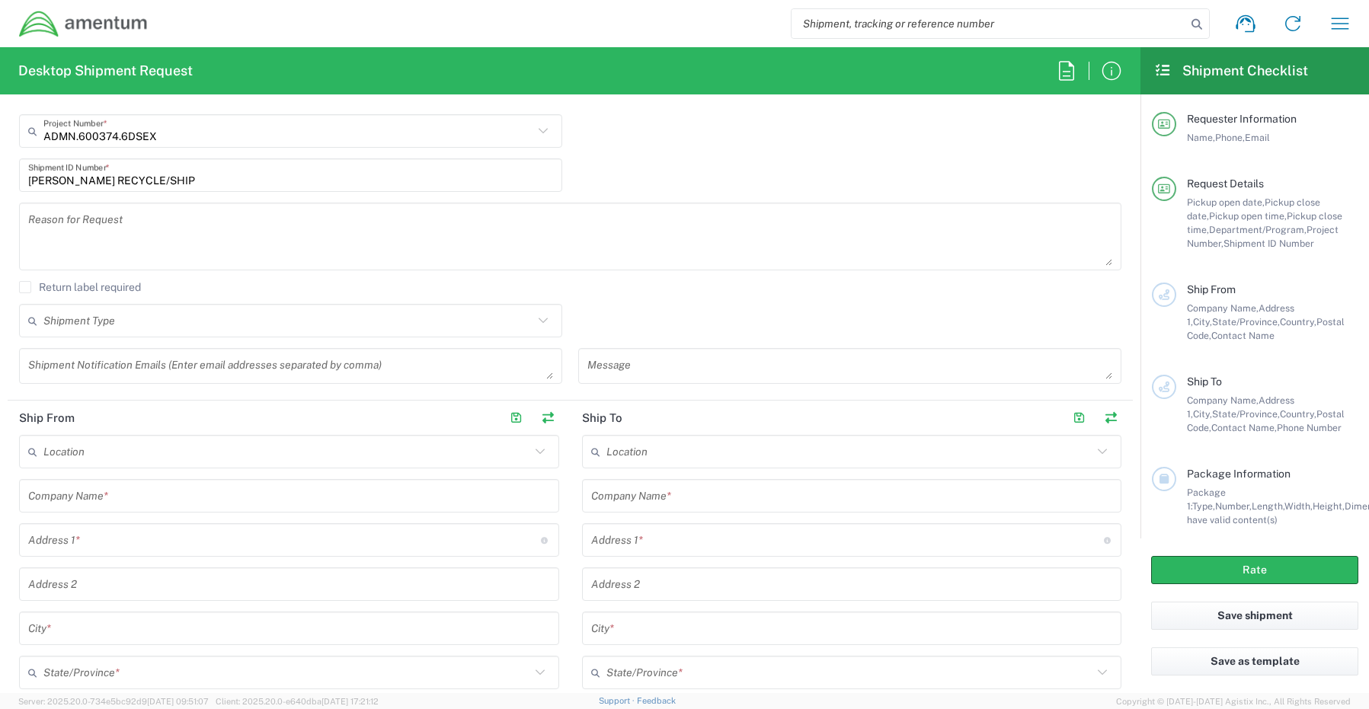
click at [98, 362] on textarea at bounding box center [290, 366] width 525 height 27
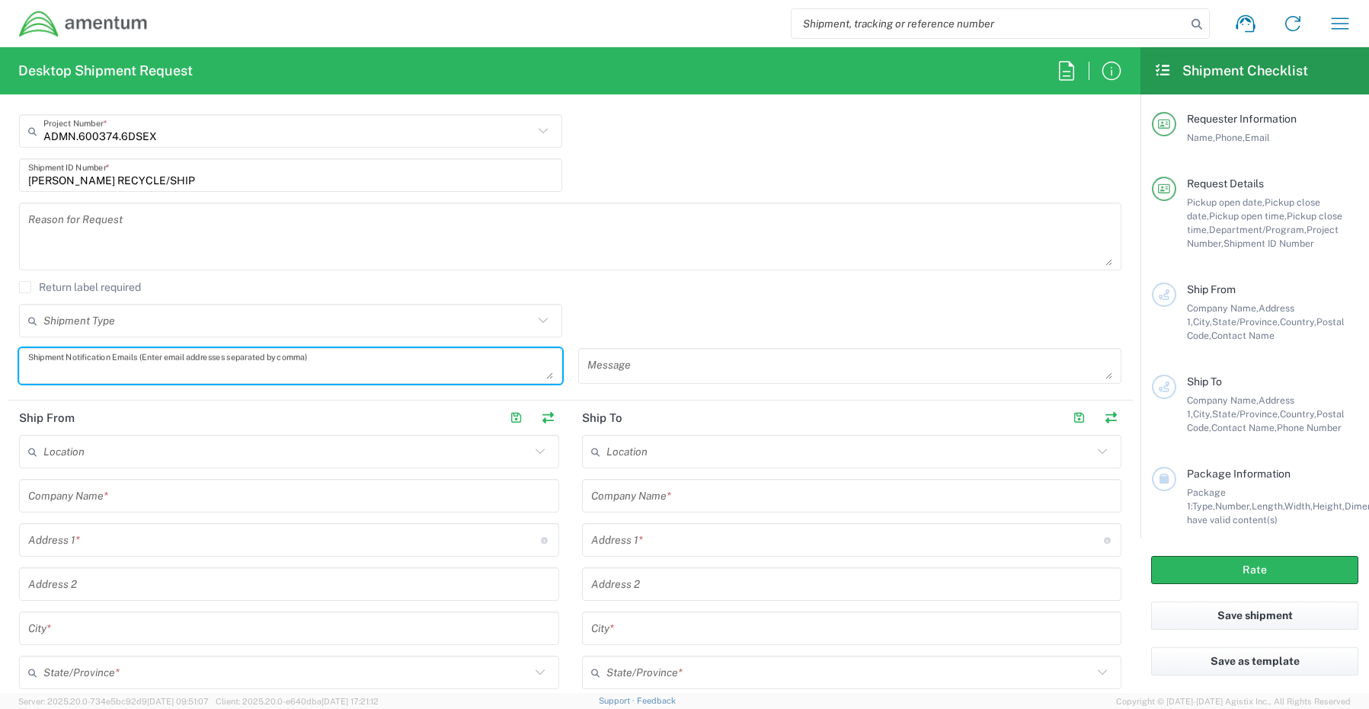
paste textarea "[EMAIL_ADDRESS][DOMAIN_NAME]"
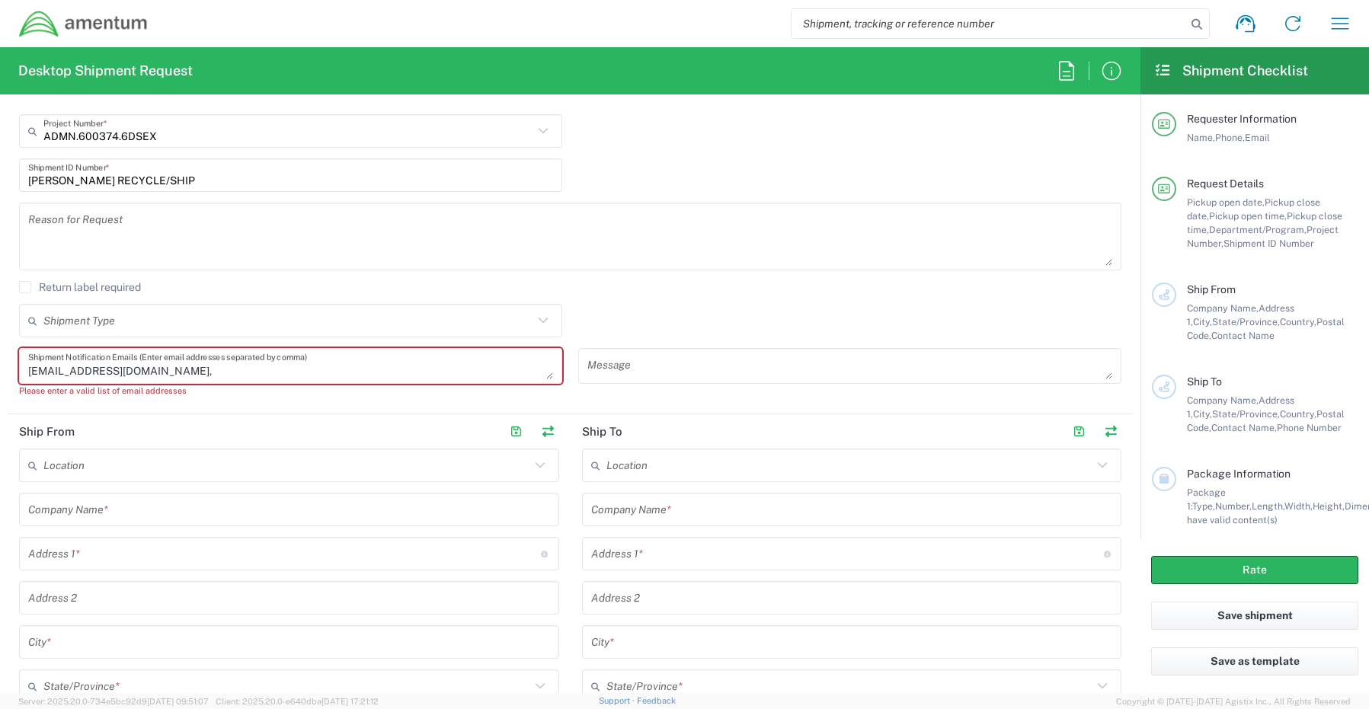
click at [208, 366] on textarea "[EMAIL_ADDRESS][DOMAIN_NAME]," at bounding box center [290, 366] width 525 height 27
paste textarea "[PERSON_NAME][EMAIL_ADDRESS][PERSON_NAME][DOMAIN_NAME]"
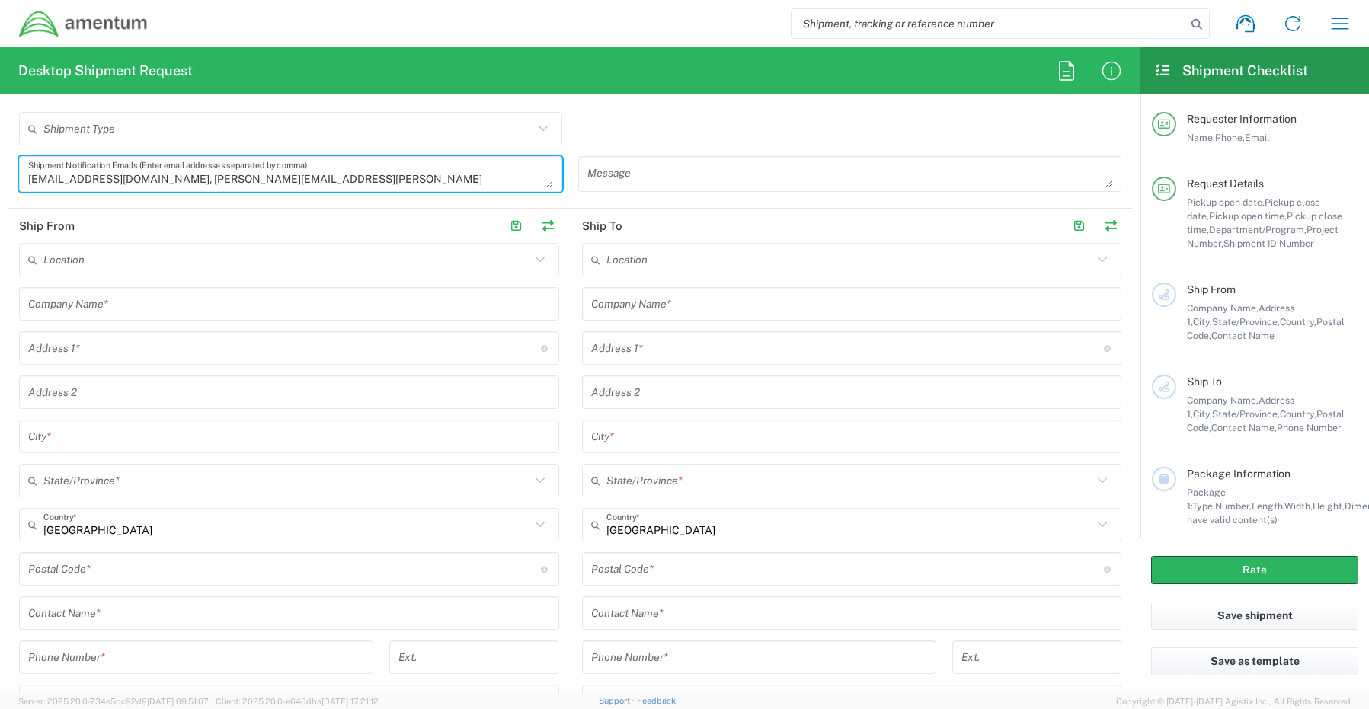
scroll to position [609, 0]
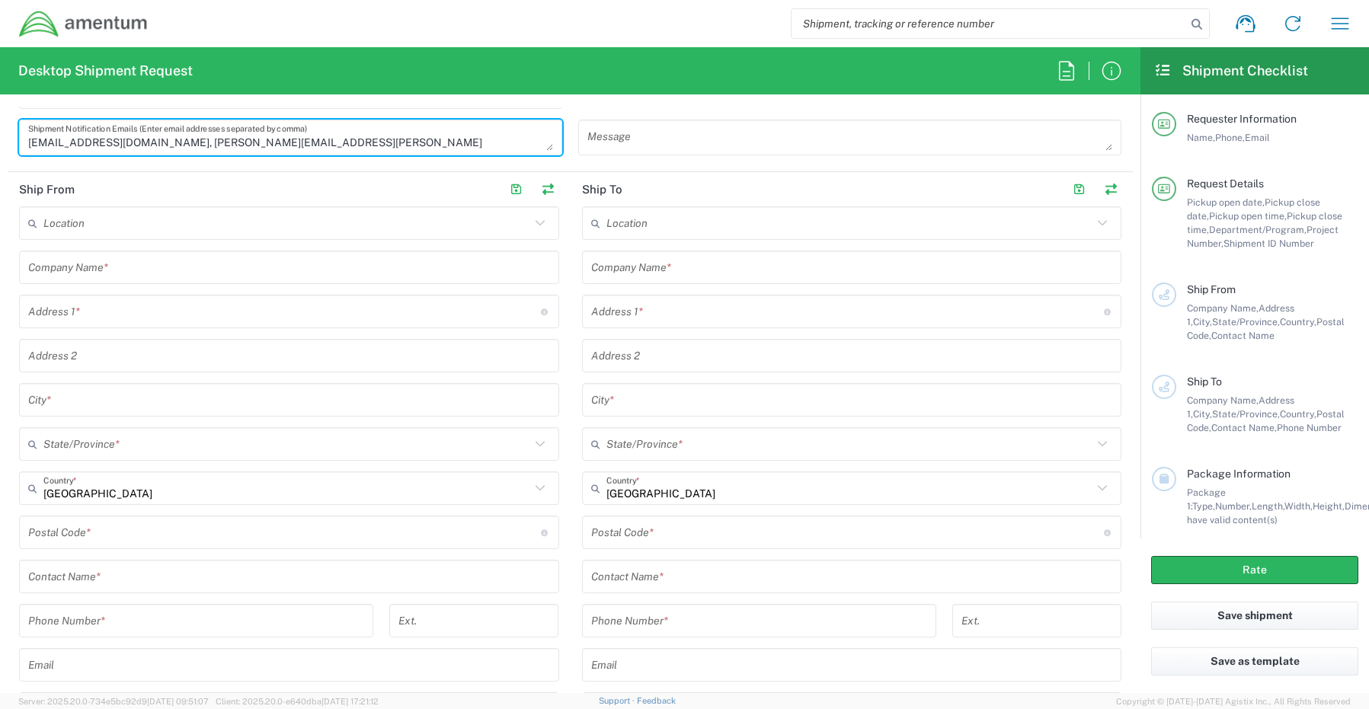
type textarea "[EMAIL_ADDRESS][DOMAIN_NAME], [PERSON_NAME][EMAIL_ADDRESS][PERSON_NAME][DOMAIN_…"
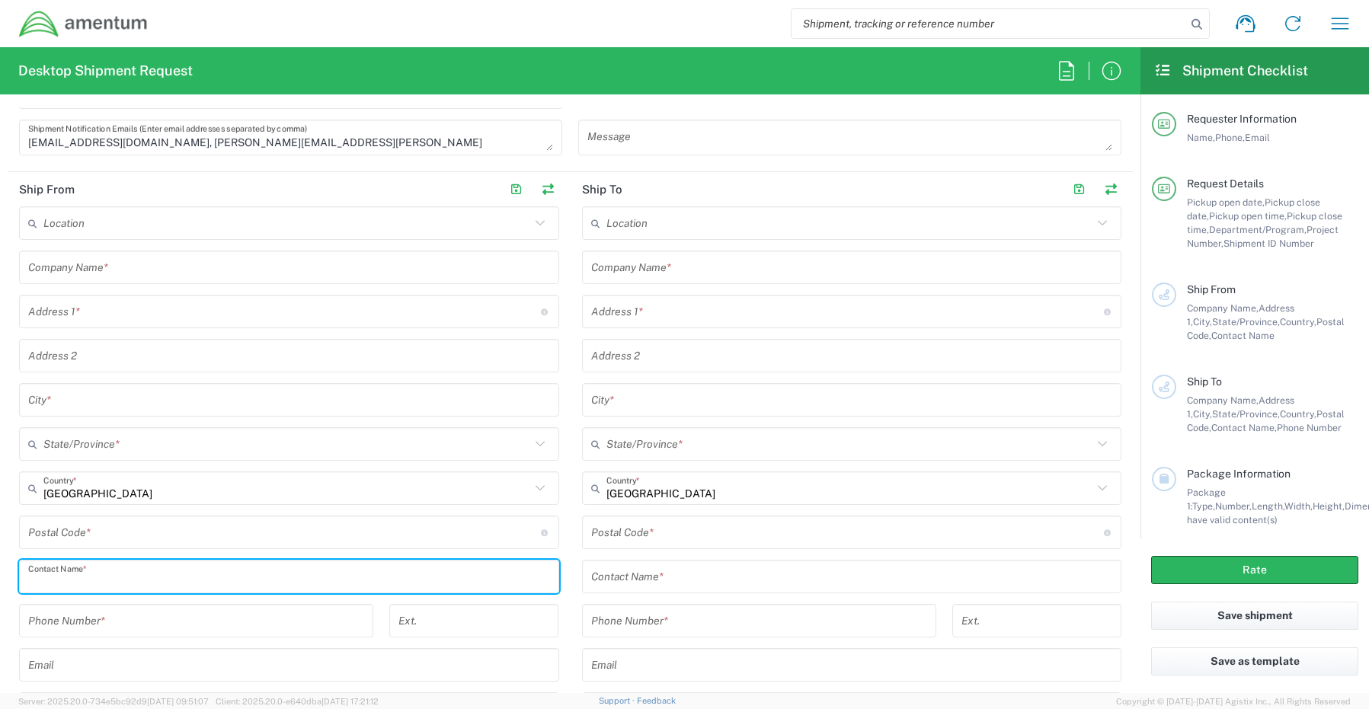
click at [82, 584] on input "text" at bounding box center [289, 577] width 522 height 27
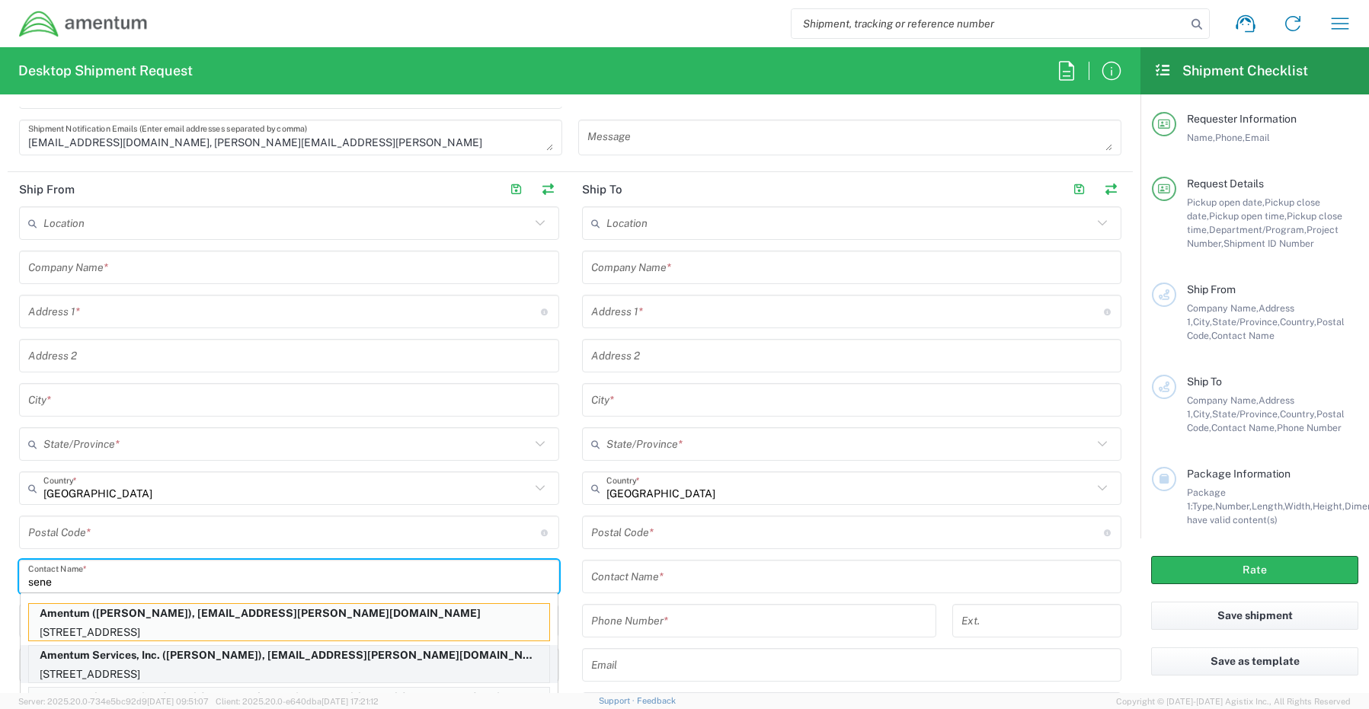
type input "sene"
click at [124, 657] on p "Amentum Services, Inc. ([PERSON_NAME]), [EMAIL_ADDRESS][PERSON_NAME][DOMAIN_NAM…" at bounding box center [289, 655] width 520 height 19
type input "Amentum Services, Inc."
type input "[STREET_ADDRESS]"
type input "[GEOGRAPHIC_DATA]"
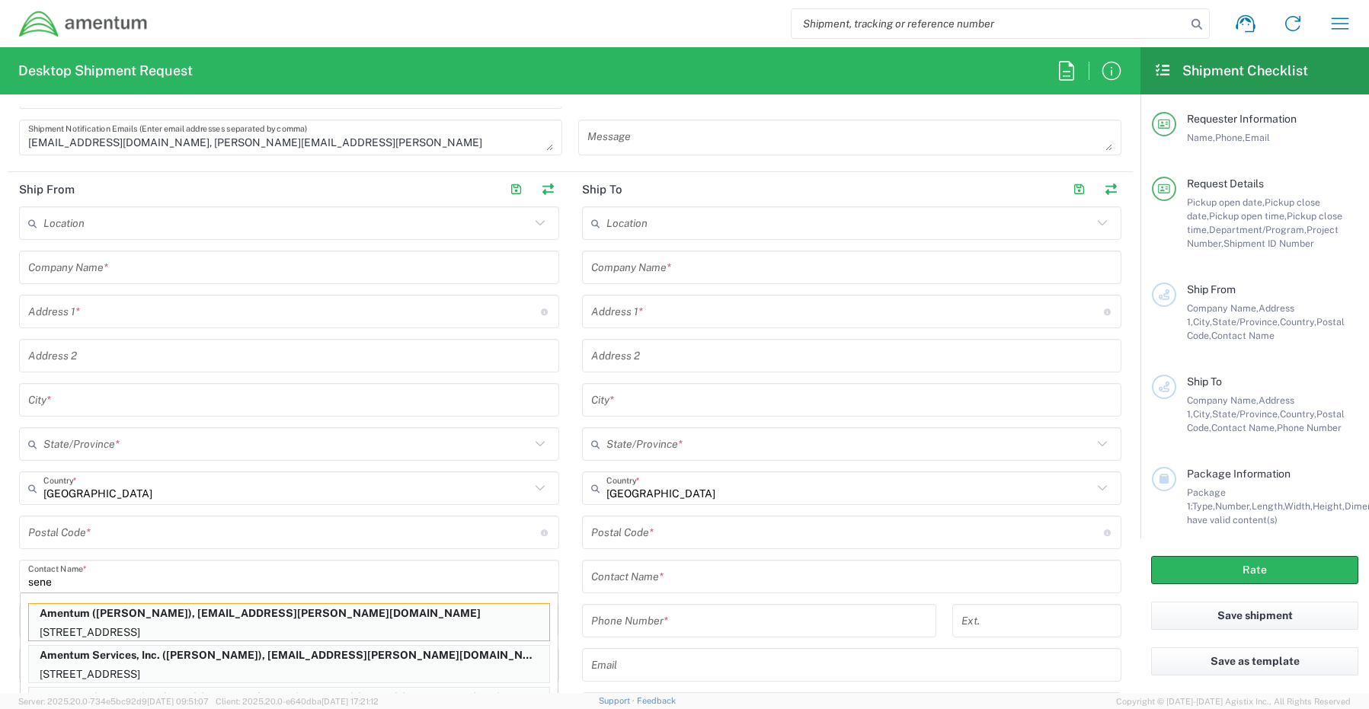
type input "[US_STATE]"
type input "76177"
type input "[PERSON_NAME]"
type input "[PHONE_NUMBER]"
type input "[EMAIL_ADDRESS][PERSON_NAME][DOMAIN_NAME]"
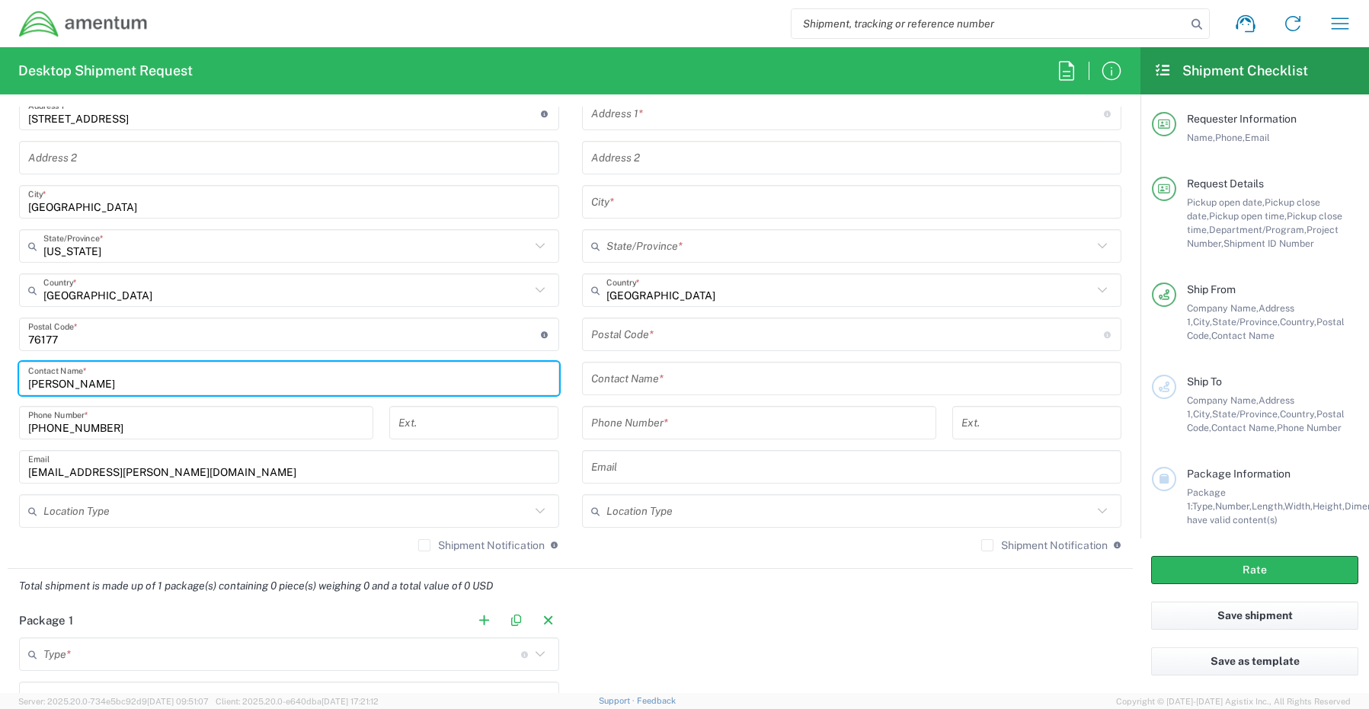
scroll to position [838, 0]
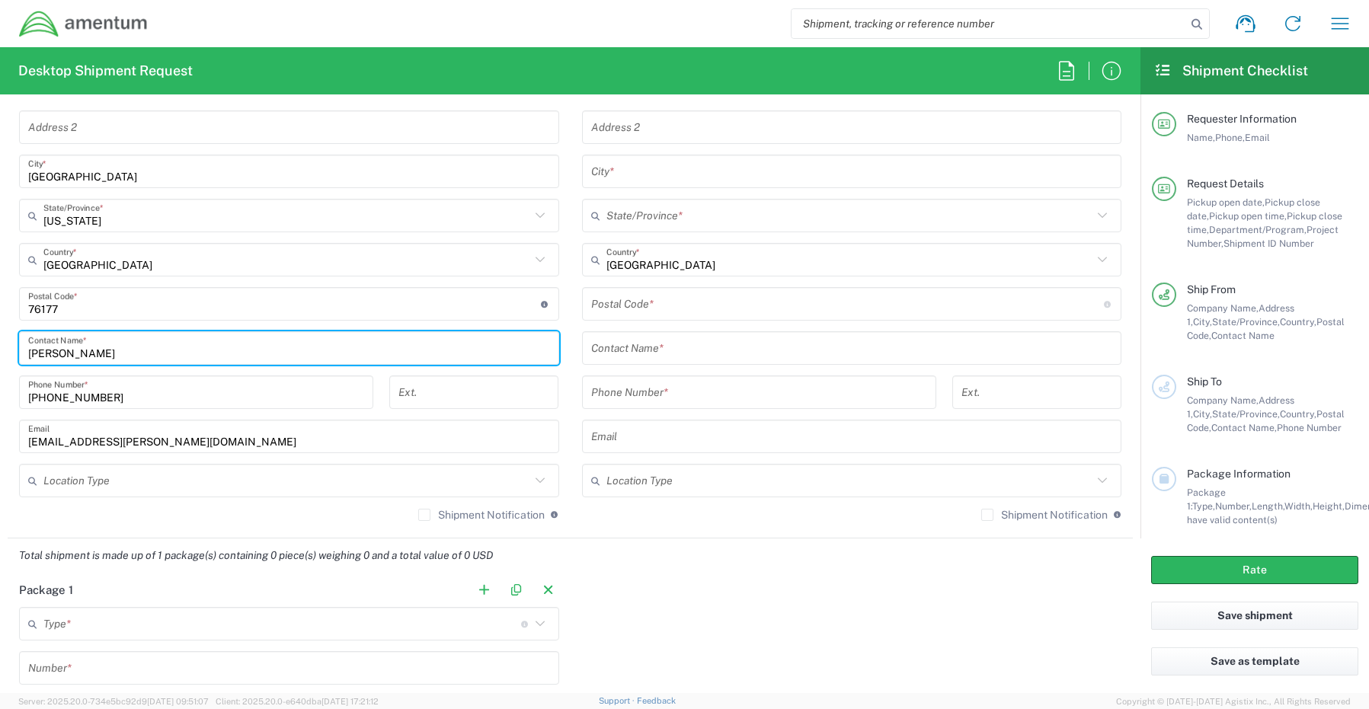
click at [78, 486] on input "text" at bounding box center [286, 481] width 487 height 27
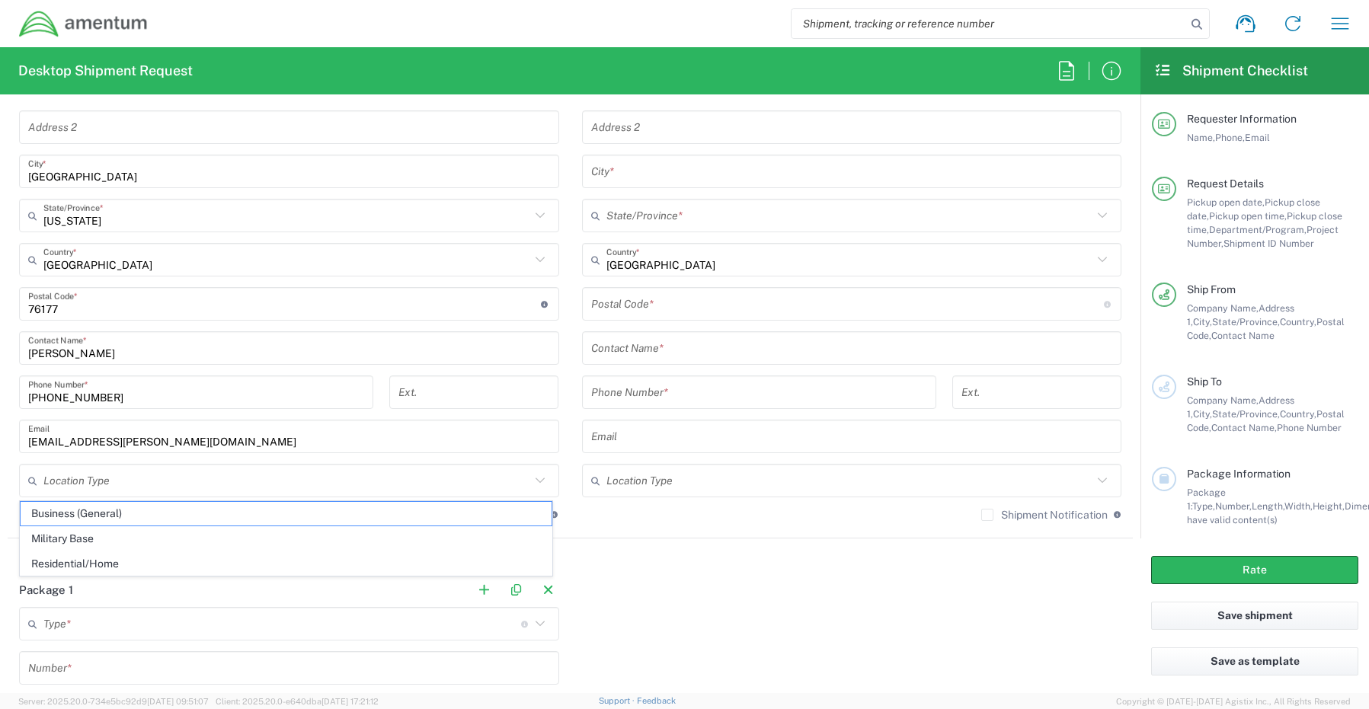
click at [83, 513] on span "Business (General)" at bounding box center [286, 514] width 531 height 24
type input "Business (General)"
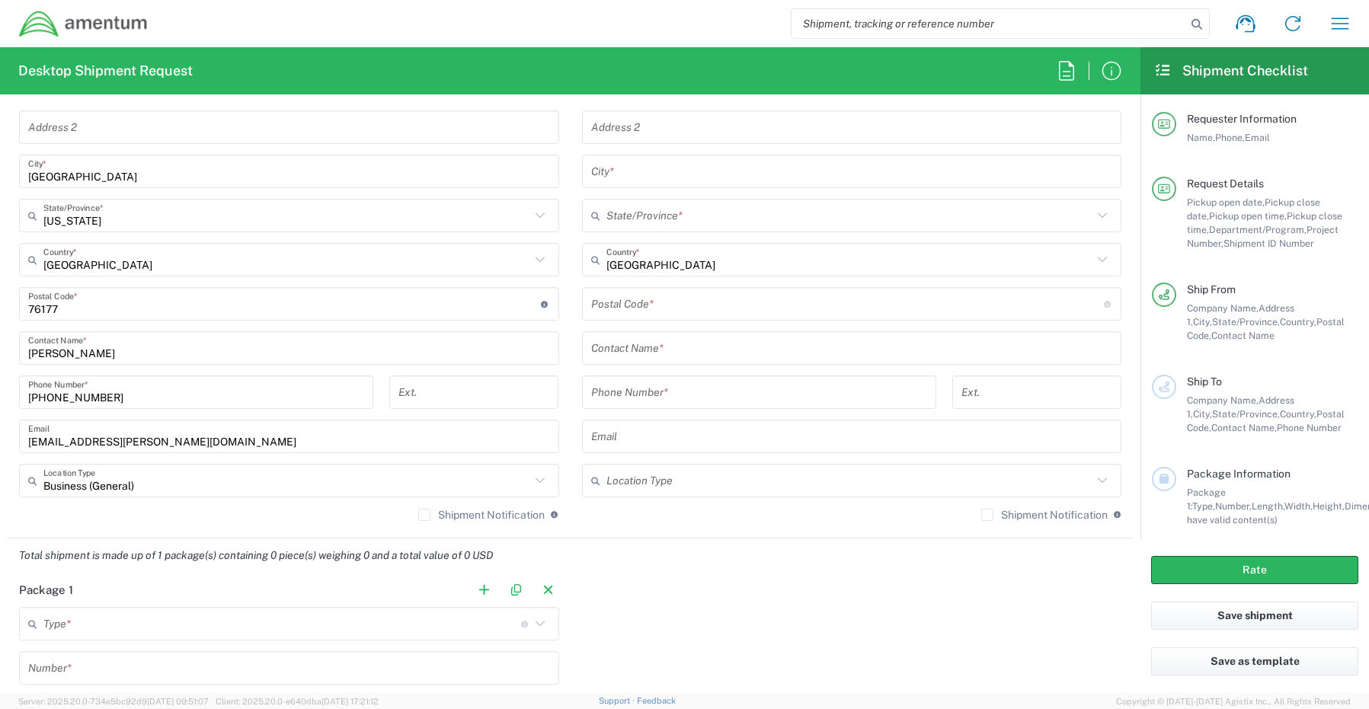
click at [418, 513] on label "Shipment Notification" at bounding box center [481, 515] width 126 height 12
click at [424, 515] on input "Shipment Notification" at bounding box center [424, 515] width 0 height 0
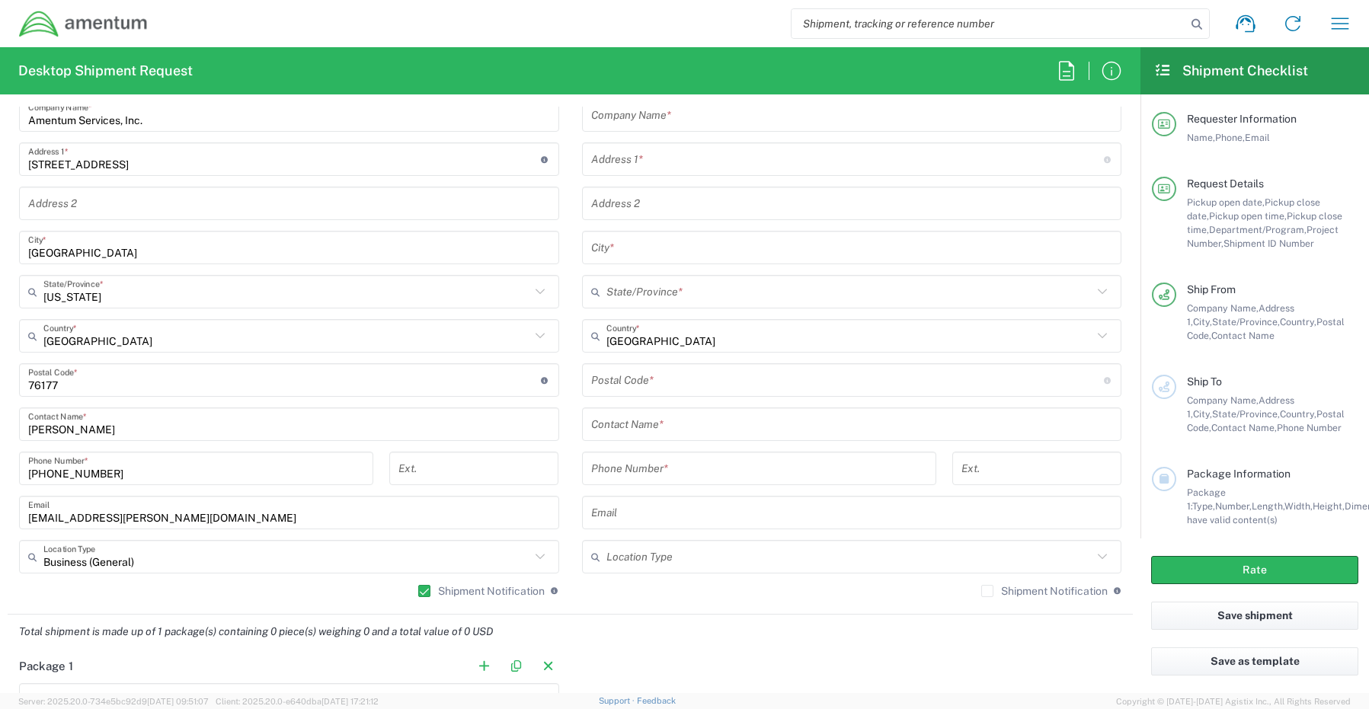
scroll to position [686, 0]
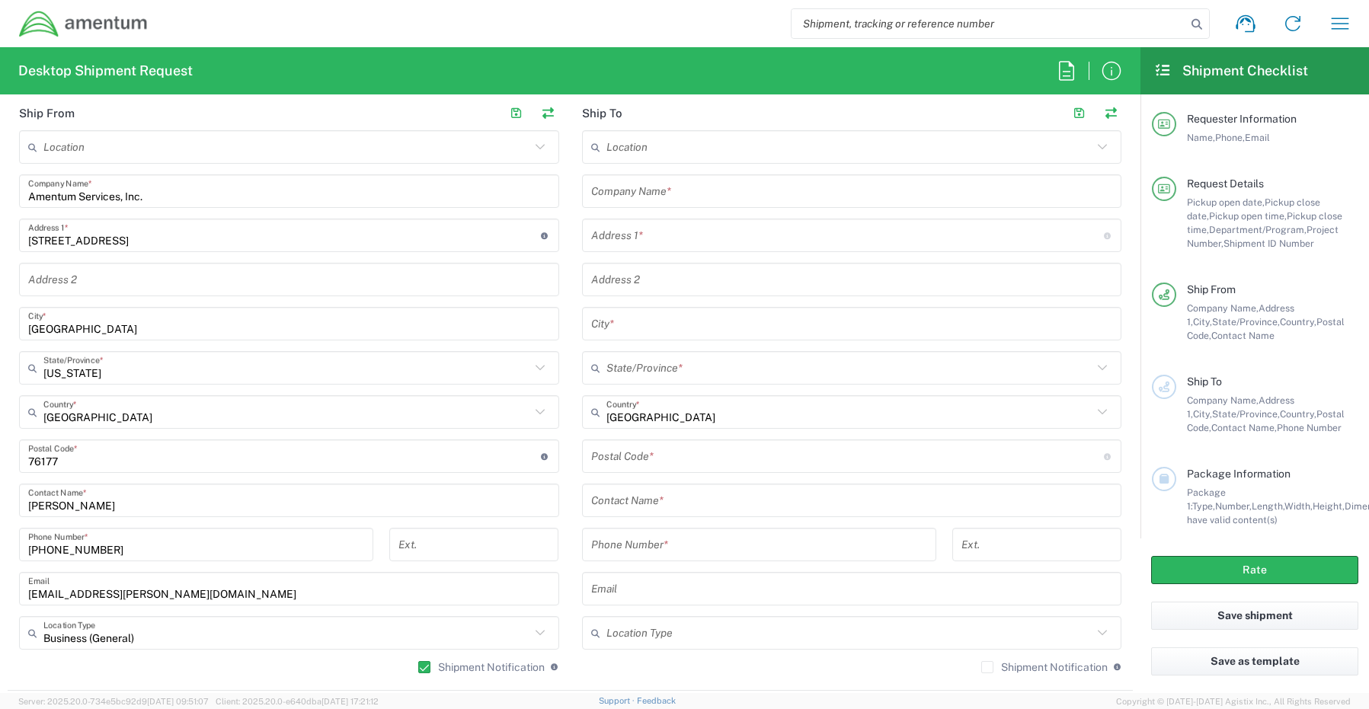
click at [649, 197] on input "text" at bounding box center [852, 191] width 522 height 27
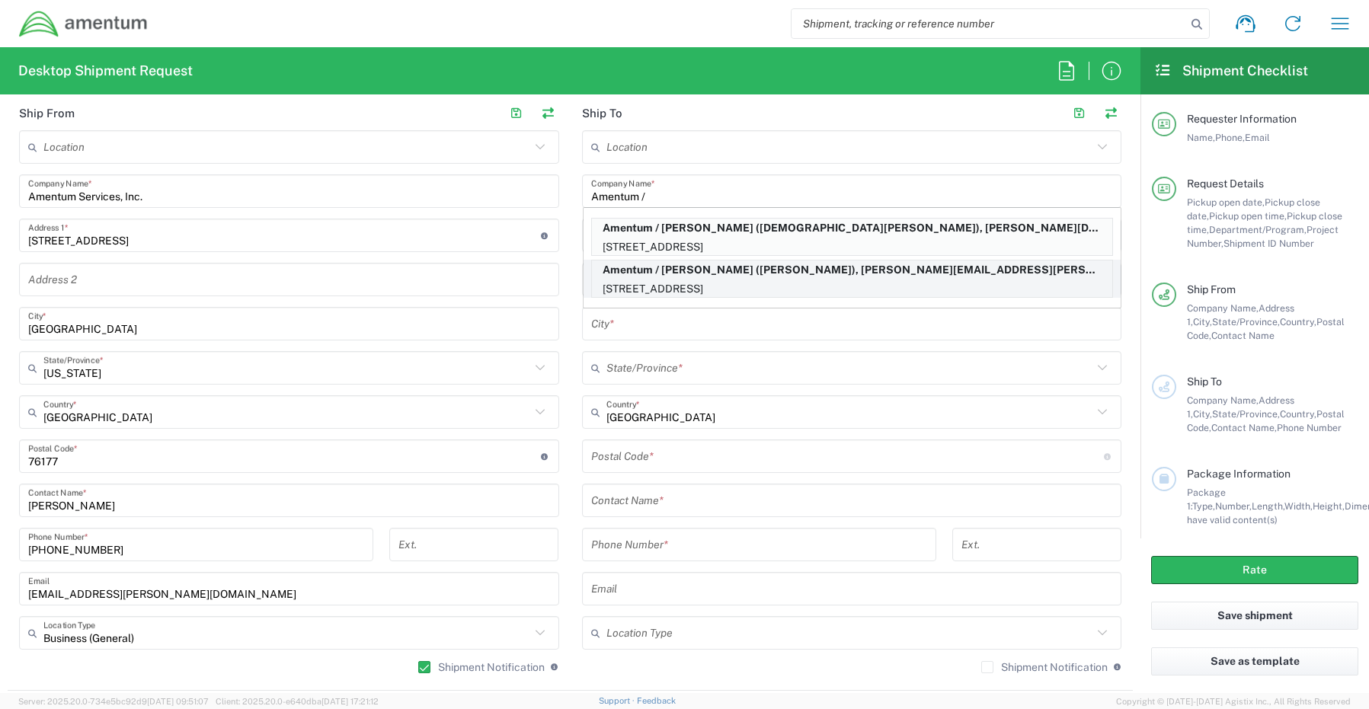
click at [687, 273] on p "Amentum / [PERSON_NAME] ([PERSON_NAME]), [PERSON_NAME][EMAIL_ADDRESS][PERSON_NA…" at bounding box center [852, 270] width 520 height 19
type input "Amentum / [PERSON_NAME]"
type input "19713 Midas Court"
type input "Gaithersburg"
type input "[US_STATE]"
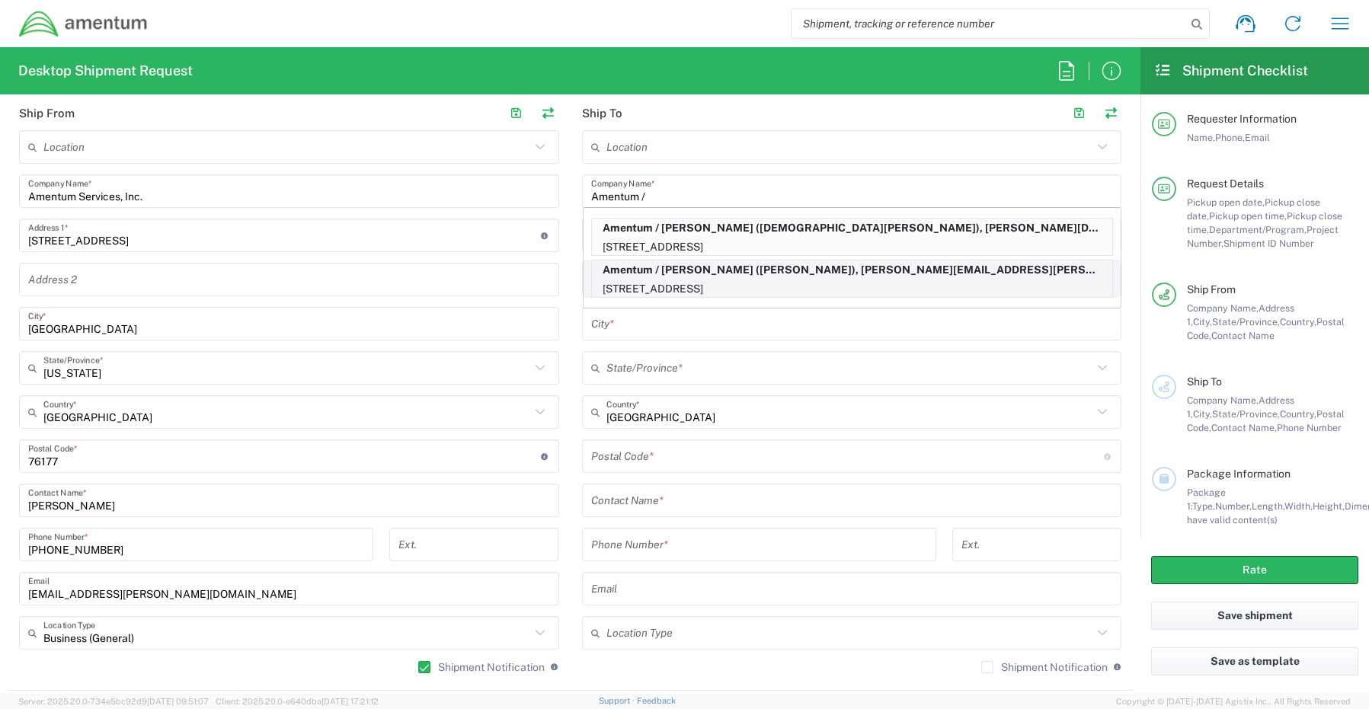
type input "20879"
type input "[PERSON_NAME]"
type input "[PHONE_NUMBER]"
type input "[PERSON_NAME][EMAIL_ADDRESS][PERSON_NAME][DOMAIN_NAME]"
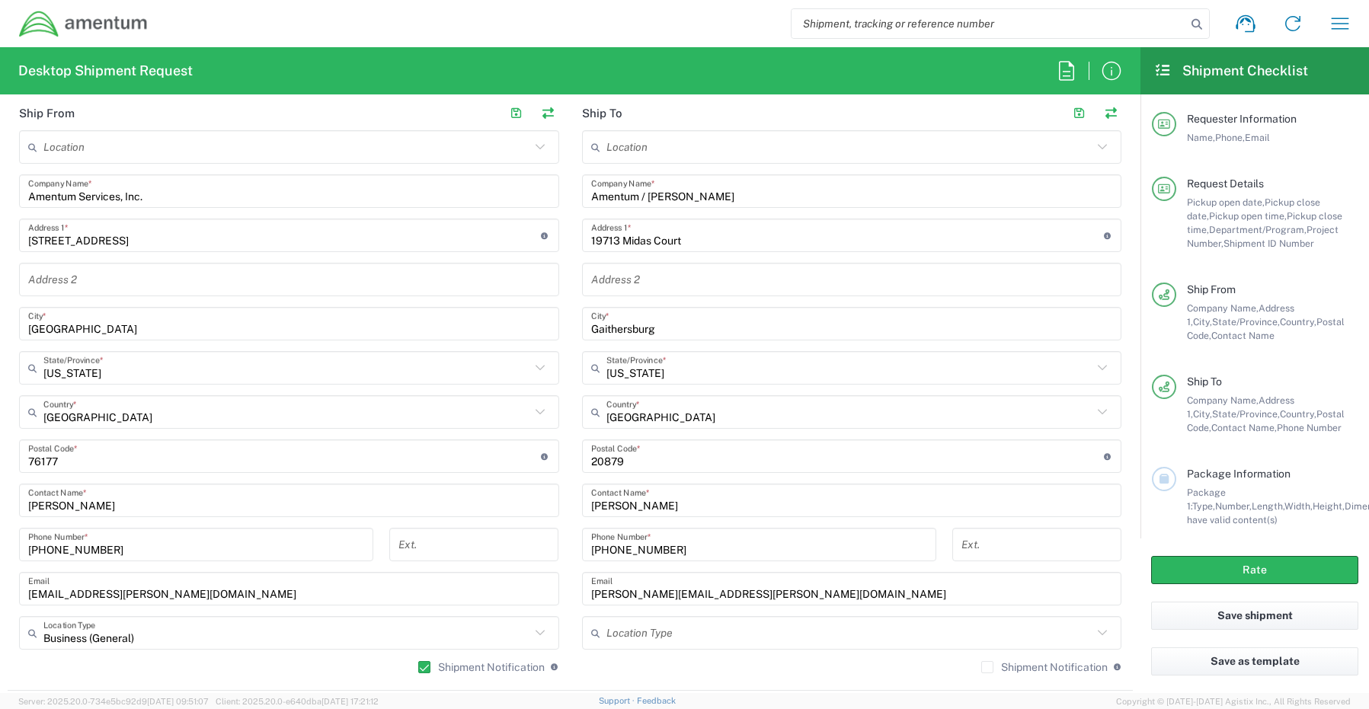
click at [981, 665] on label "Shipment Notification" at bounding box center [1044, 667] width 126 height 12
click at [987, 667] on input "Shipment Notification" at bounding box center [987, 667] width 0 height 0
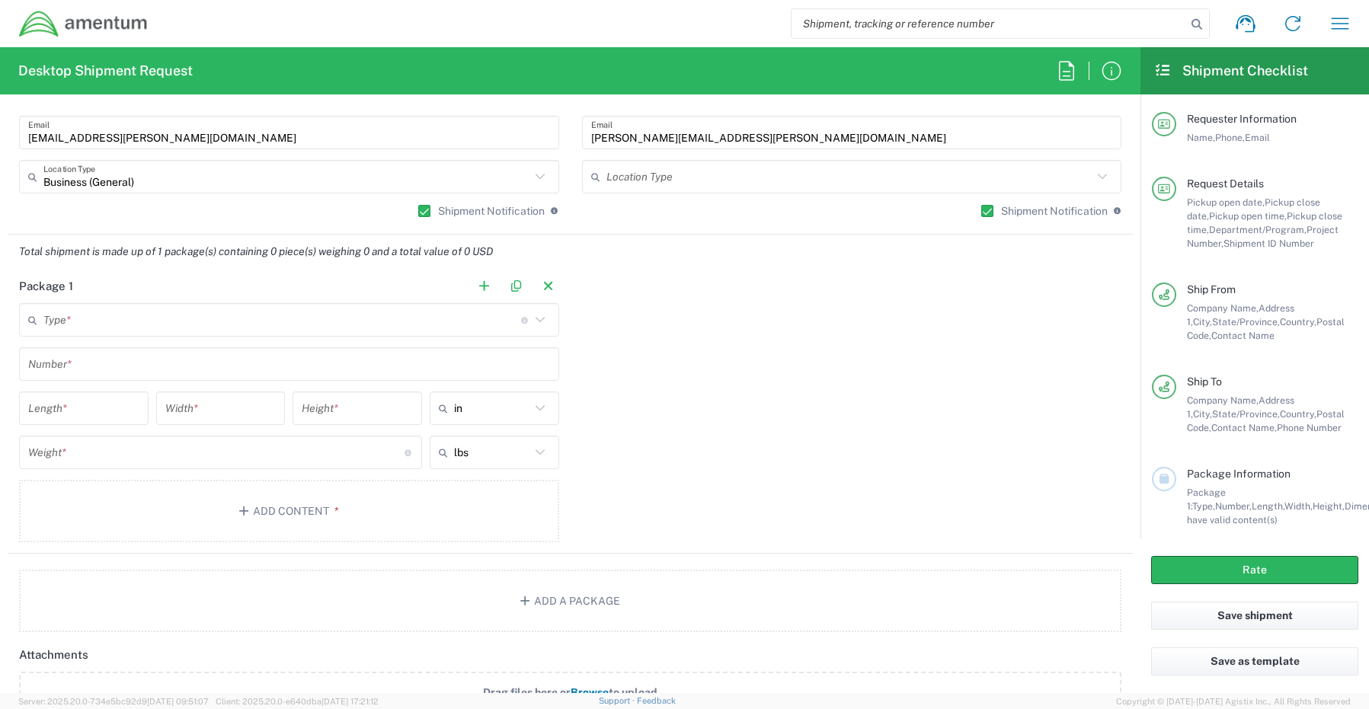
scroll to position [1143, 0]
click at [100, 320] on input "text" at bounding box center [282, 319] width 478 height 27
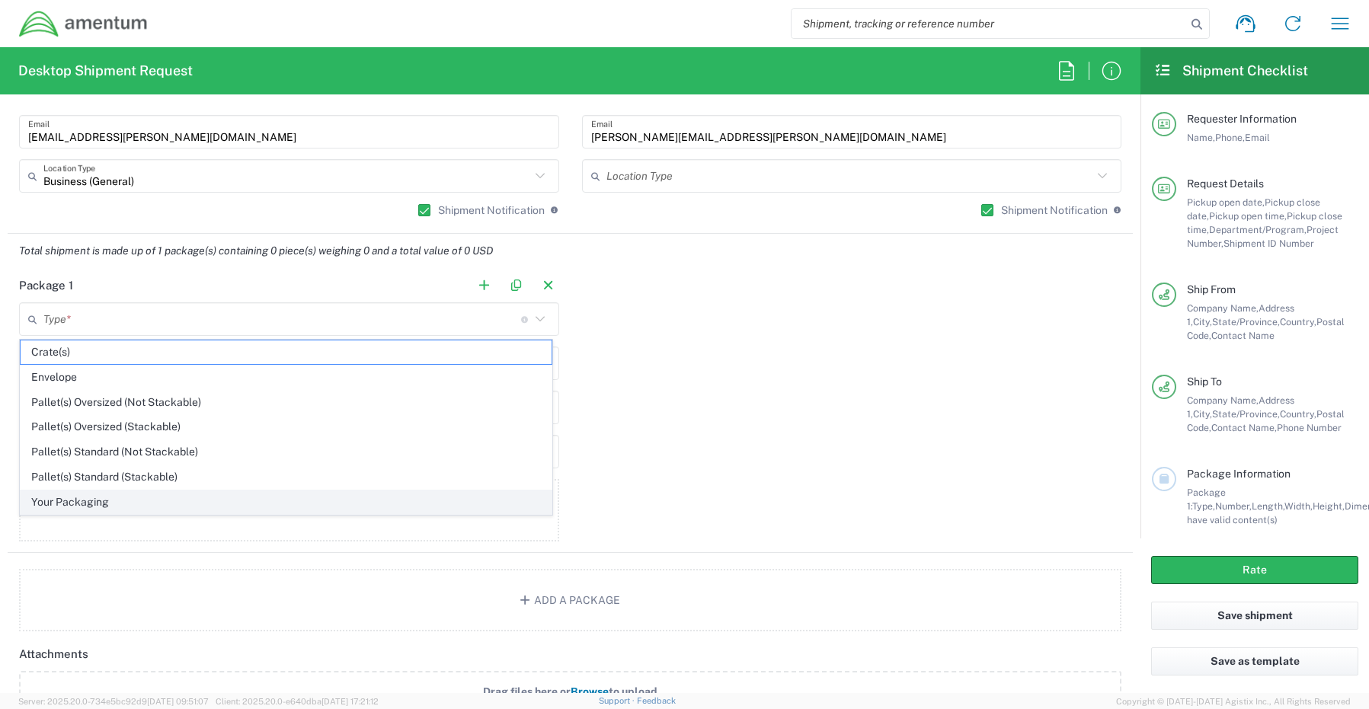
click at [66, 507] on span "Your Packaging" at bounding box center [286, 503] width 531 height 24
type input "Your Packaging"
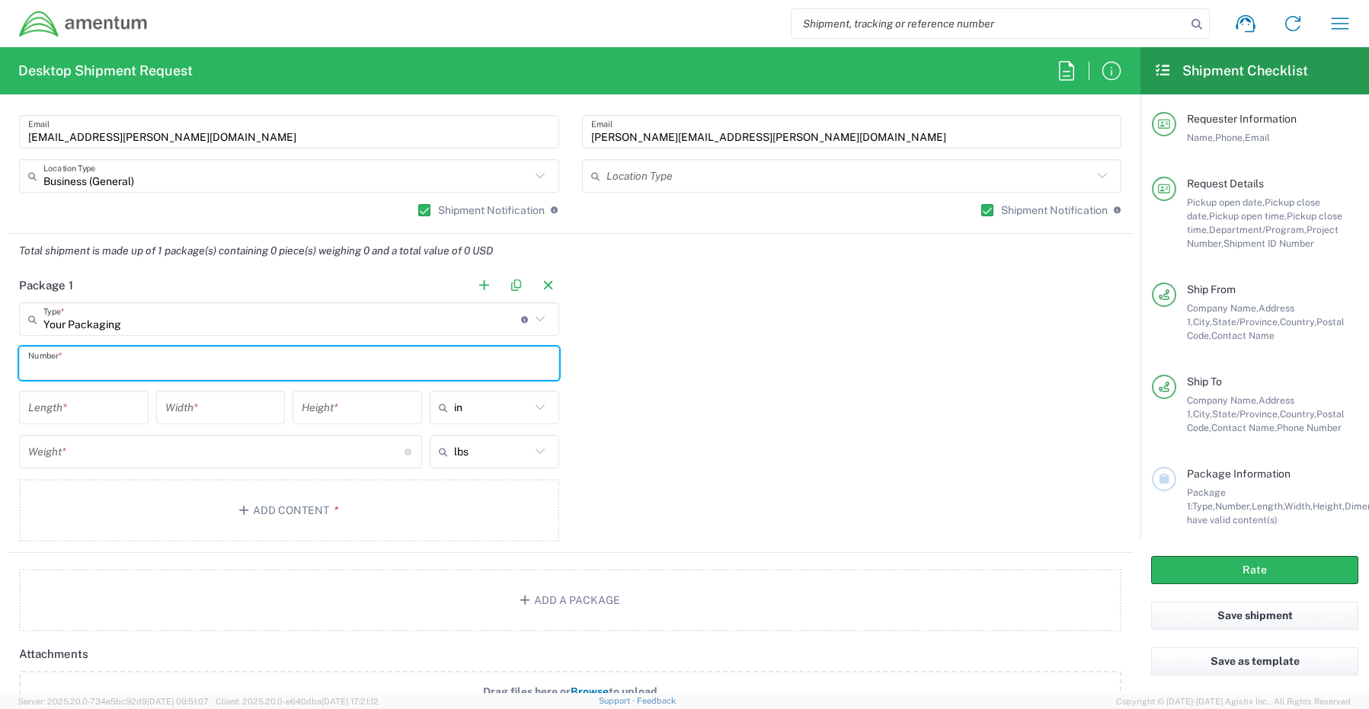
click at [80, 368] on input "text" at bounding box center [289, 363] width 522 height 27
type input "1"
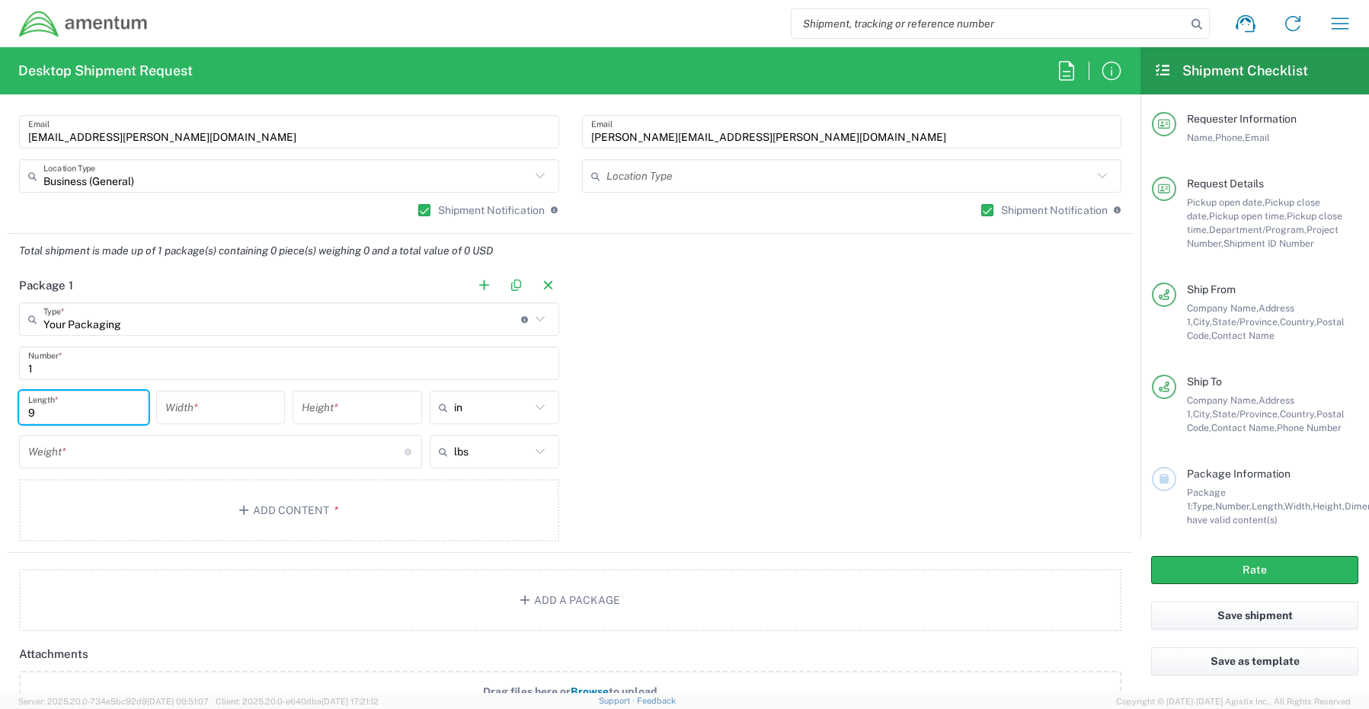
type input "9"
type input "6"
type input "4"
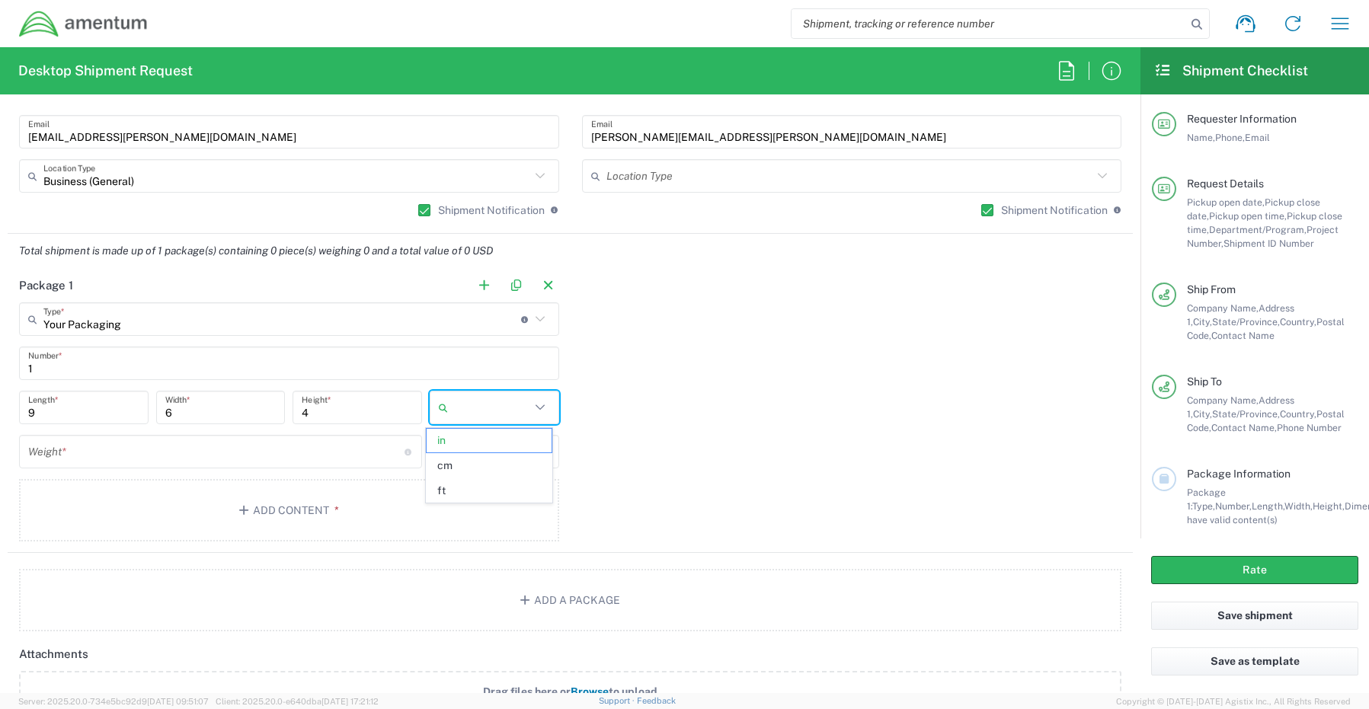
type input "in"
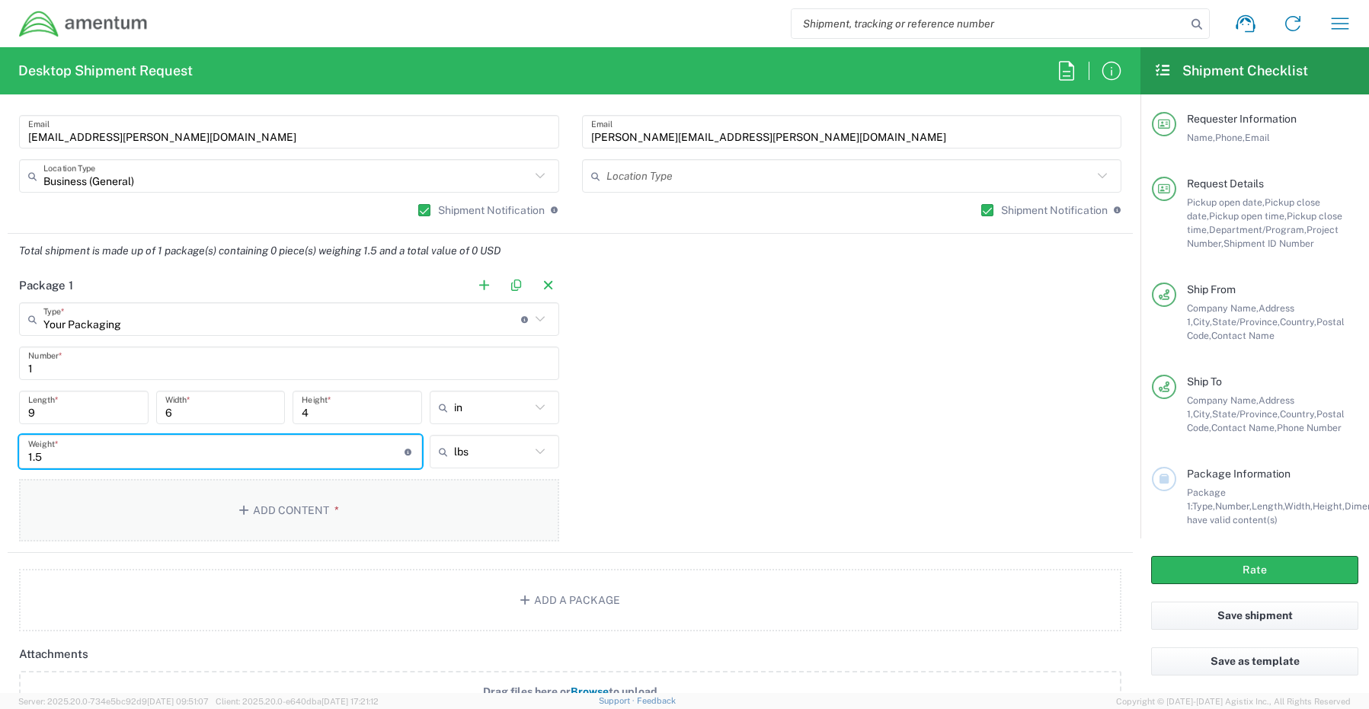
type input "1.5"
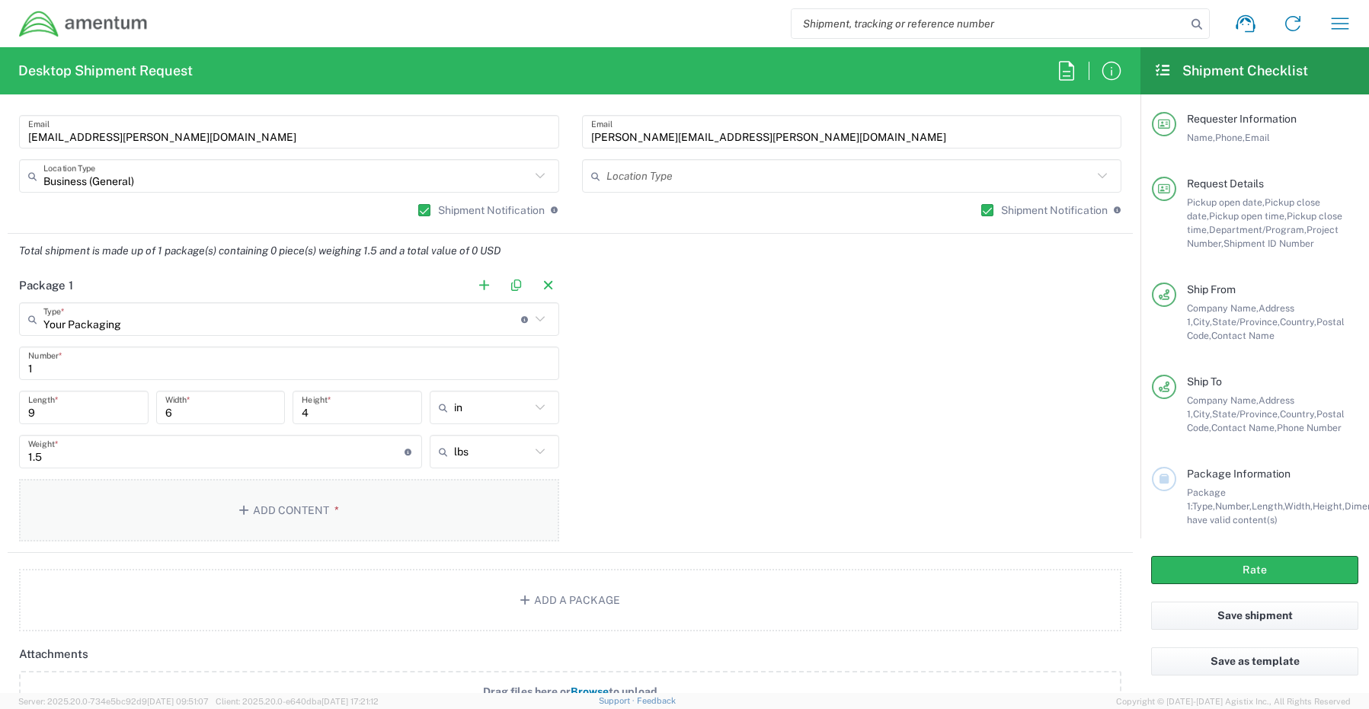
click at [285, 513] on button "Add Content *" at bounding box center [289, 510] width 540 height 62
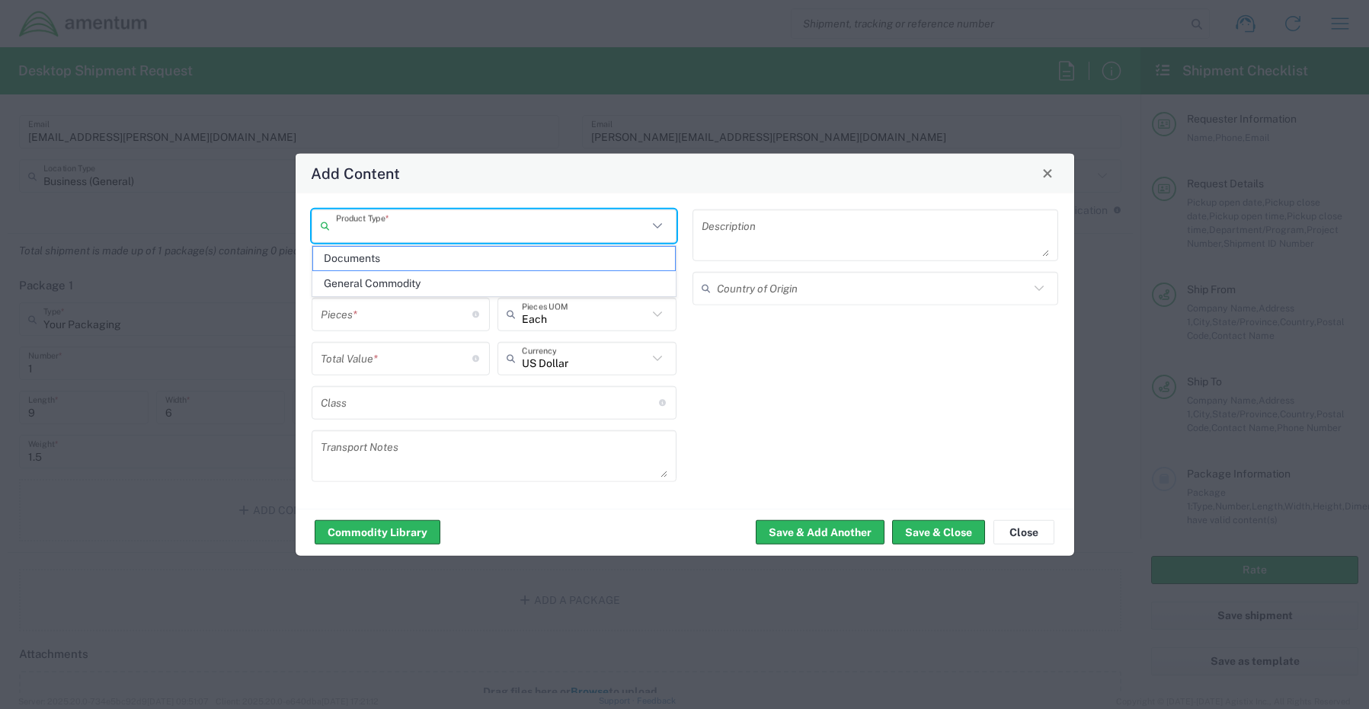
click at [409, 216] on input "text" at bounding box center [492, 226] width 312 height 27
click at [405, 283] on span "General Commodity" at bounding box center [494, 284] width 363 height 24
type input "General Commodity"
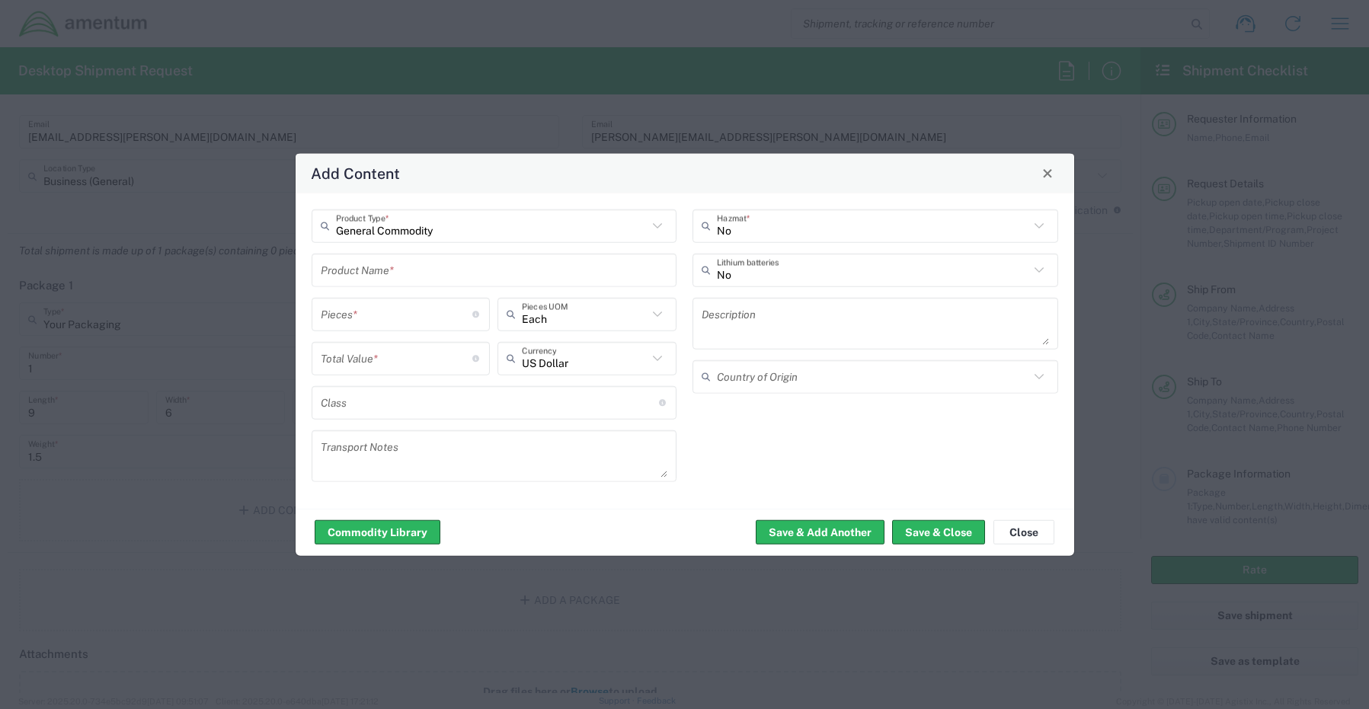
click at [347, 265] on input "text" at bounding box center [494, 270] width 347 height 27
paste input "Mobile Phone, x1- iph 15 – [PERSON_NAME]"
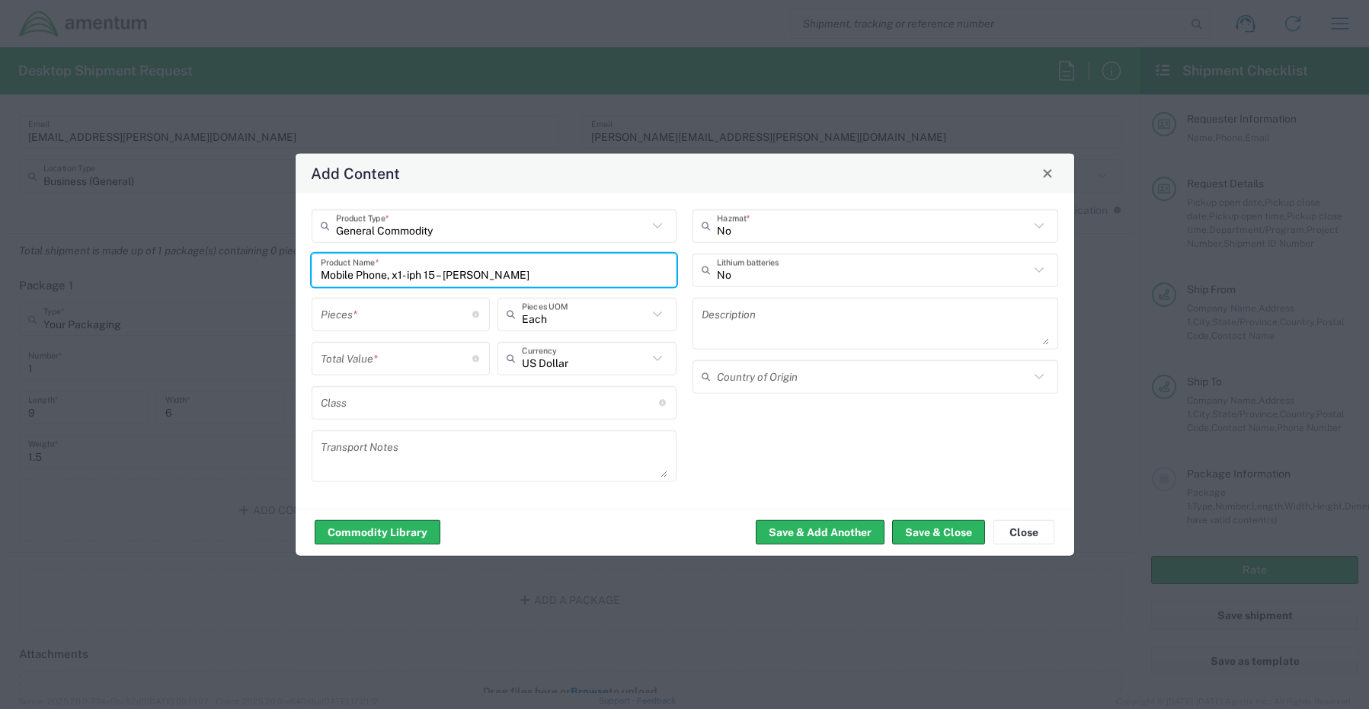
click at [554, 276] on input "Mobile Phone, x1- iph 15 – [PERSON_NAME]" at bounding box center [494, 270] width 347 height 27
type input "Mobile Phone, x1- iph 15 – [PERSON_NAME]"
click at [354, 309] on input "number" at bounding box center [397, 314] width 152 height 27
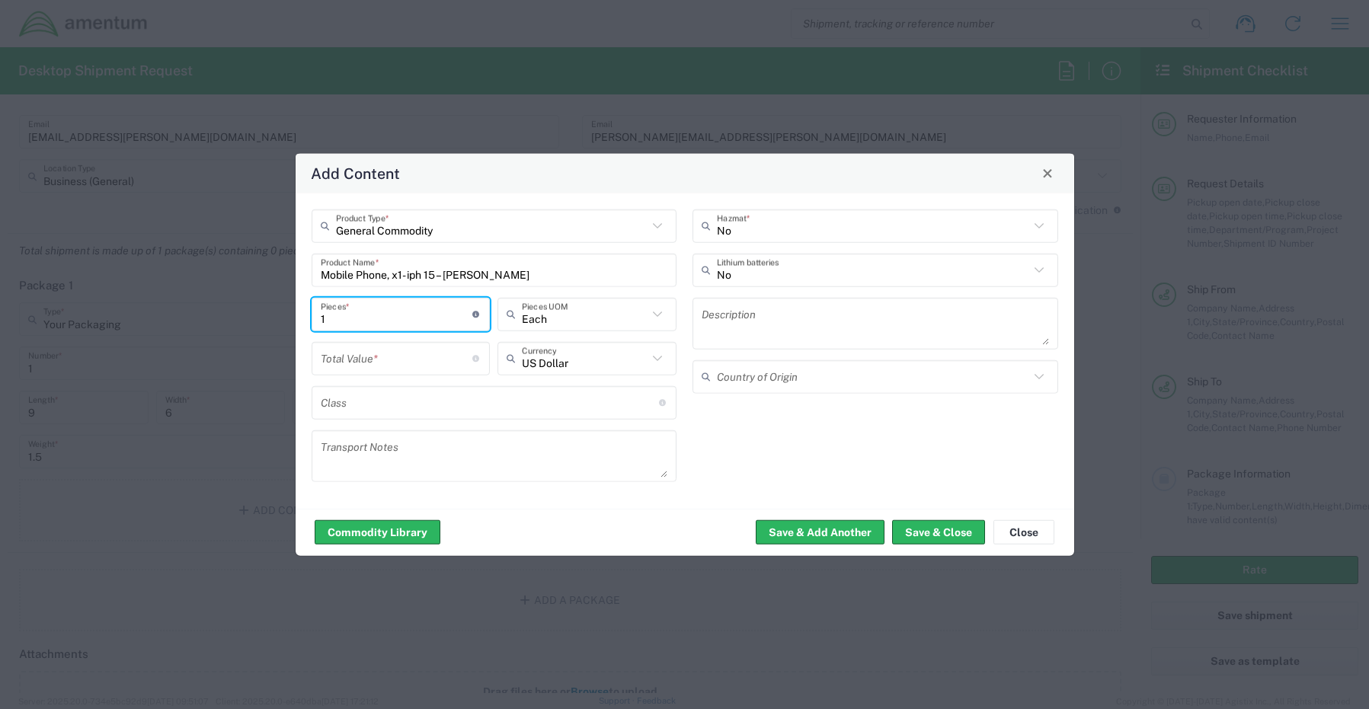
type input "1"
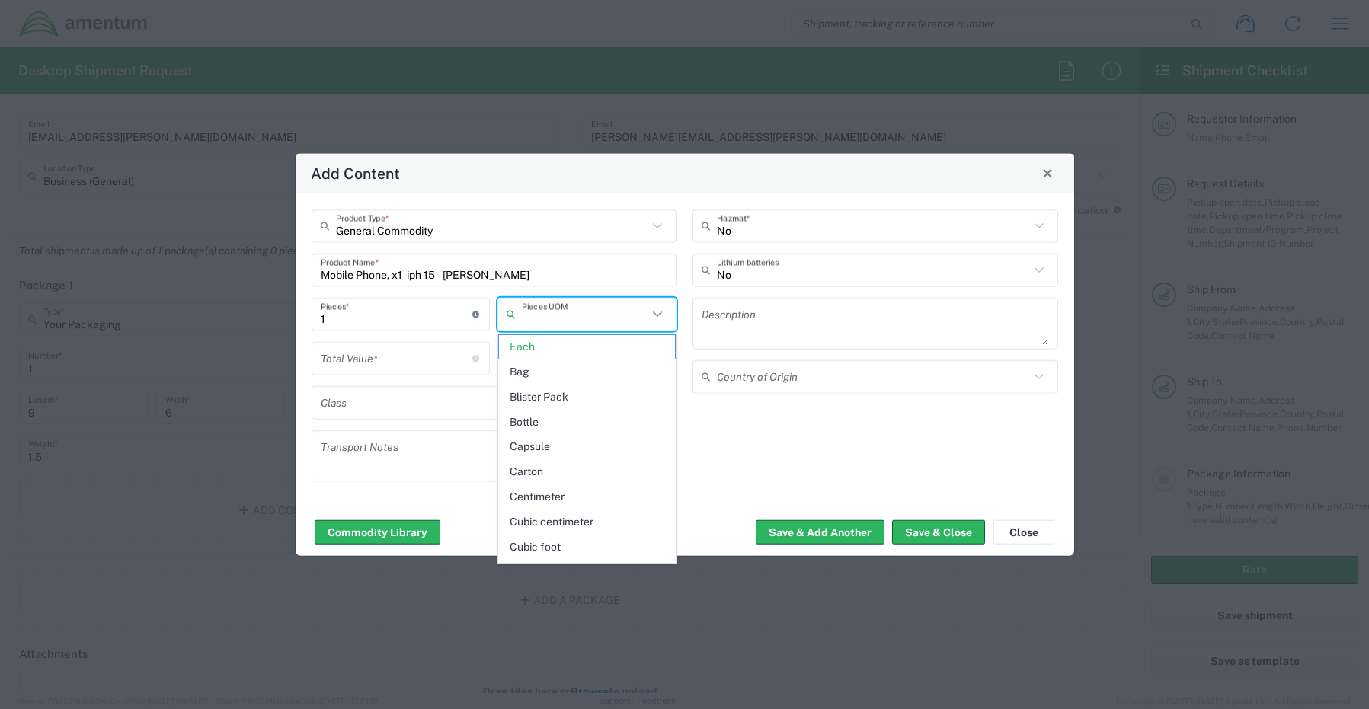
type input "Each"
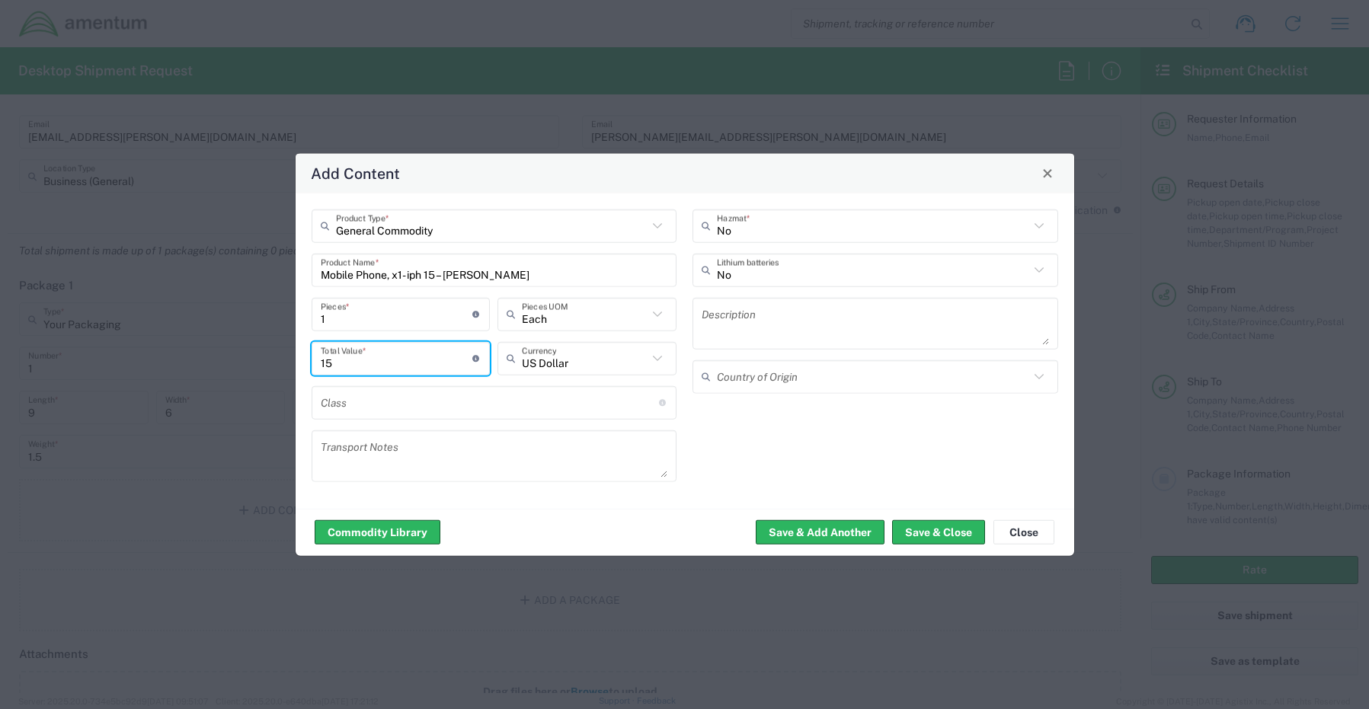
type input "1"
type input "1000.00"
click at [950, 533] on button "Save & Close" at bounding box center [938, 532] width 93 height 24
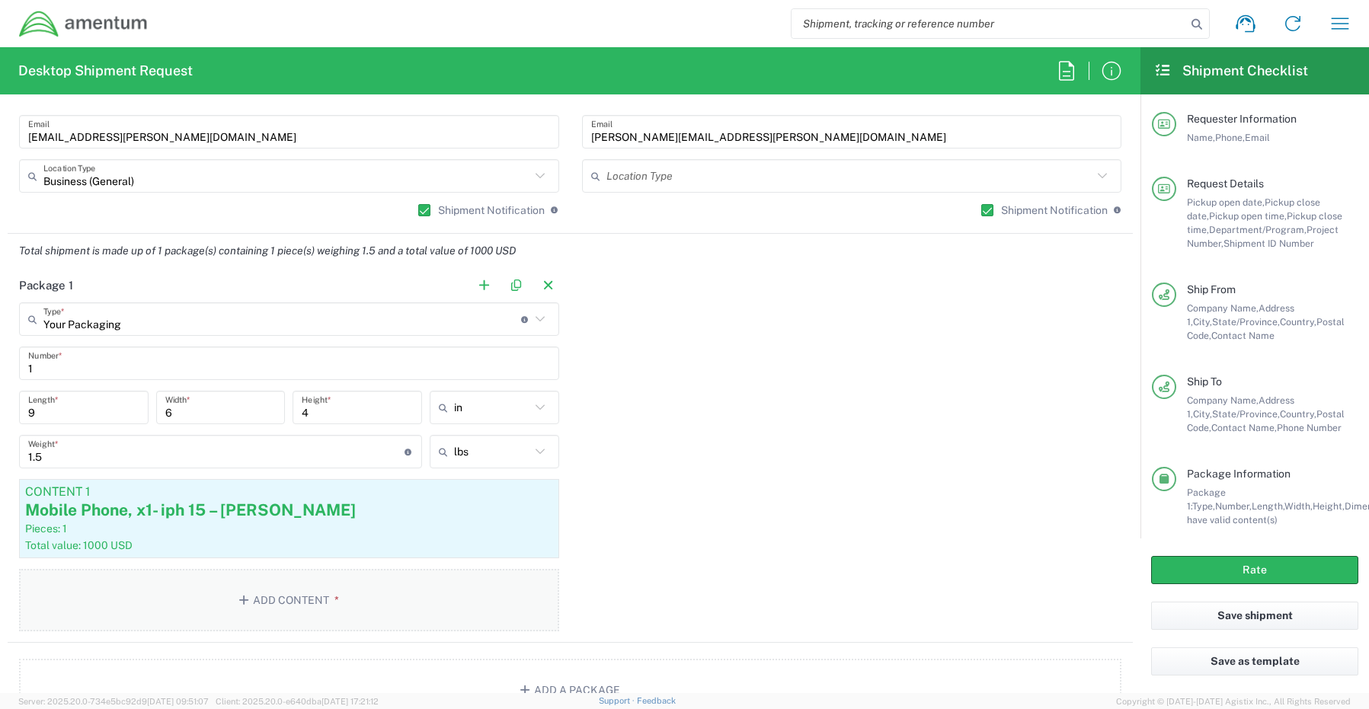
click at [291, 603] on button "Add Content *" at bounding box center [289, 600] width 540 height 62
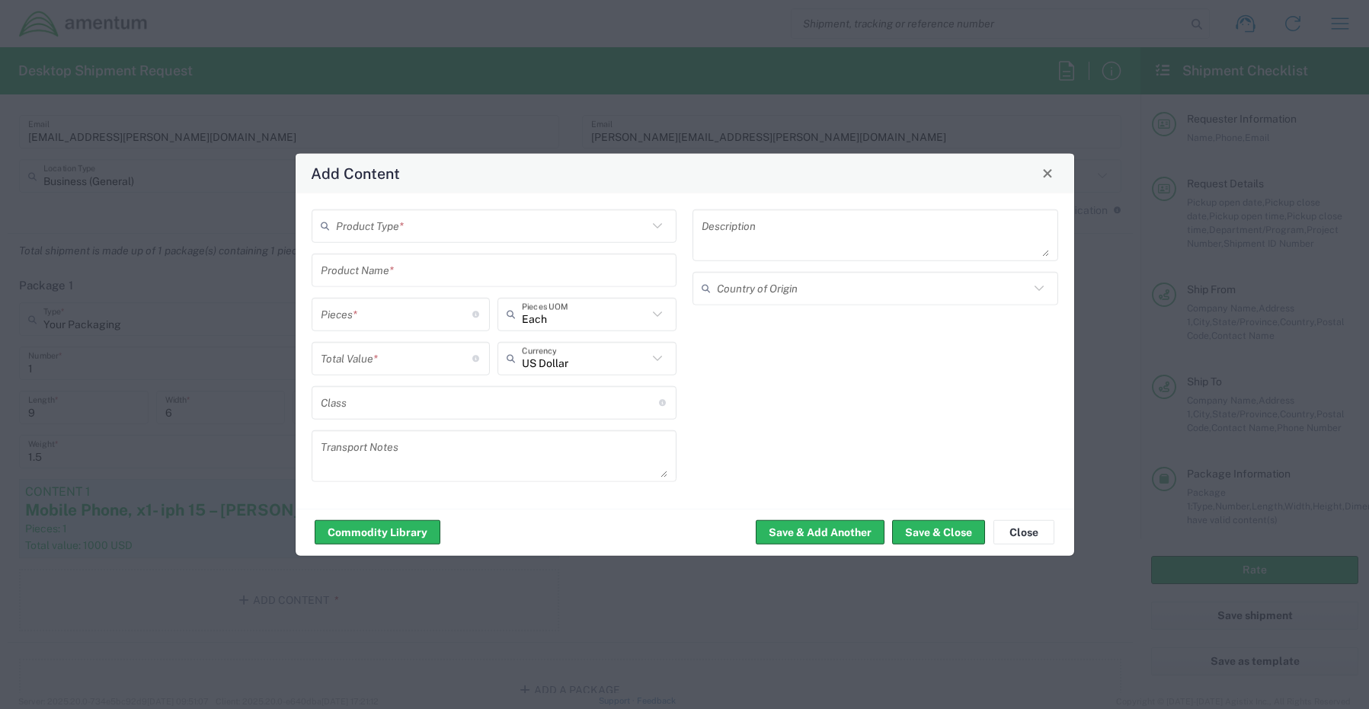
click at [385, 229] on input "text" at bounding box center [492, 226] width 312 height 27
click at [396, 289] on span "General Commodity" at bounding box center [494, 284] width 363 height 24
type input "General Commodity"
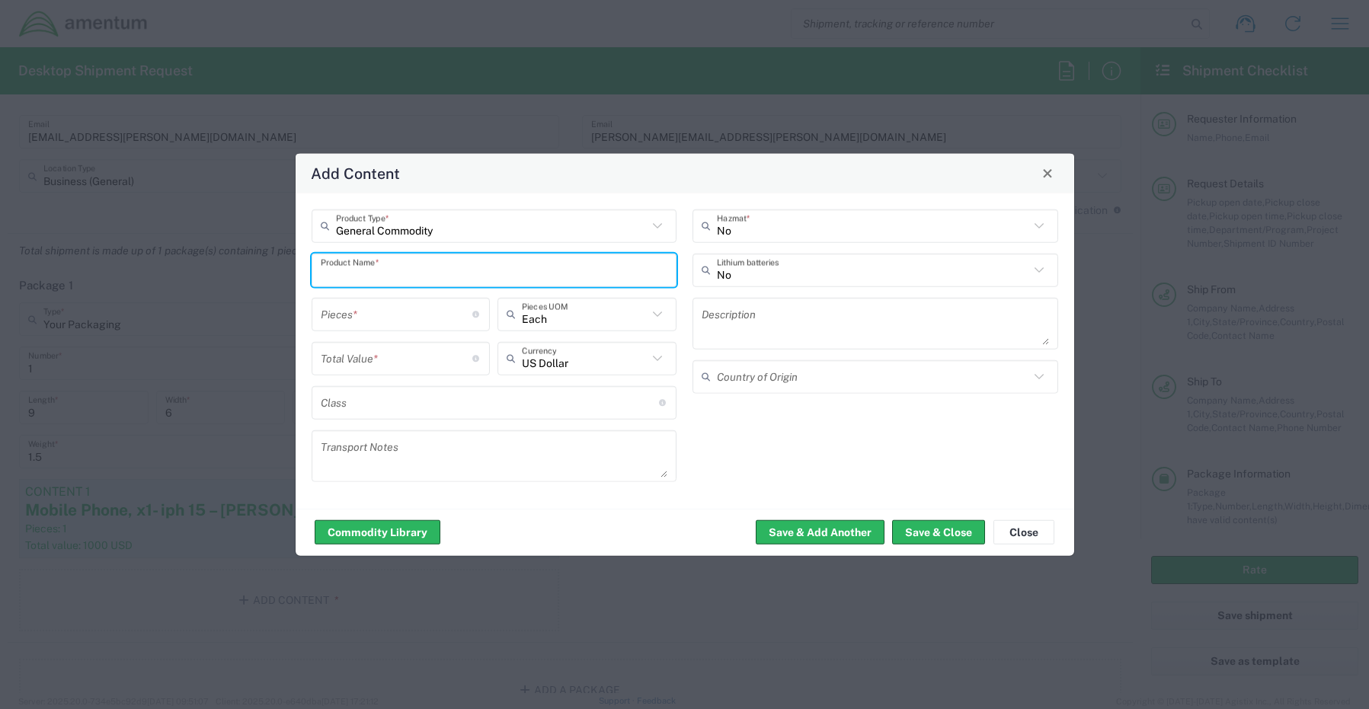
click at [433, 277] on input "text" at bounding box center [494, 270] width 347 height 27
paste input "Mobile Phone,x1 - iph 15 – Possibly [PERSON_NAME]"
type input "Mobile Phone,x1 - iph 15 – Possibly [PERSON_NAME]"
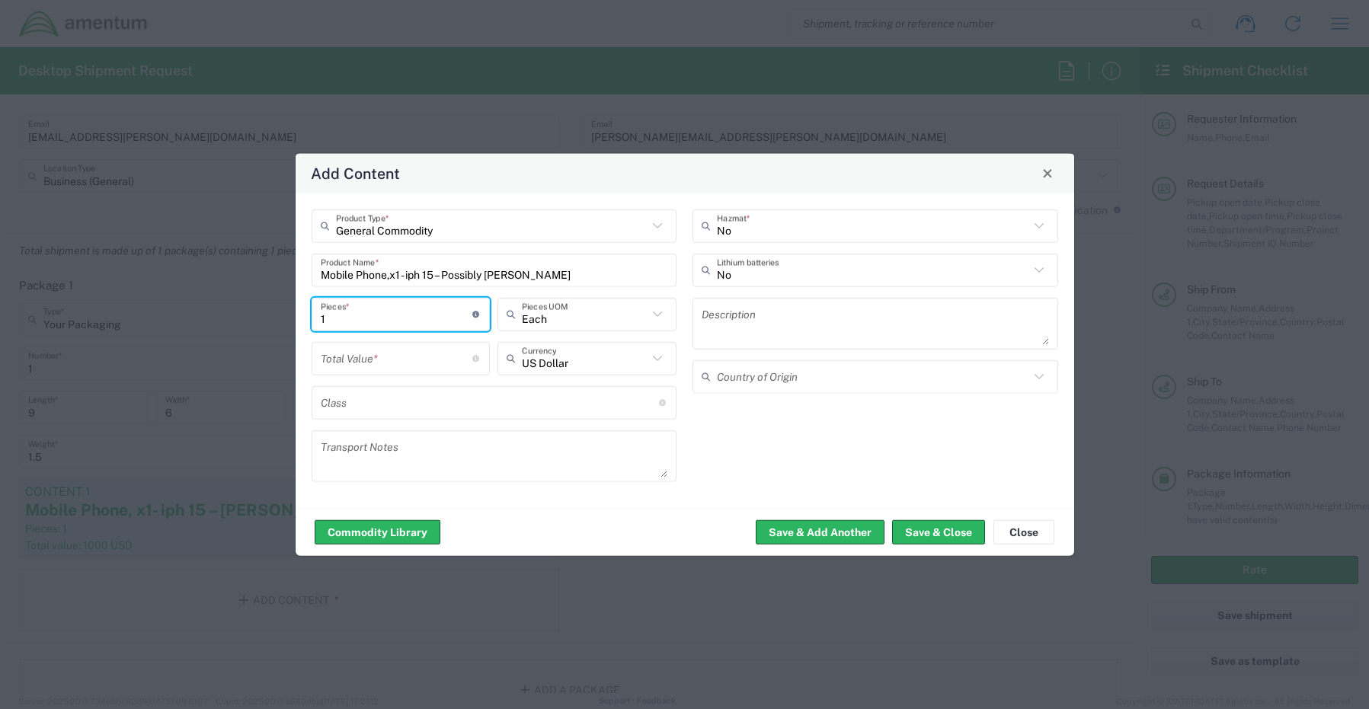
type input "1"
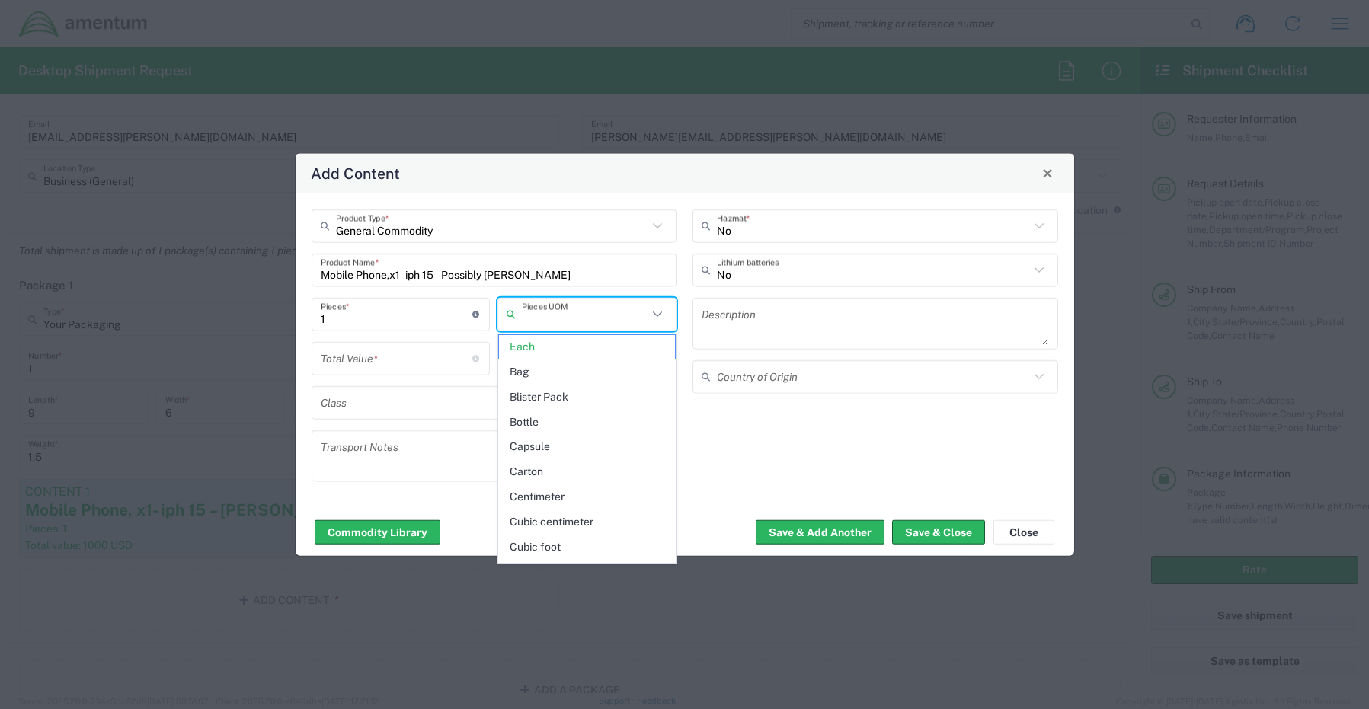
type input "Each"
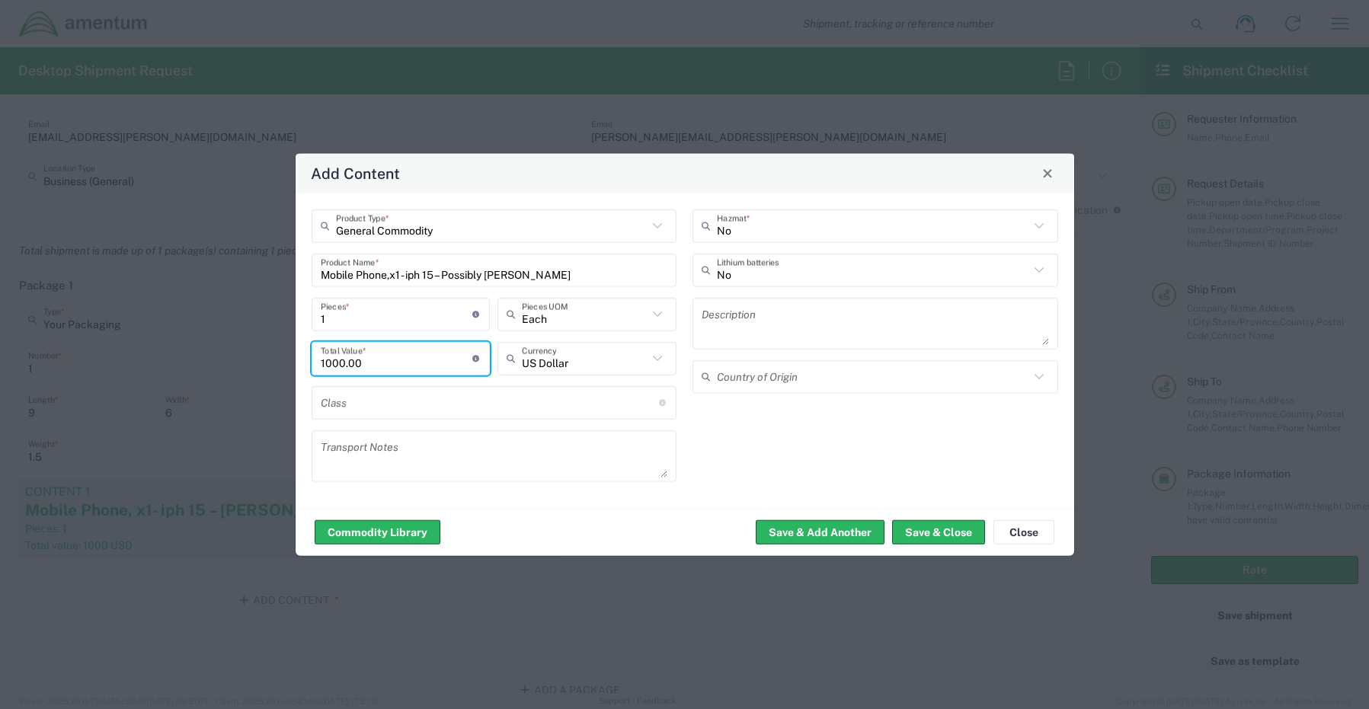
type input "1000.00"
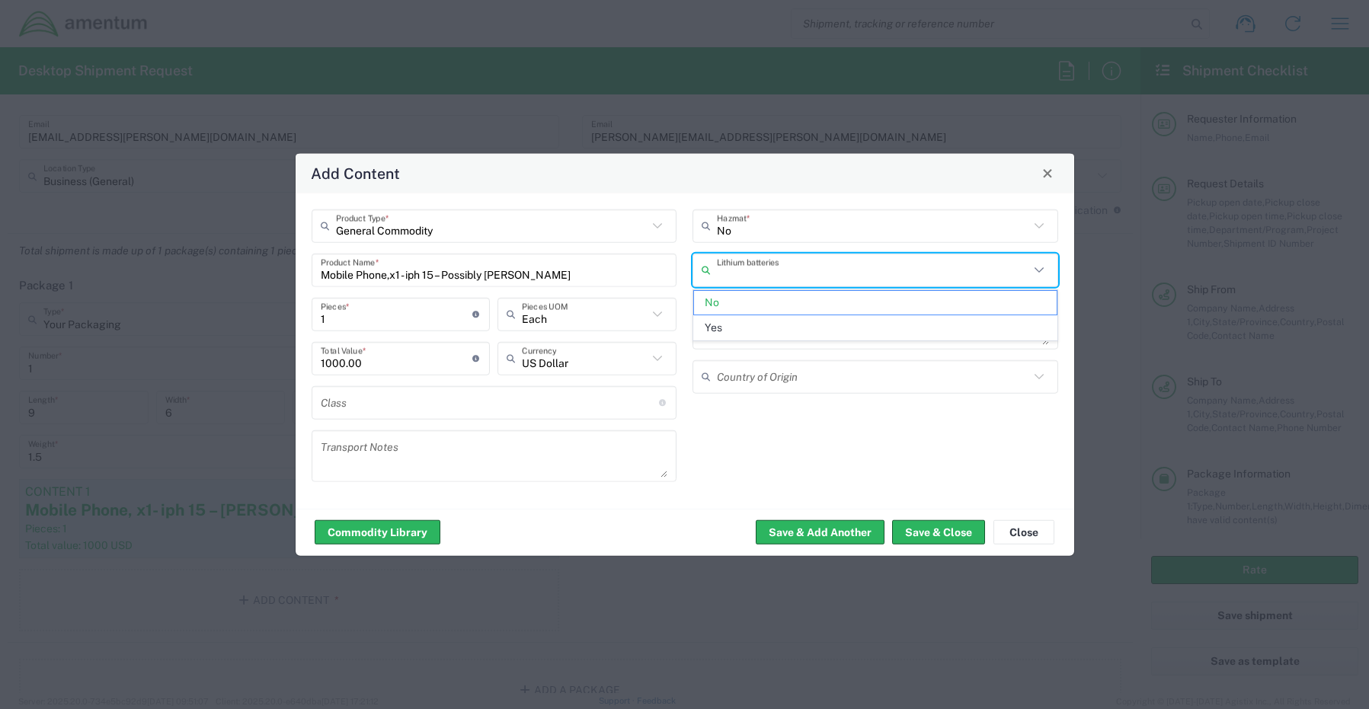
click at [733, 273] on input "text" at bounding box center [873, 270] width 312 height 27
click at [730, 323] on span "Yes" at bounding box center [875, 328] width 363 height 24
type input "Yes"
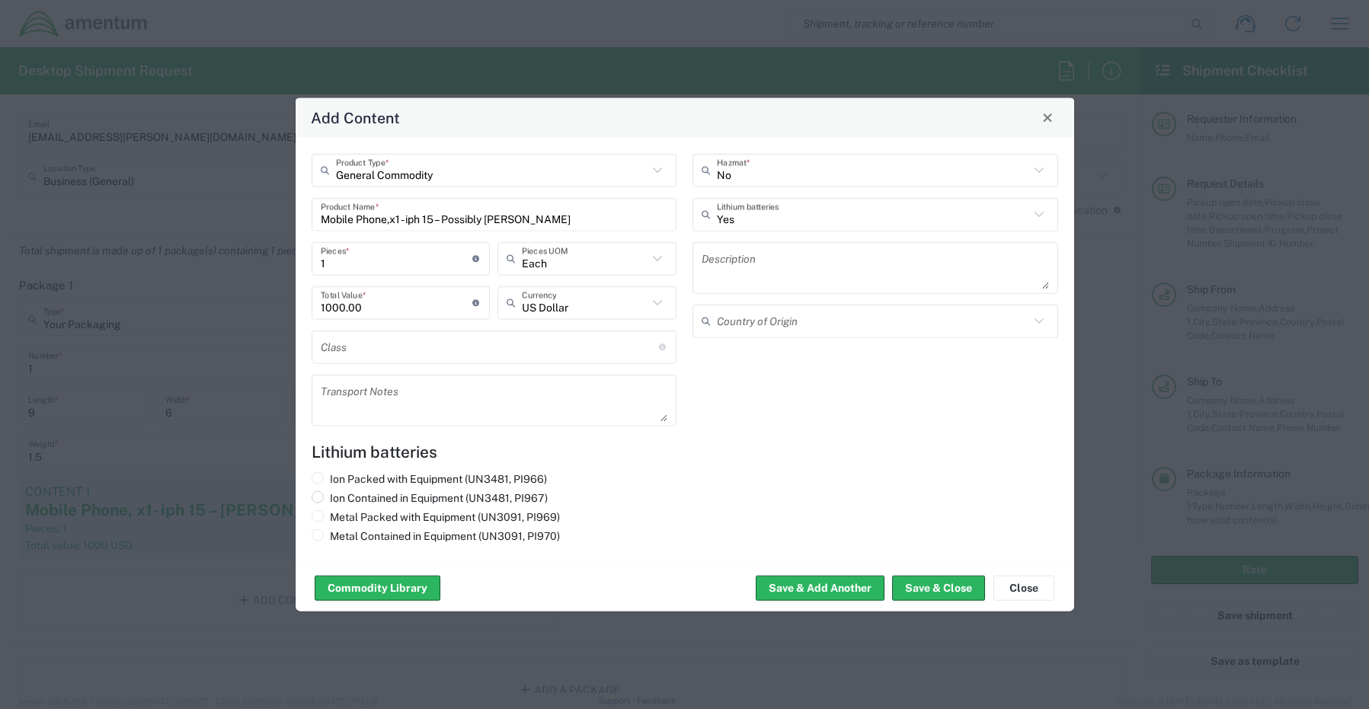
click at [319, 498] on span at bounding box center [318, 497] width 12 height 12
click at [330, 498] on input "Ion Contained in Equipment (UN3481, PI967)" at bounding box center [335, 496] width 10 height 10
radio input "true"
click at [947, 586] on button "Save & Close" at bounding box center [938, 588] width 93 height 24
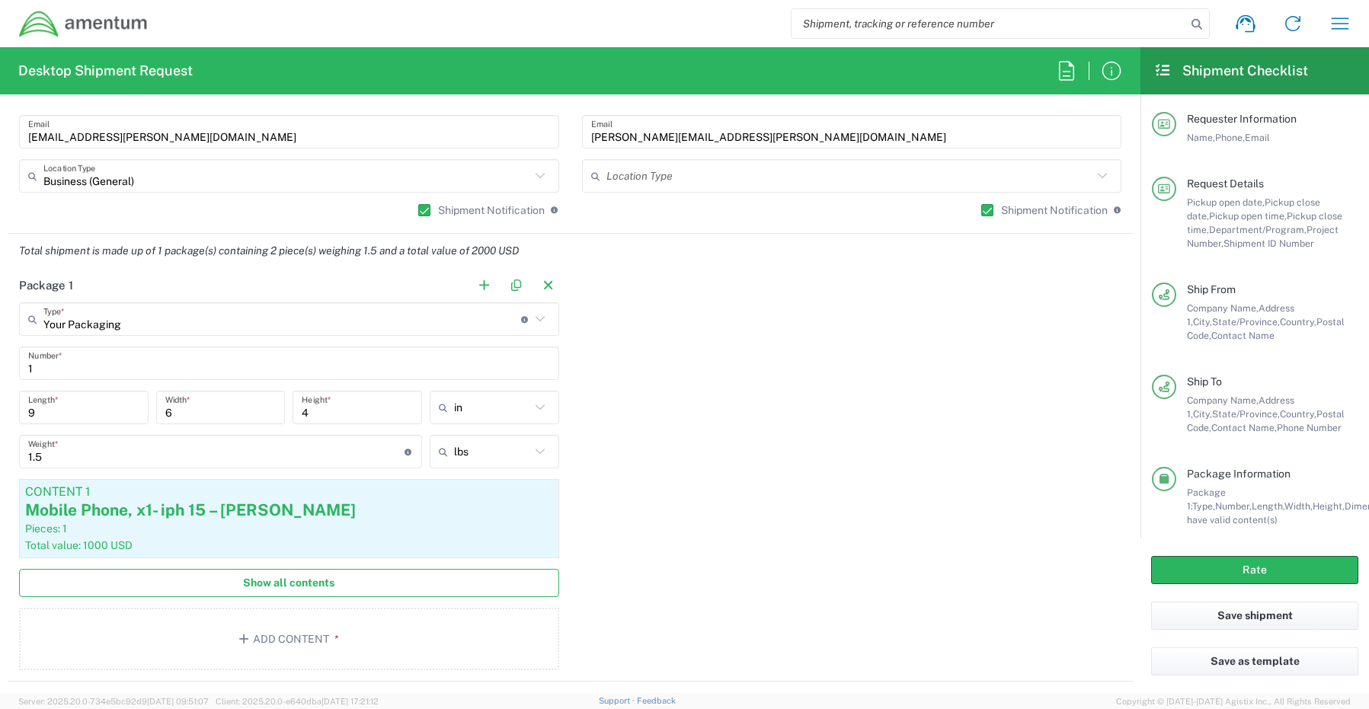
click at [280, 584] on span "Show all contents" at bounding box center [288, 583] width 91 height 14
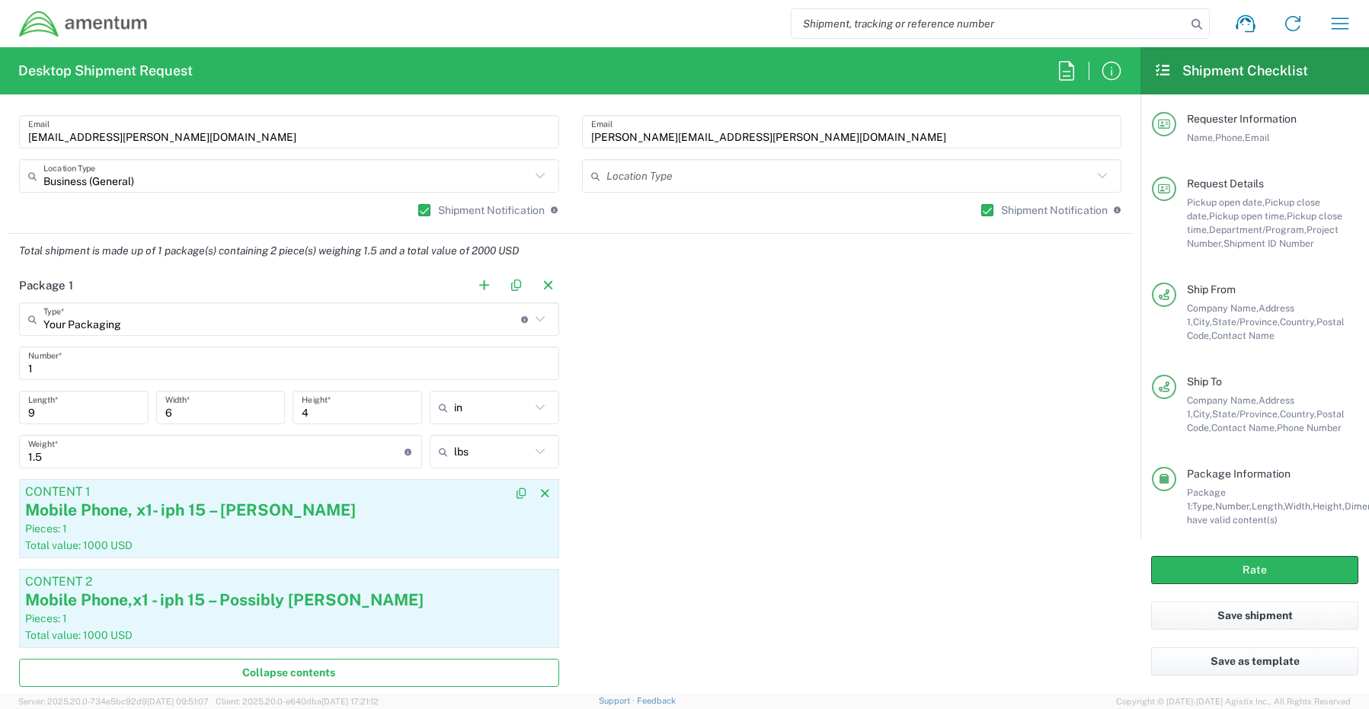
click at [312, 529] on div "Pieces: 1" at bounding box center [289, 529] width 528 height 14
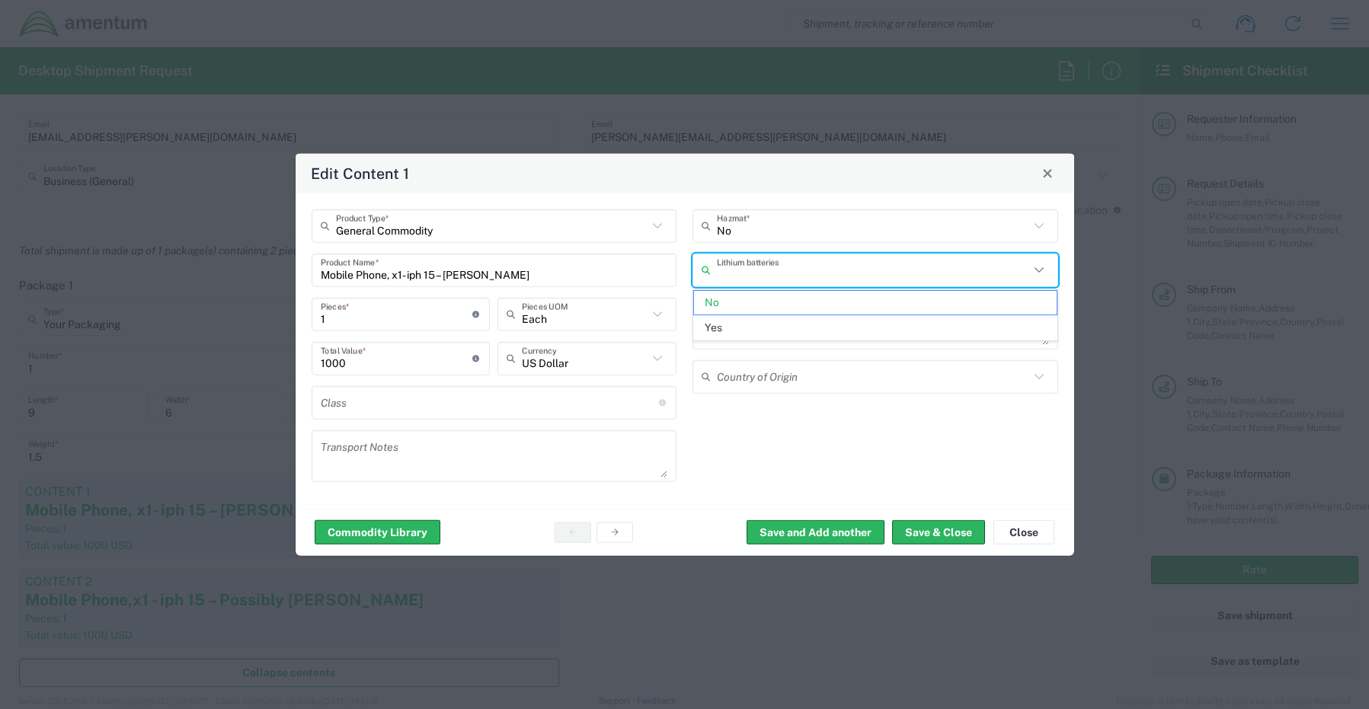
click at [731, 274] on input "text" at bounding box center [873, 270] width 312 height 27
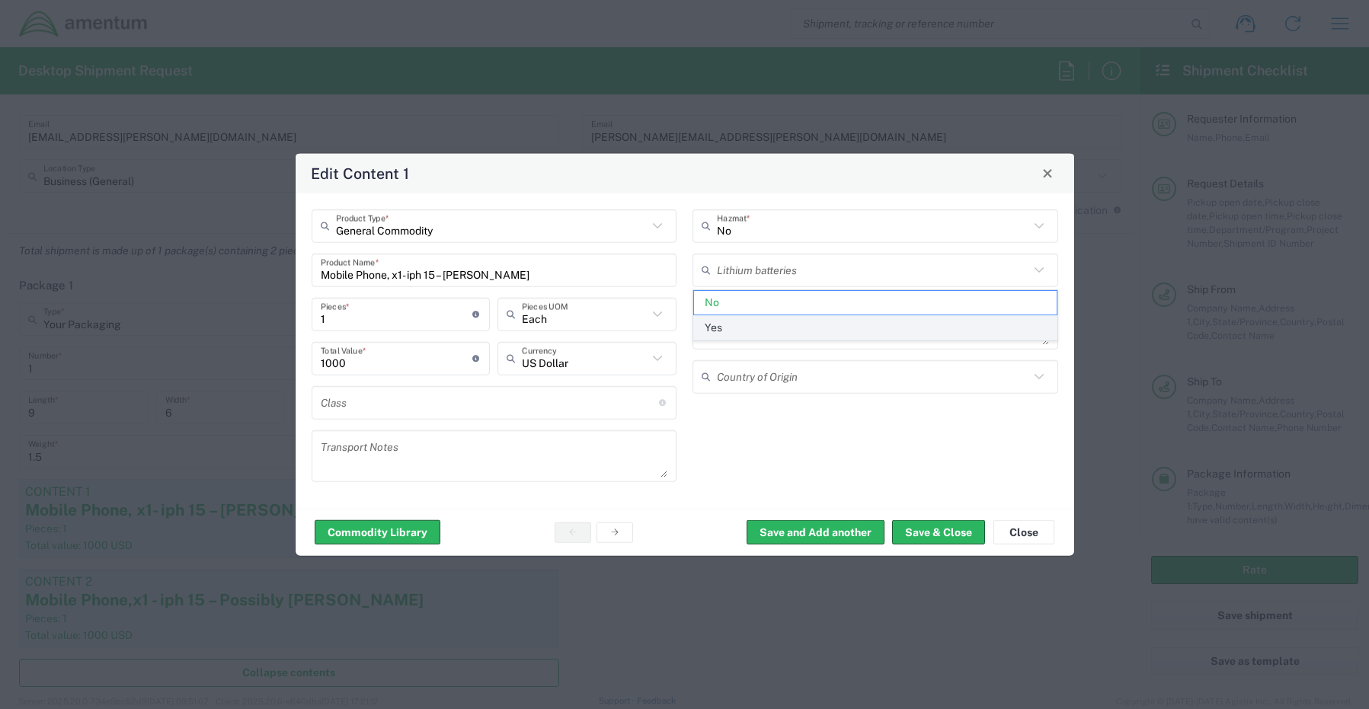
click at [728, 330] on span "Yes" at bounding box center [875, 328] width 363 height 24
type input "Yes"
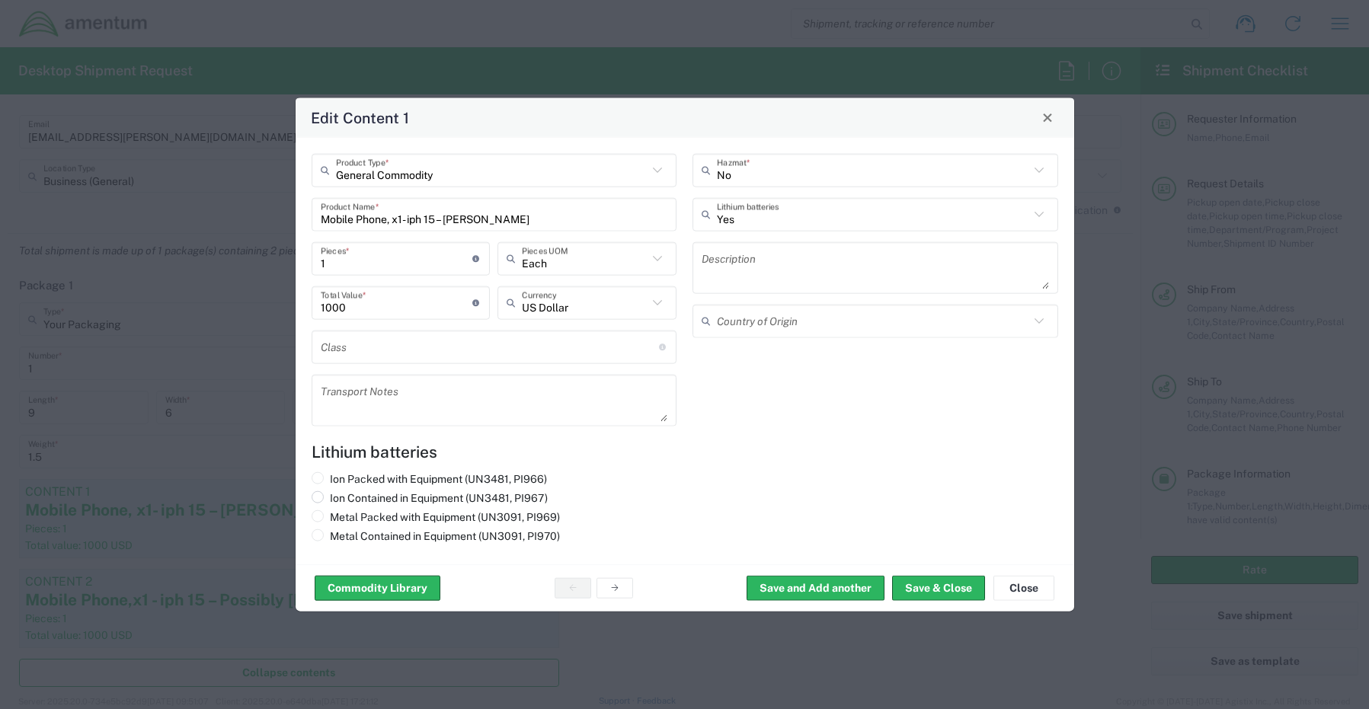
click at [337, 494] on input "Ion Contained in Equipment (UN3481, PI967)" at bounding box center [335, 496] width 10 height 10
radio input "true"
click at [926, 587] on button "Save & Close" at bounding box center [938, 588] width 93 height 24
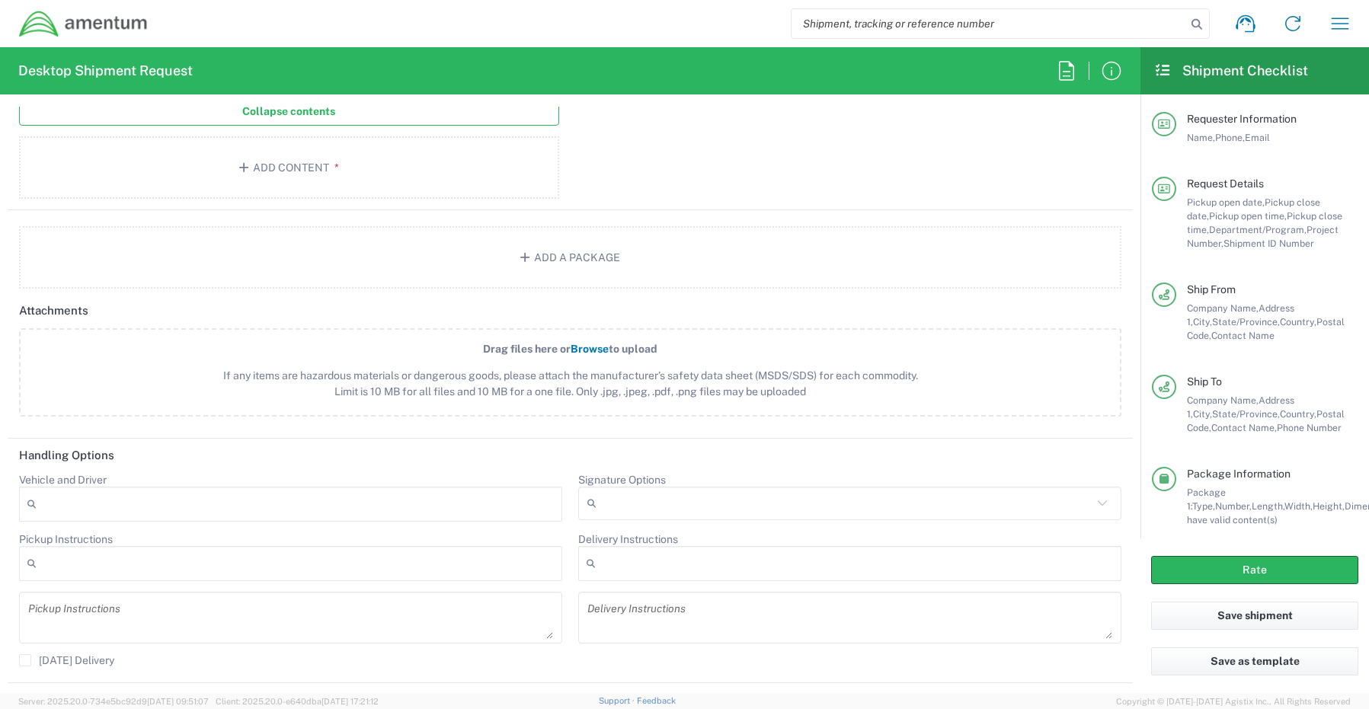
scroll to position [1752, 0]
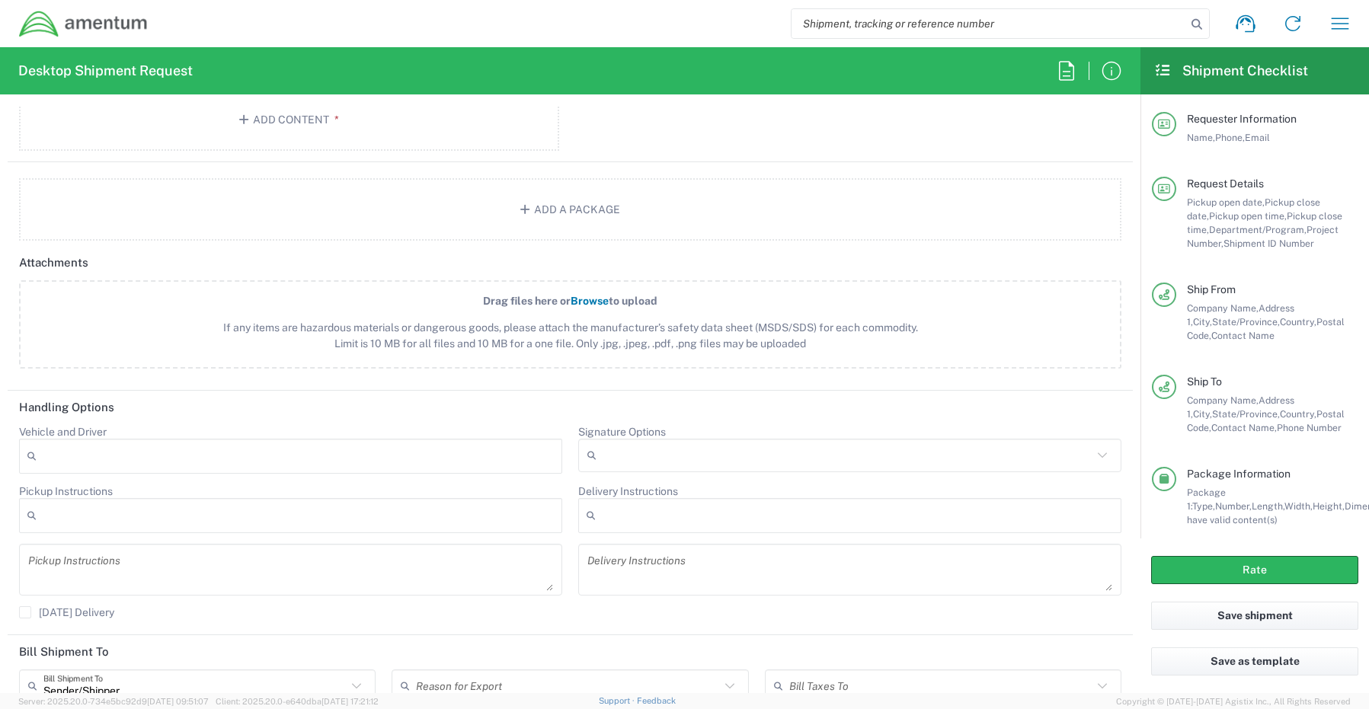
click at [623, 453] on input "Signature Options" at bounding box center [848, 455] width 490 height 24
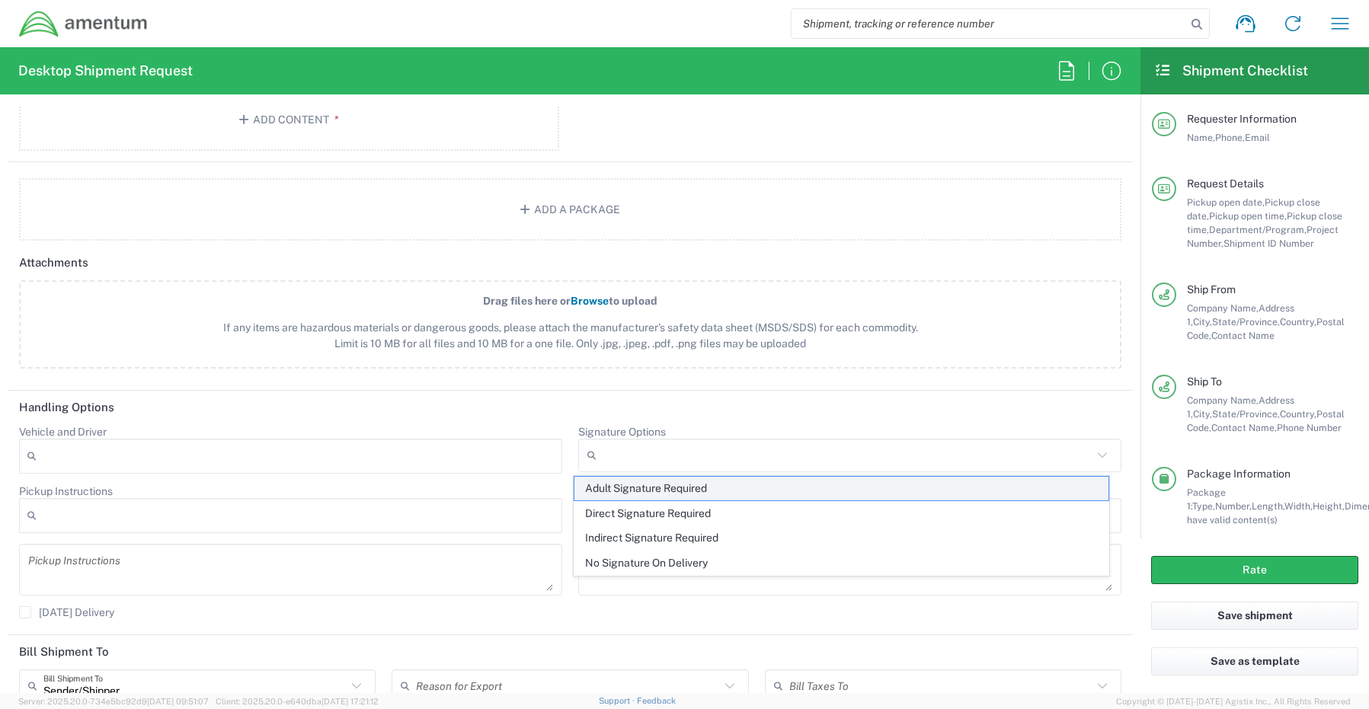
click at [625, 487] on span "Adult Signature Required" at bounding box center [841, 489] width 535 height 24
type input "Adult Signature Required"
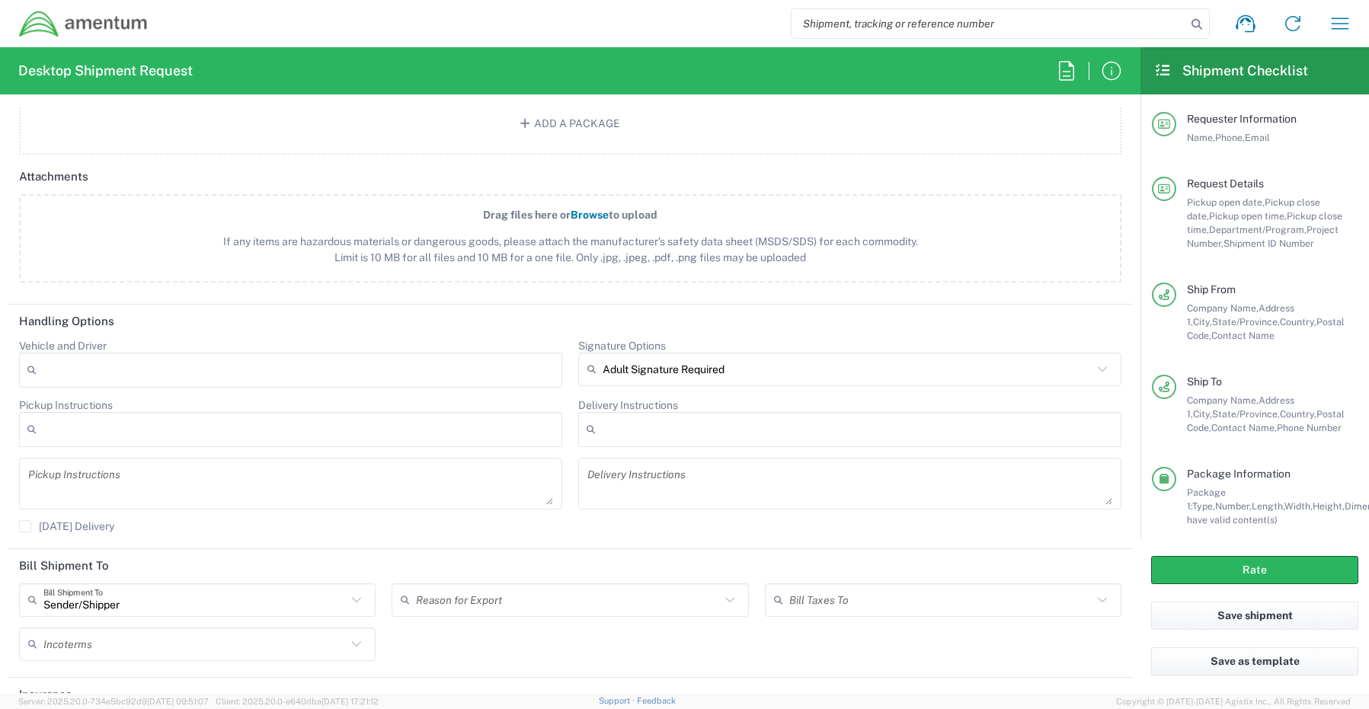
scroll to position [1921, 0]
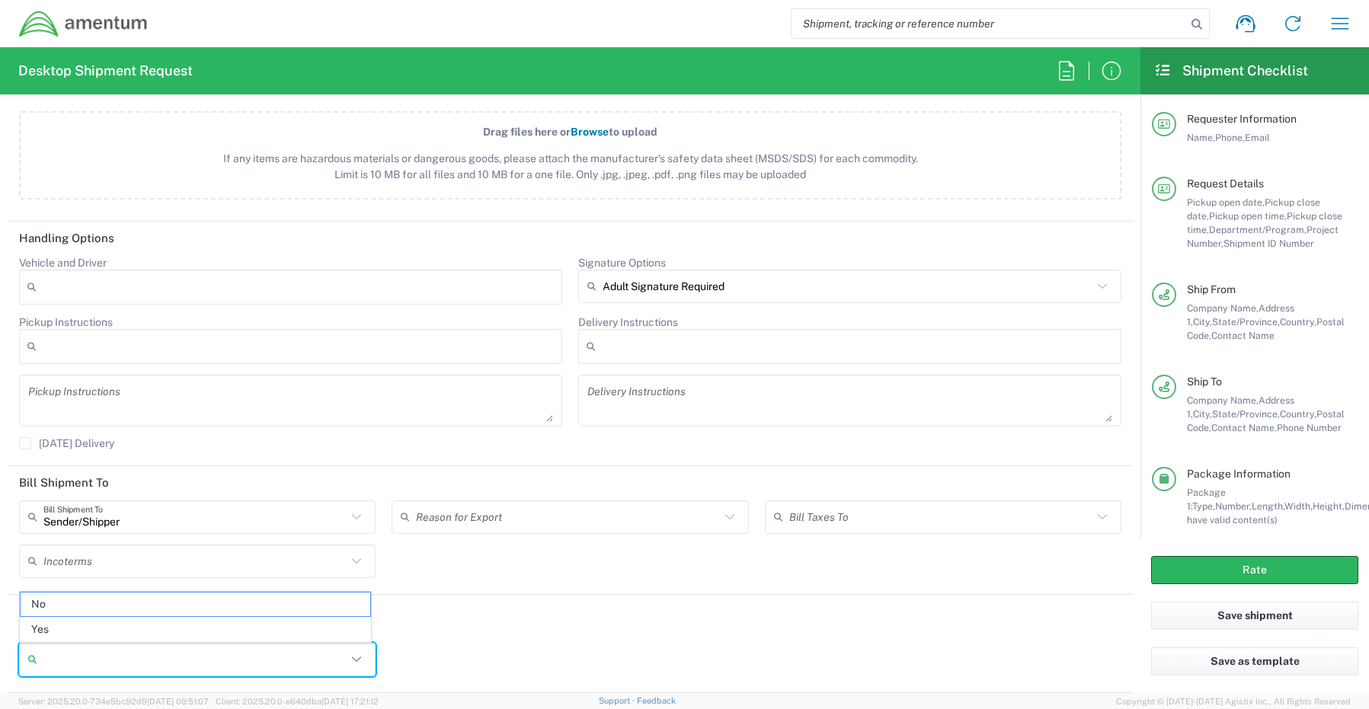
click at [66, 651] on input "Insurance required" at bounding box center [194, 660] width 303 height 24
click at [66, 631] on span "Yes" at bounding box center [196, 630] width 350 height 24
type input "Yes"
click at [465, 661] on input "Insurance Value" at bounding box center [570, 660] width 338 height 24
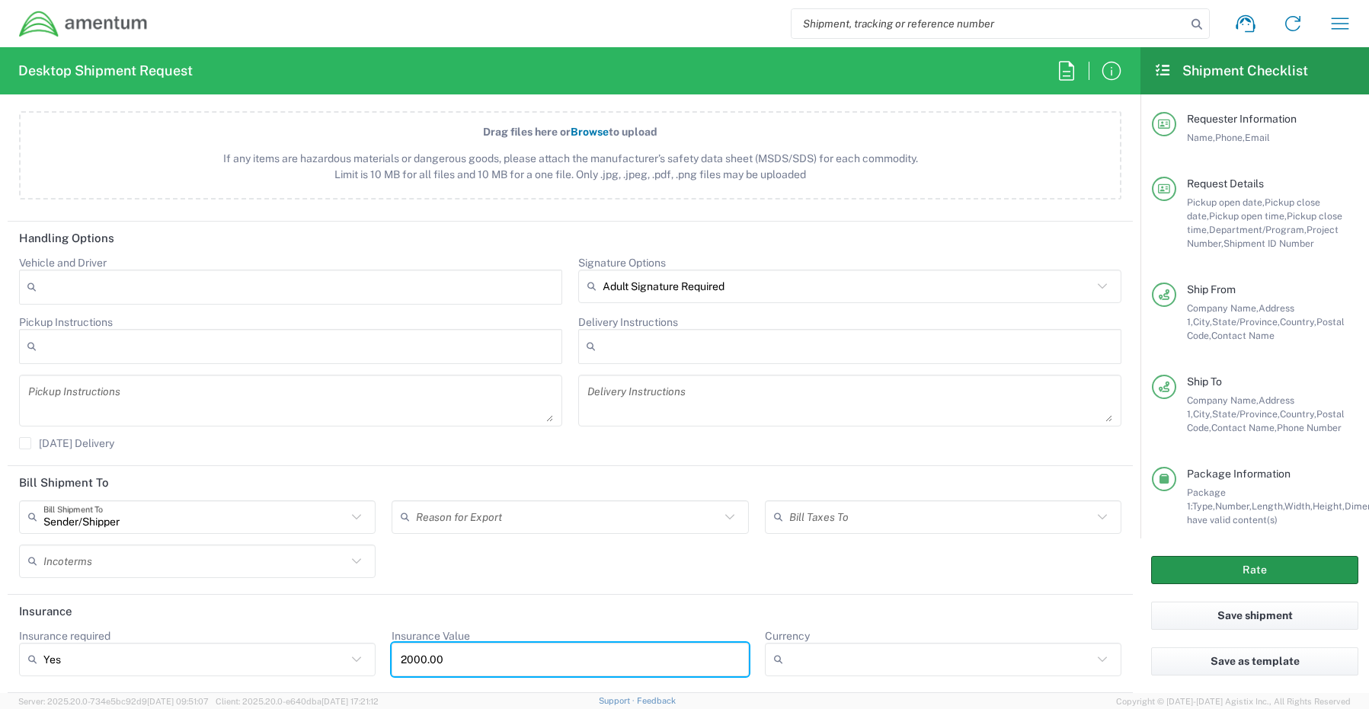
type input "2000.00"
click at [1172, 568] on button "Rate" at bounding box center [1254, 570] width 207 height 28
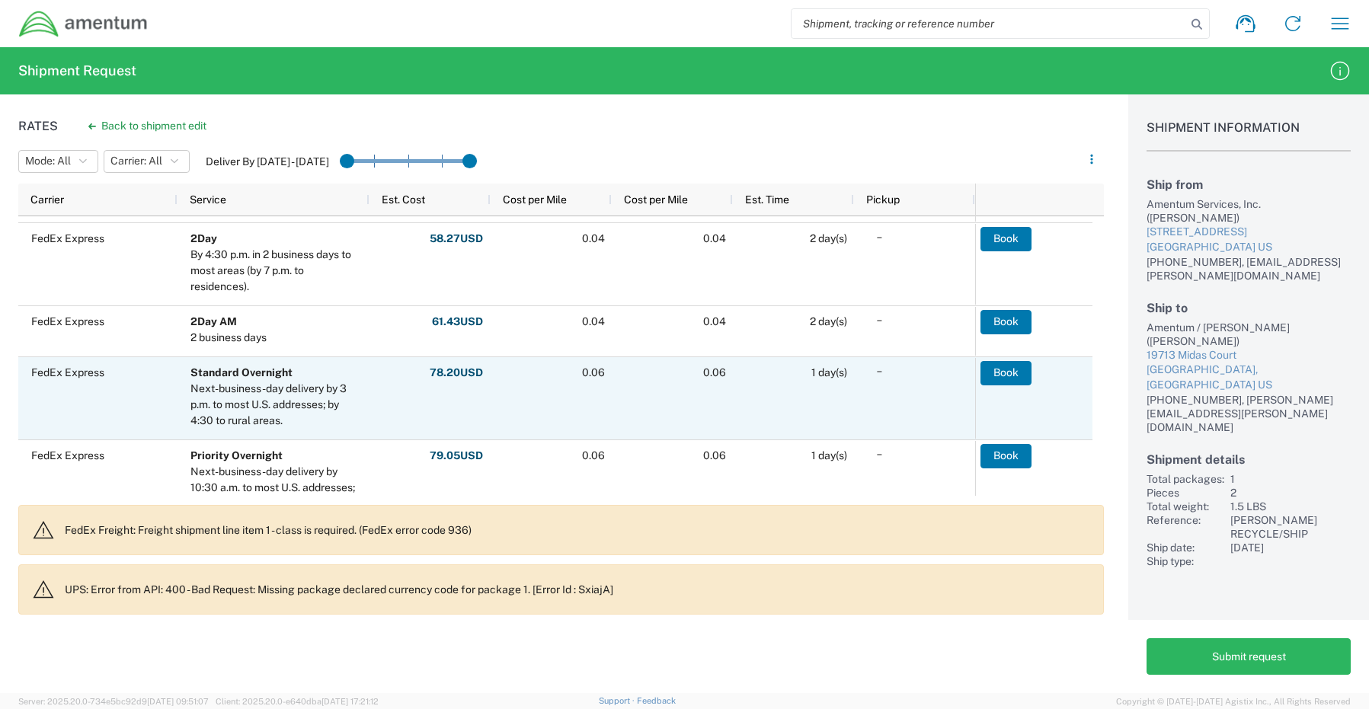
scroll to position [152, 0]
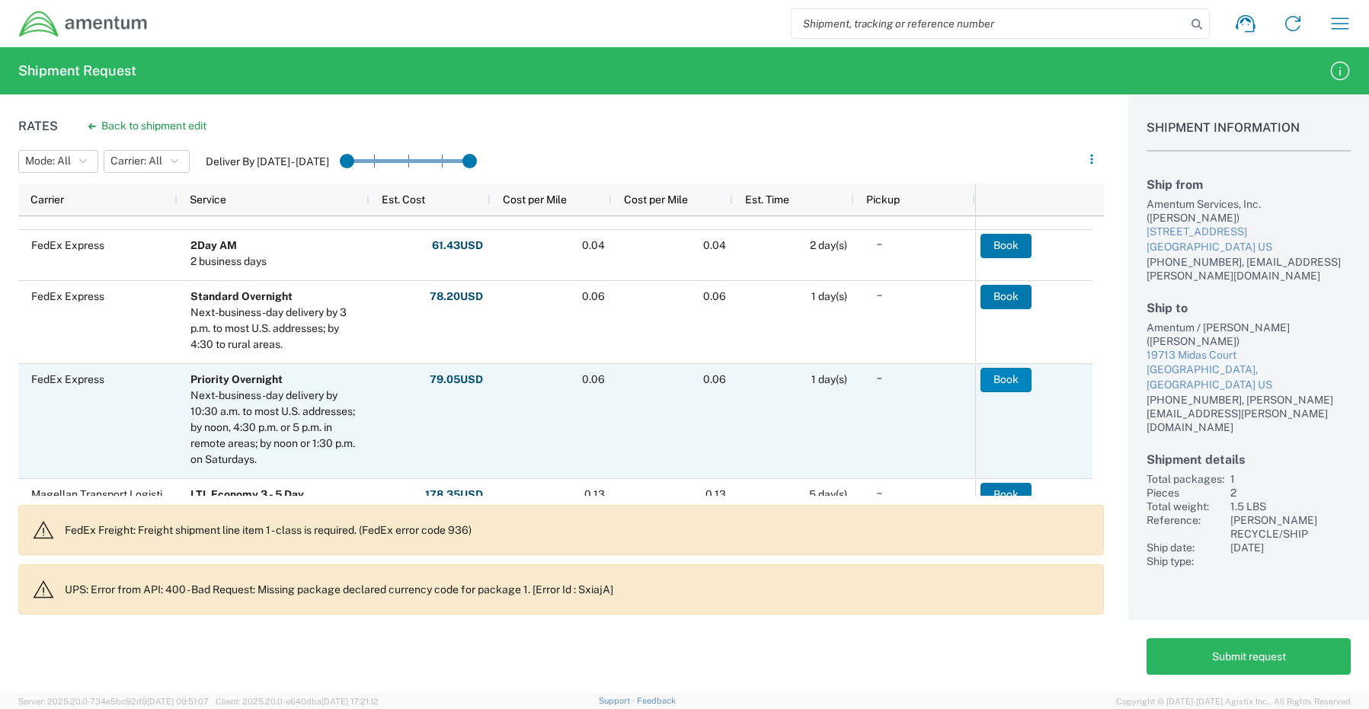
click at [1002, 375] on button "Book" at bounding box center [1005, 380] width 51 height 24
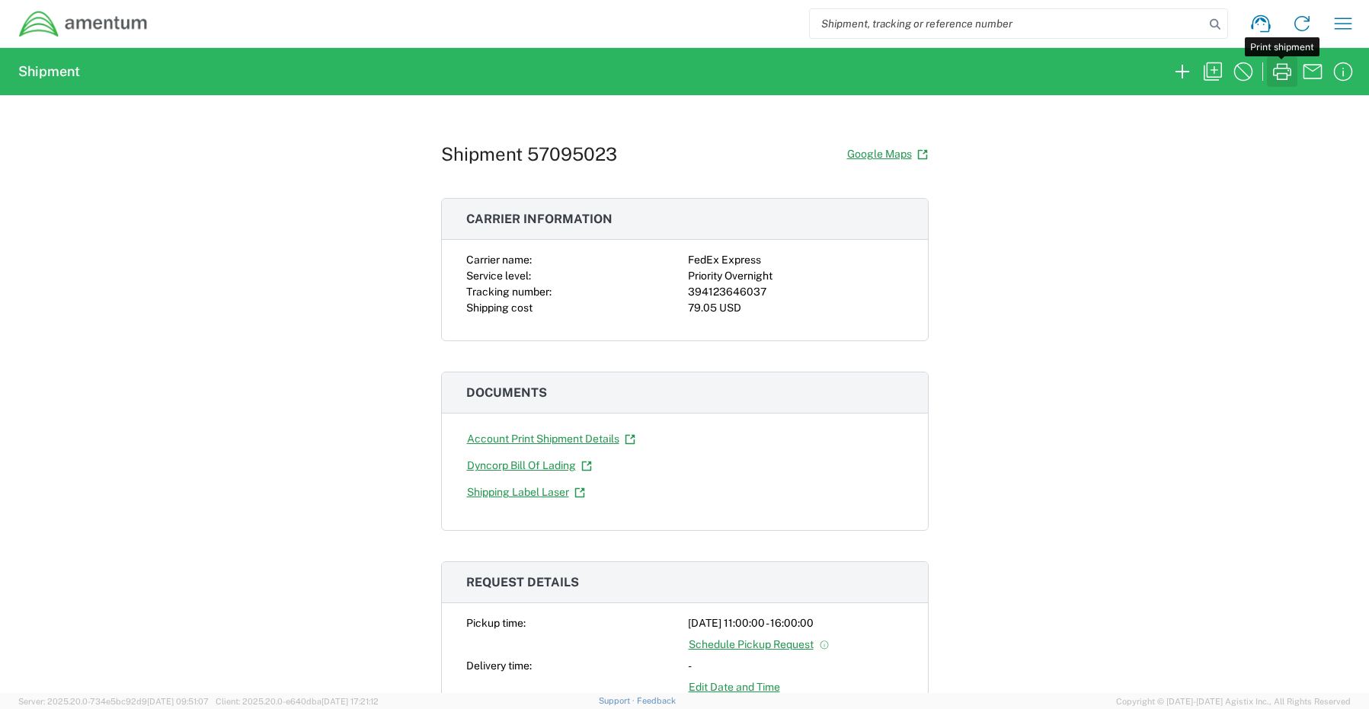
click at [1284, 75] on icon "button" at bounding box center [1282, 71] width 24 height 24
